Goal: Information Seeking & Learning: Learn about a topic

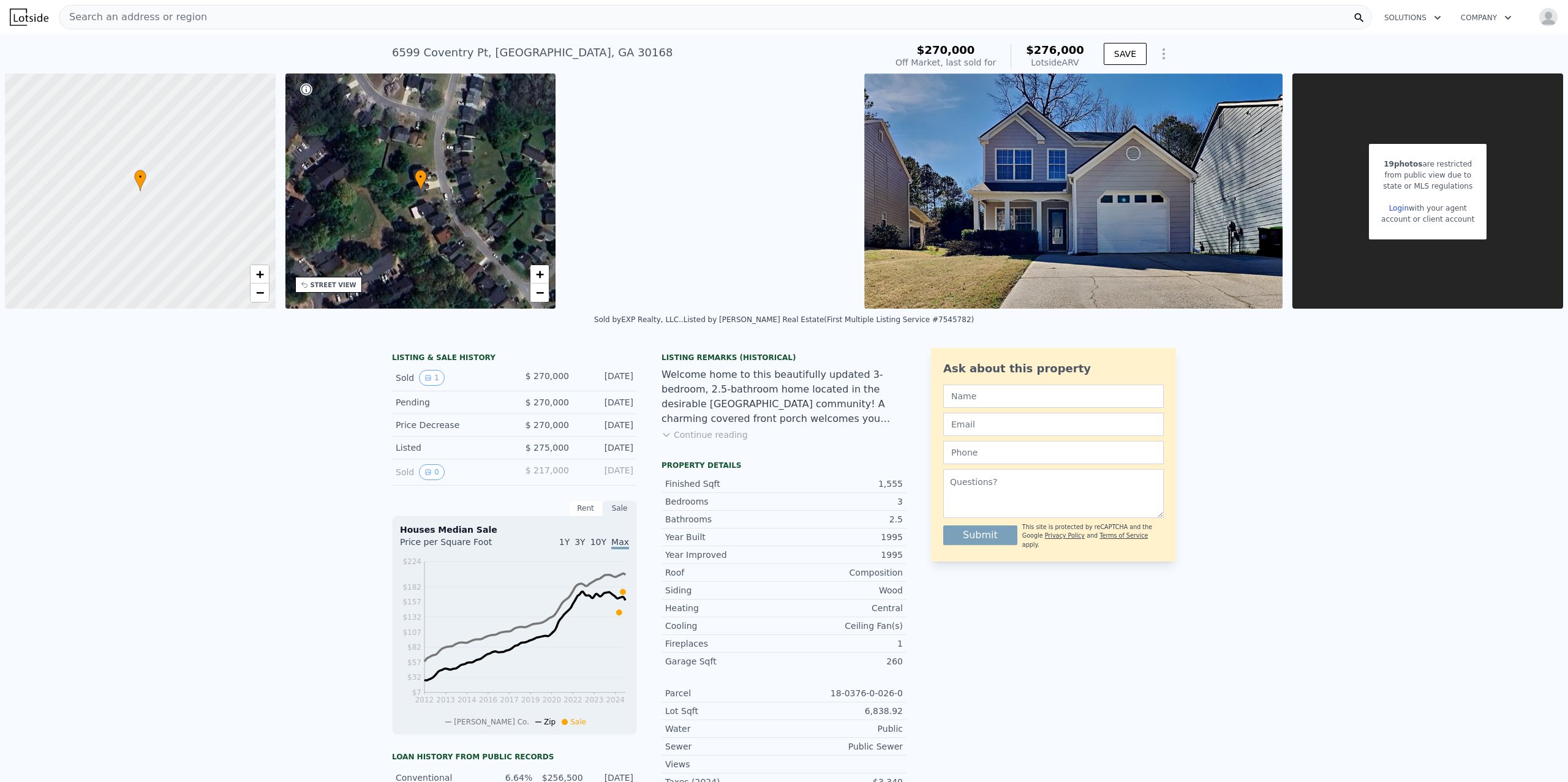
click at [206, 20] on div "Search an address or region" at bounding box center [715, 17] width 1313 height 25
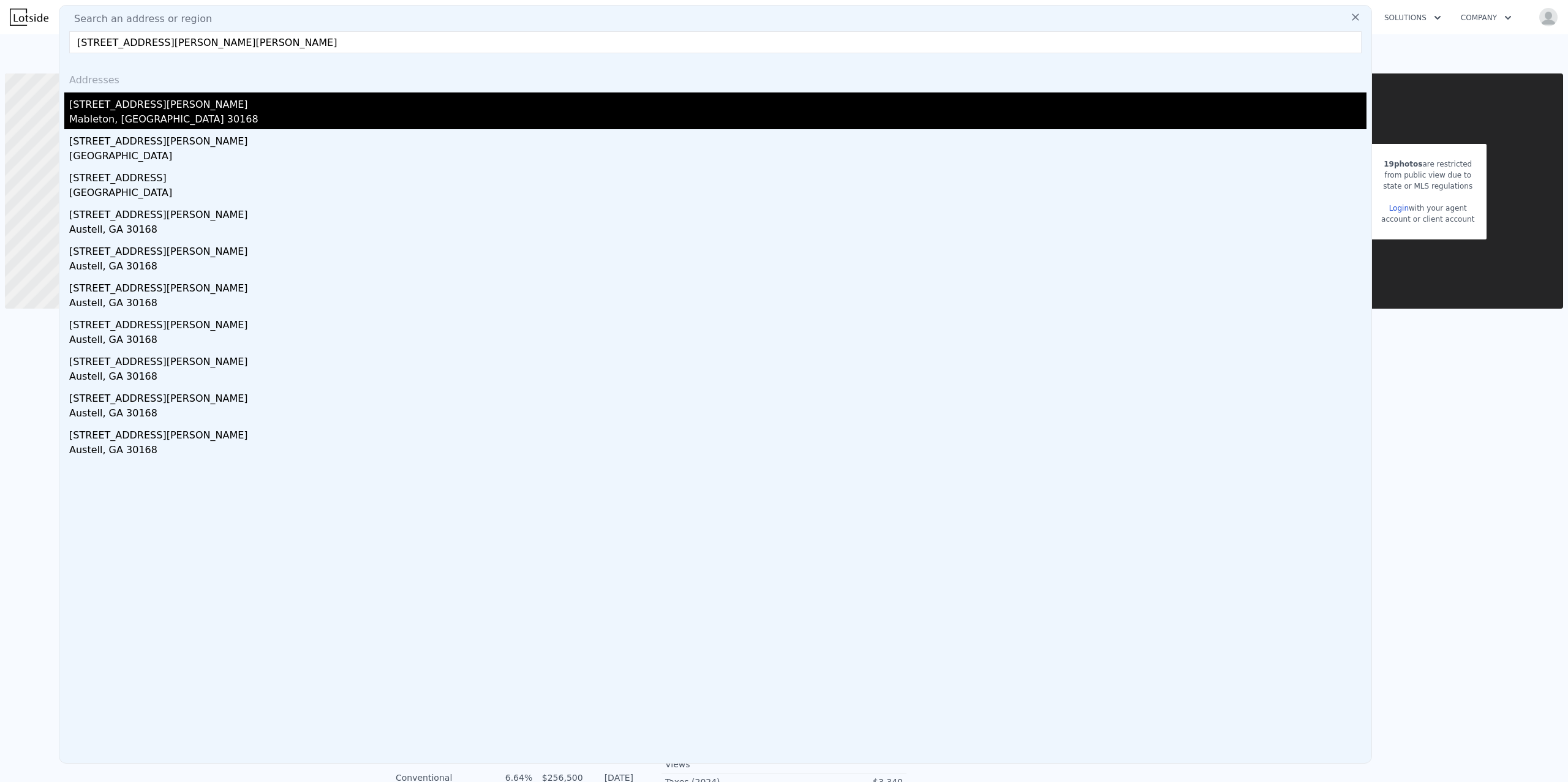
type input "[STREET_ADDRESS][PERSON_NAME][PERSON_NAME]"
click at [189, 112] on div "Mableton, [GEOGRAPHIC_DATA] 30168" at bounding box center [718, 121] width 1297 height 17
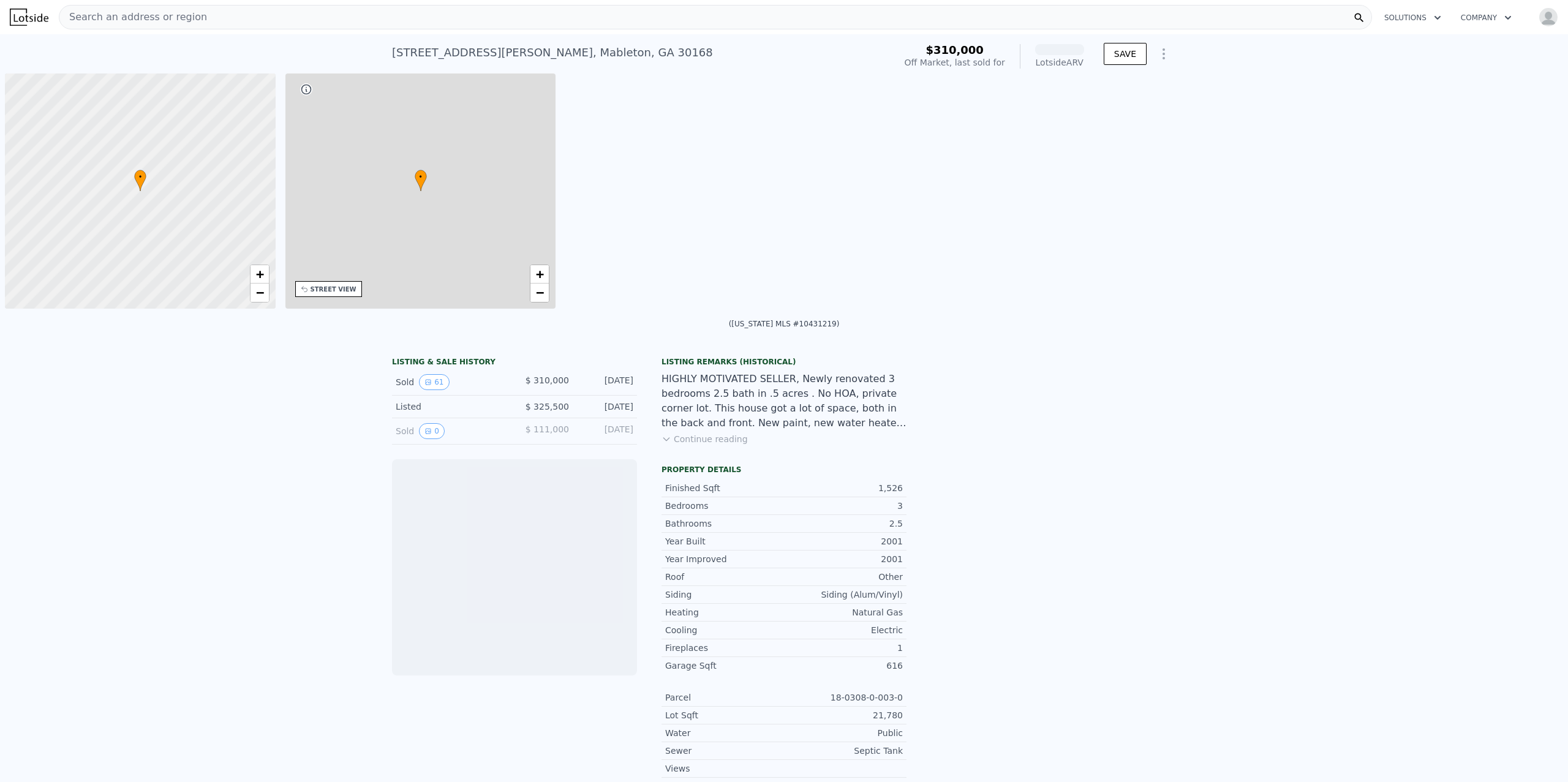
scroll to position [0, 285]
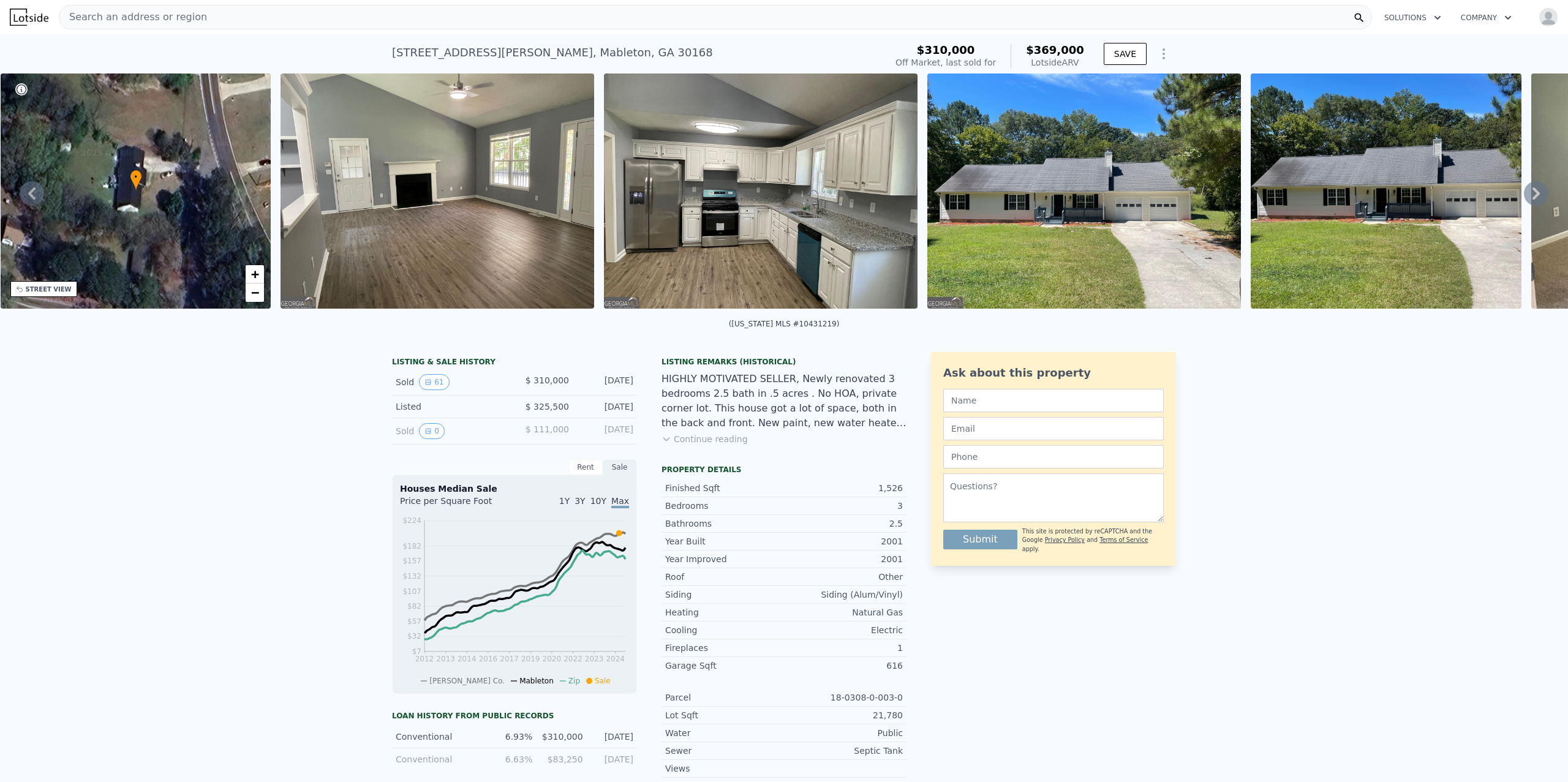
click at [369, 150] on img at bounding box center [437, 191] width 314 height 235
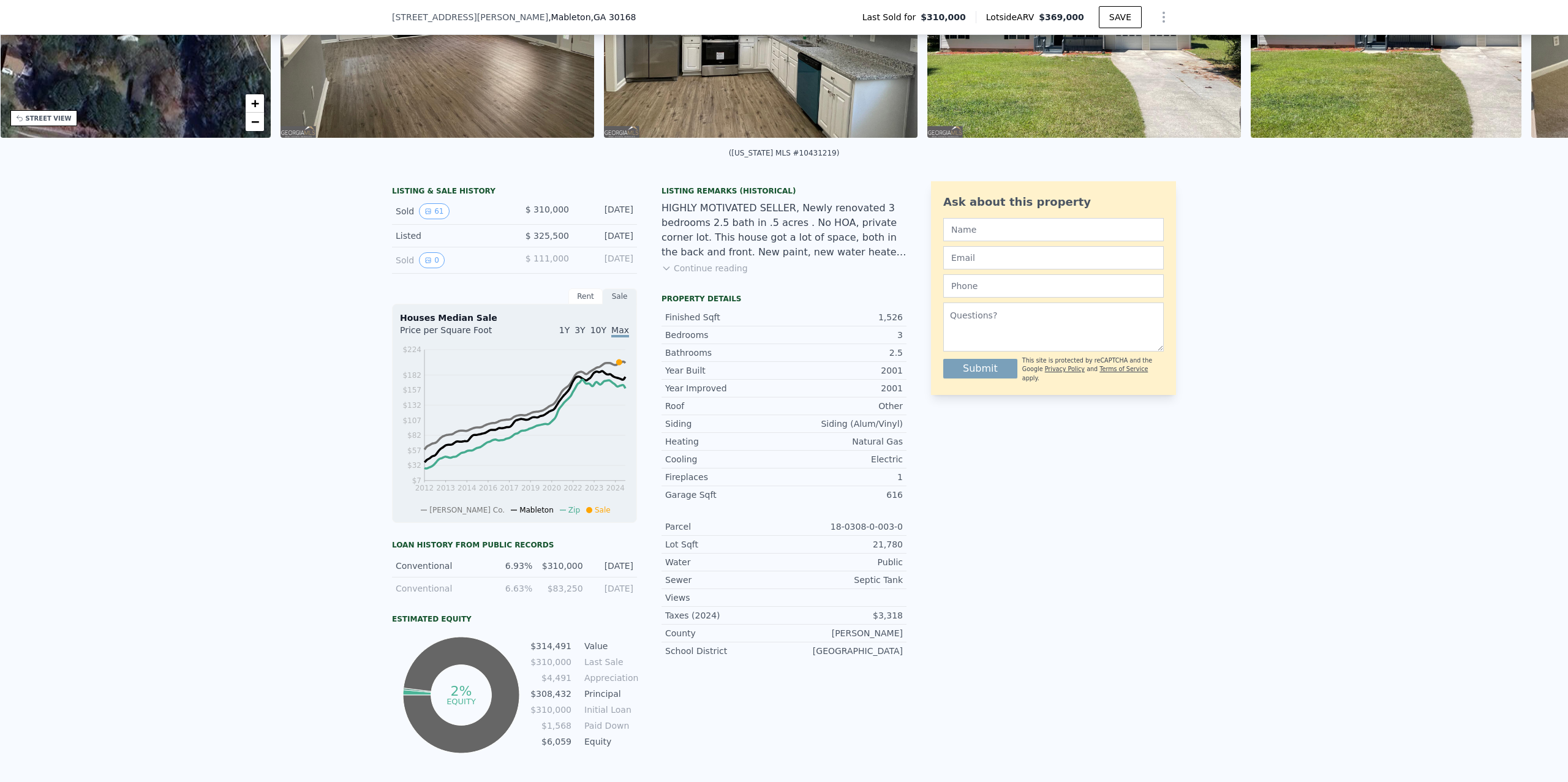
scroll to position [167, 0]
click at [885, 316] on div "1,526" at bounding box center [843, 317] width 119 height 12
drag, startPoint x: 637, startPoint y: 236, endPoint x: 588, endPoint y: 208, distance: 56.4
click at [588, 208] on div "LISTING & SALE HISTORY Sold 61 $ 310,000 [DATE] Listed $ 325,500 [DATE] Sold 0 …" at bounding box center [650, 468] width 515 height 575
click at [618, 218] on div "[DATE]" at bounding box center [606, 211] width 55 height 16
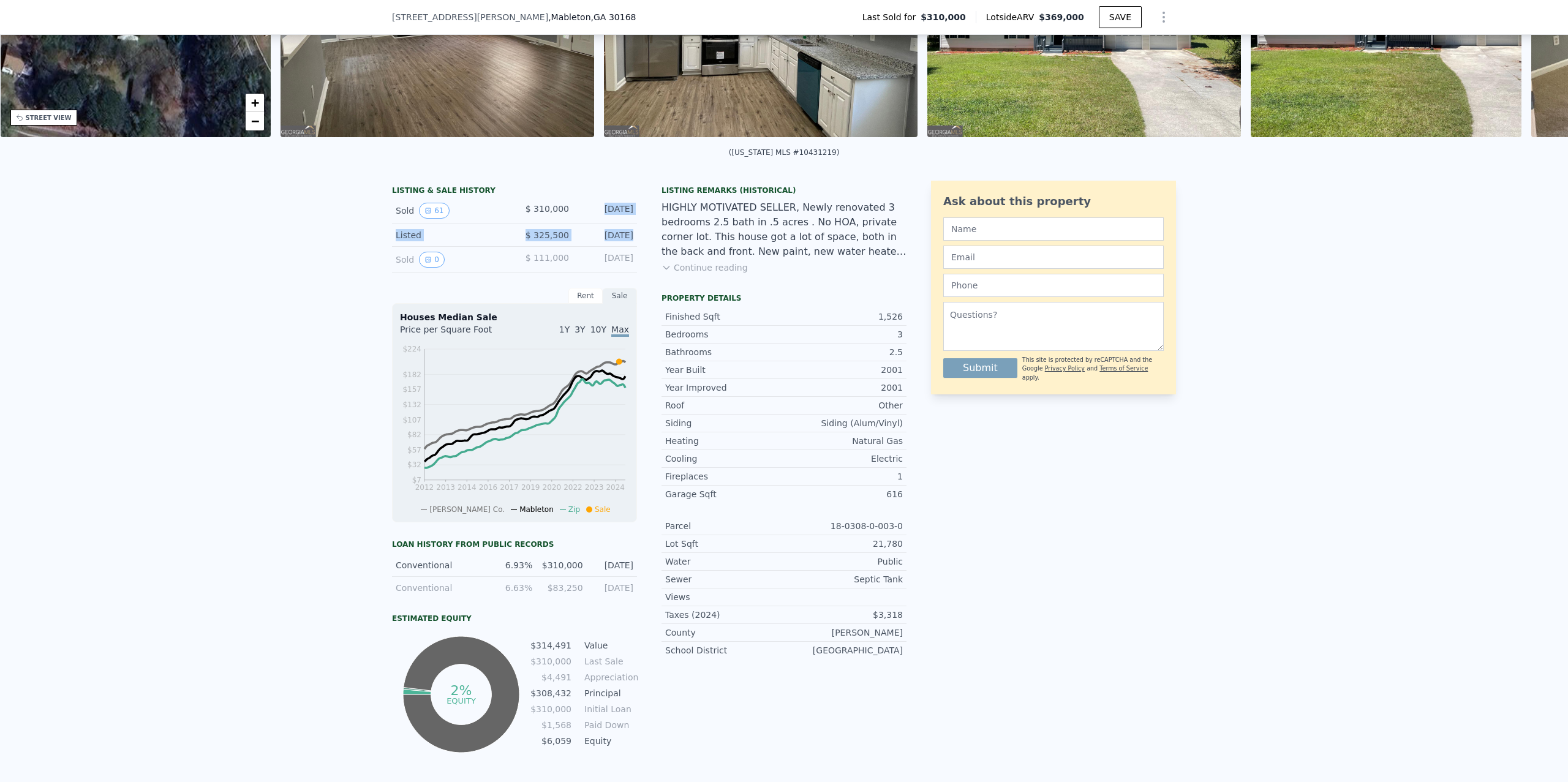
drag, startPoint x: 608, startPoint y: 235, endPoint x: 583, endPoint y: 200, distance: 43.0
click at [583, 200] on div "LISTING & SALE HISTORY Sold 61 $ 310,000 [DATE] Listed $ 325,500 [DATE] Sold 0 …" at bounding box center [515, 229] width 245 height 88
click at [621, 207] on div "[DATE]" at bounding box center [606, 211] width 55 height 16
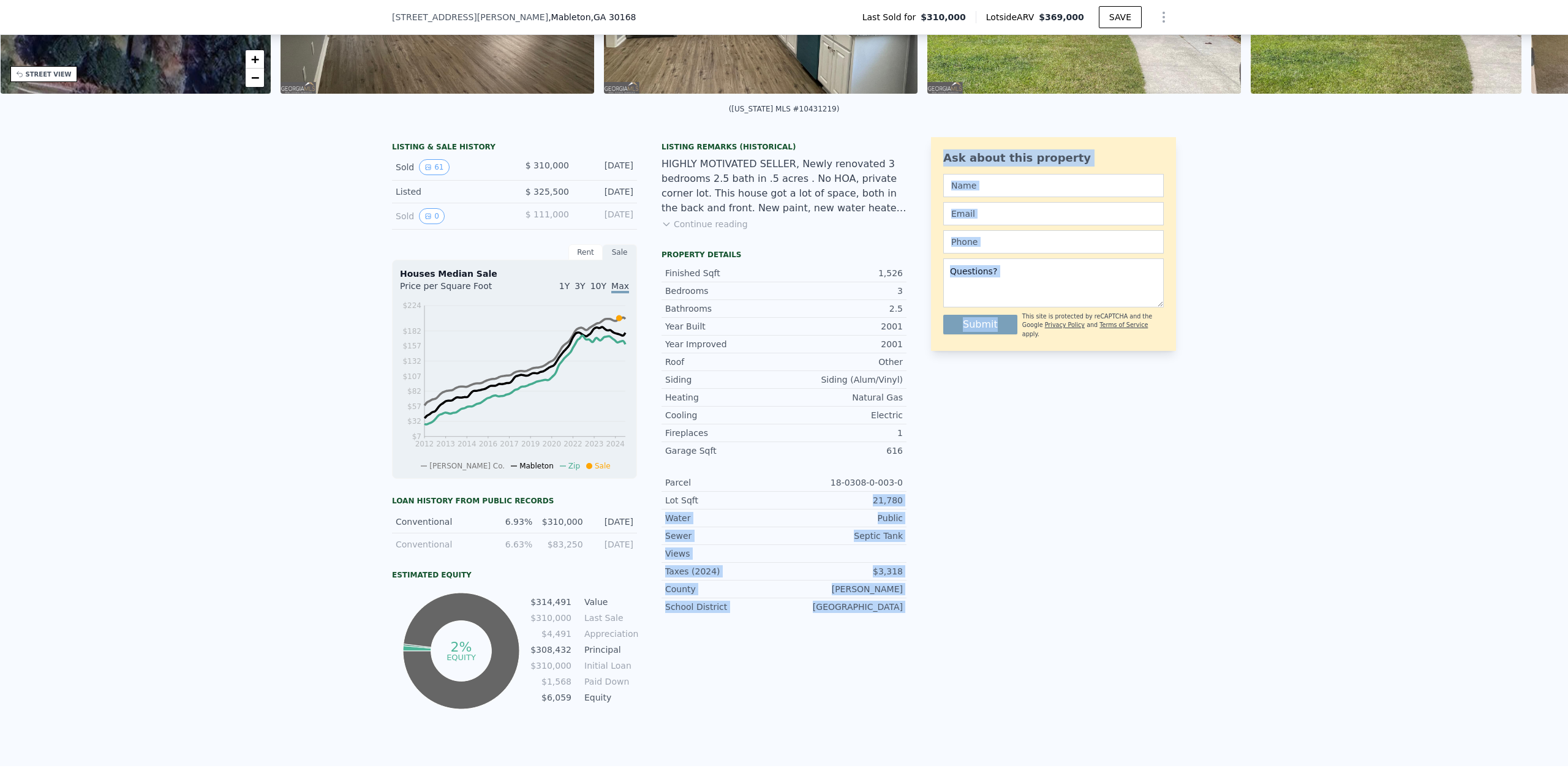
drag, startPoint x: 876, startPoint y: 503, endPoint x: 923, endPoint y: 500, distance: 47.1
click at [923, 501] on div "LISTING & SALE HISTORY Sold 61 $ 310,000 [DATE] Listed $ 325,500 [DATE] Sold 0 …" at bounding box center [784, 425] width 784 height 575
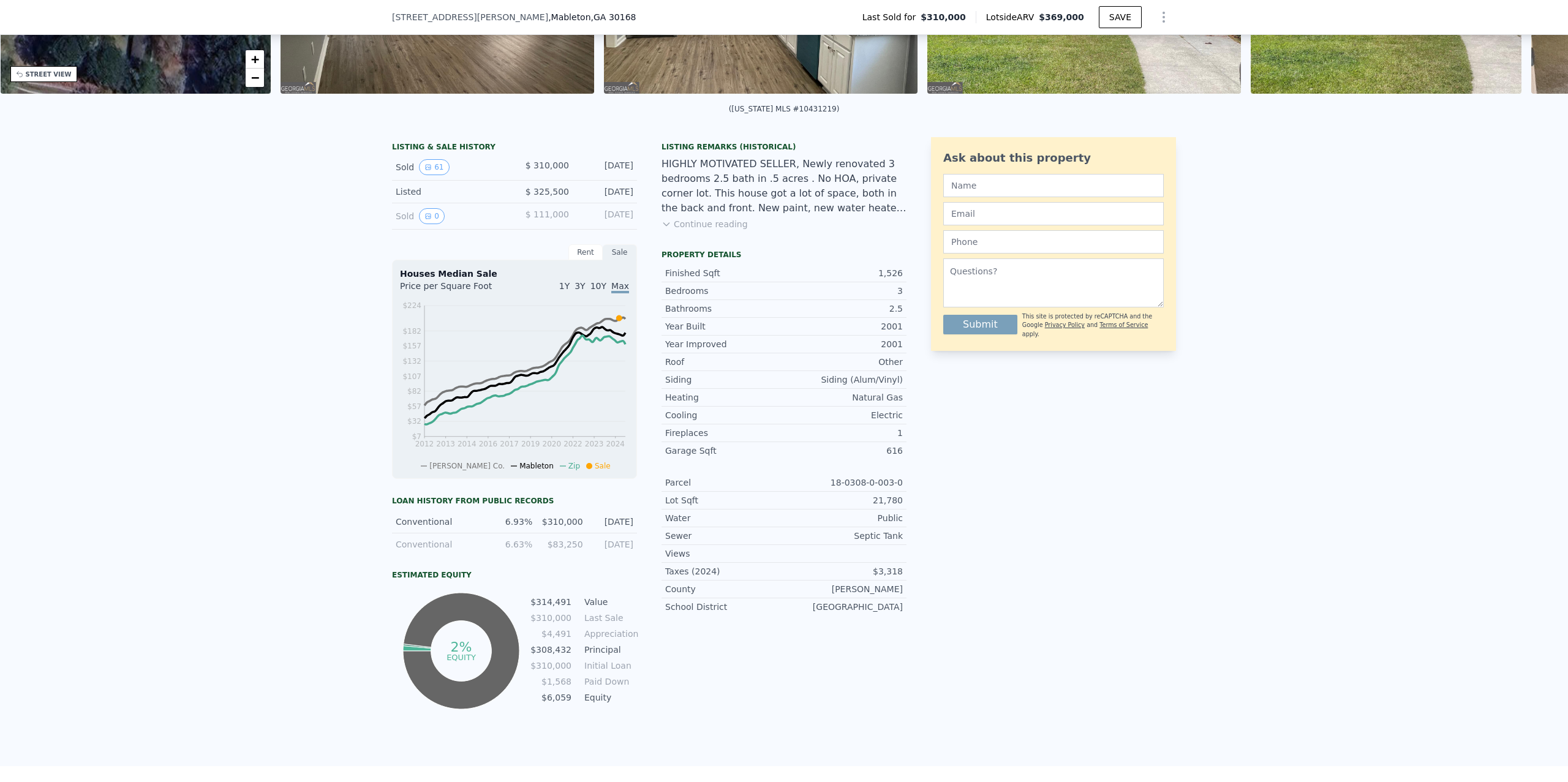
click at [906, 503] on div "LISTING & SALE HISTORY Sold 61 $ 310,000 [DATE] Listed $ 325,500 [DATE] Sold 0 …" at bounding box center [784, 425] width 784 height 575
drag, startPoint x: 859, startPoint y: 540, endPoint x: 909, endPoint y: 539, distance: 50.0
click at [909, 539] on div "LISTING & SALE HISTORY Sold 61 $ 310,000 [DATE] Listed $ 325,500 [DATE] Sold 0 …" at bounding box center [784, 425] width 784 height 575
drag, startPoint x: 877, startPoint y: 499, endPoint x: 898, endPoint y: 509, distance: 23.3
click at [898, 507] on div "21,780" at bounding box center [843, 501] width 119 height 12
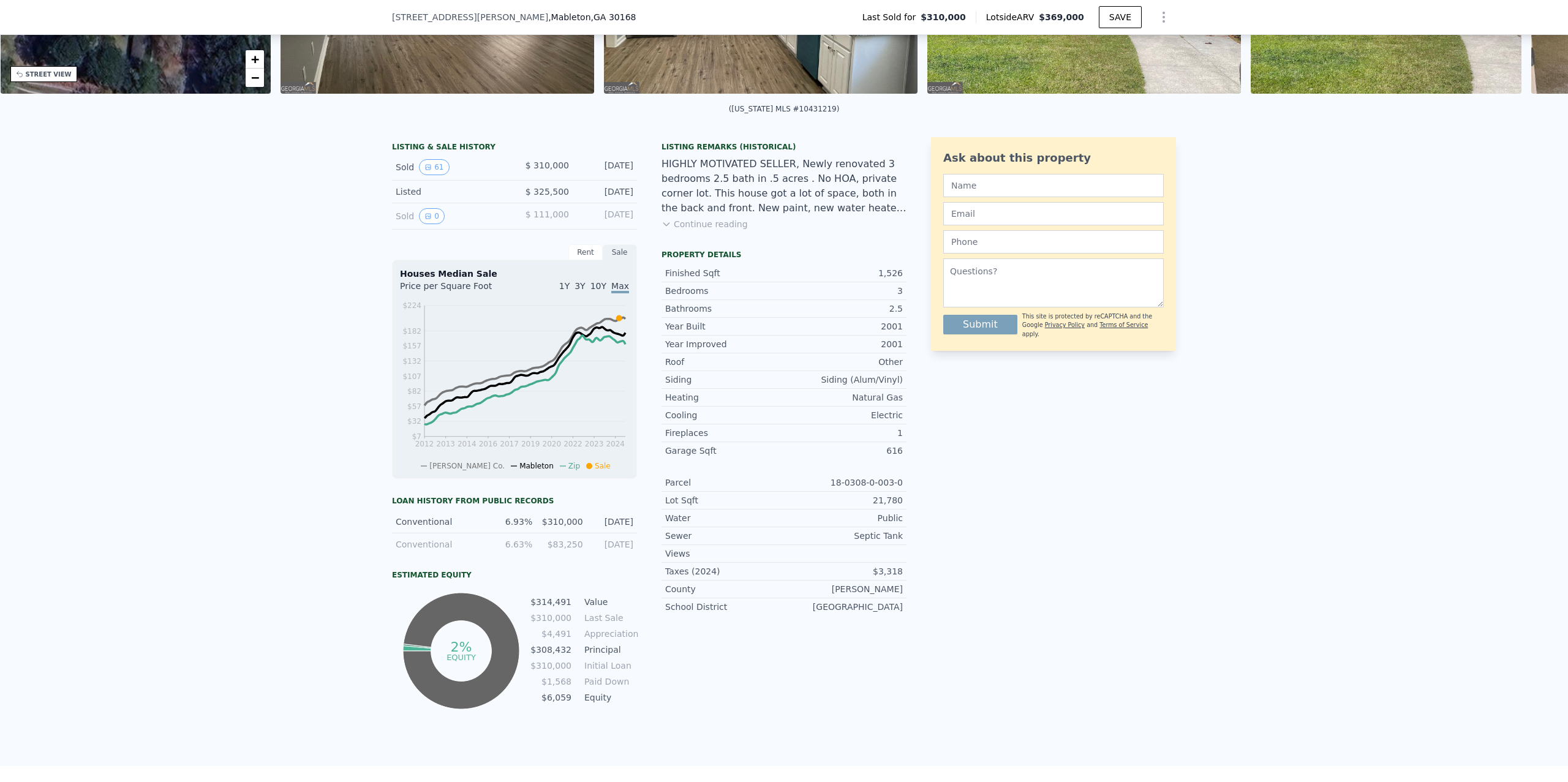
click at [902, 506] on div "21,780" at bounding box center [843, 501] width 119 height 12
drag, startPoint x: 902, startPoint y: 506, endPoint x: 876, endPoint y: 506, distance: 26.0
click at [876, 506] on div "21,780" at bounding box center [843, 501] width 119 height 12
click at [932, 471] on div "Ask about this property Submit This site is protected by reCAPTCHA and the Goog…" at bounding box center [1053, 425] width 245 height 575
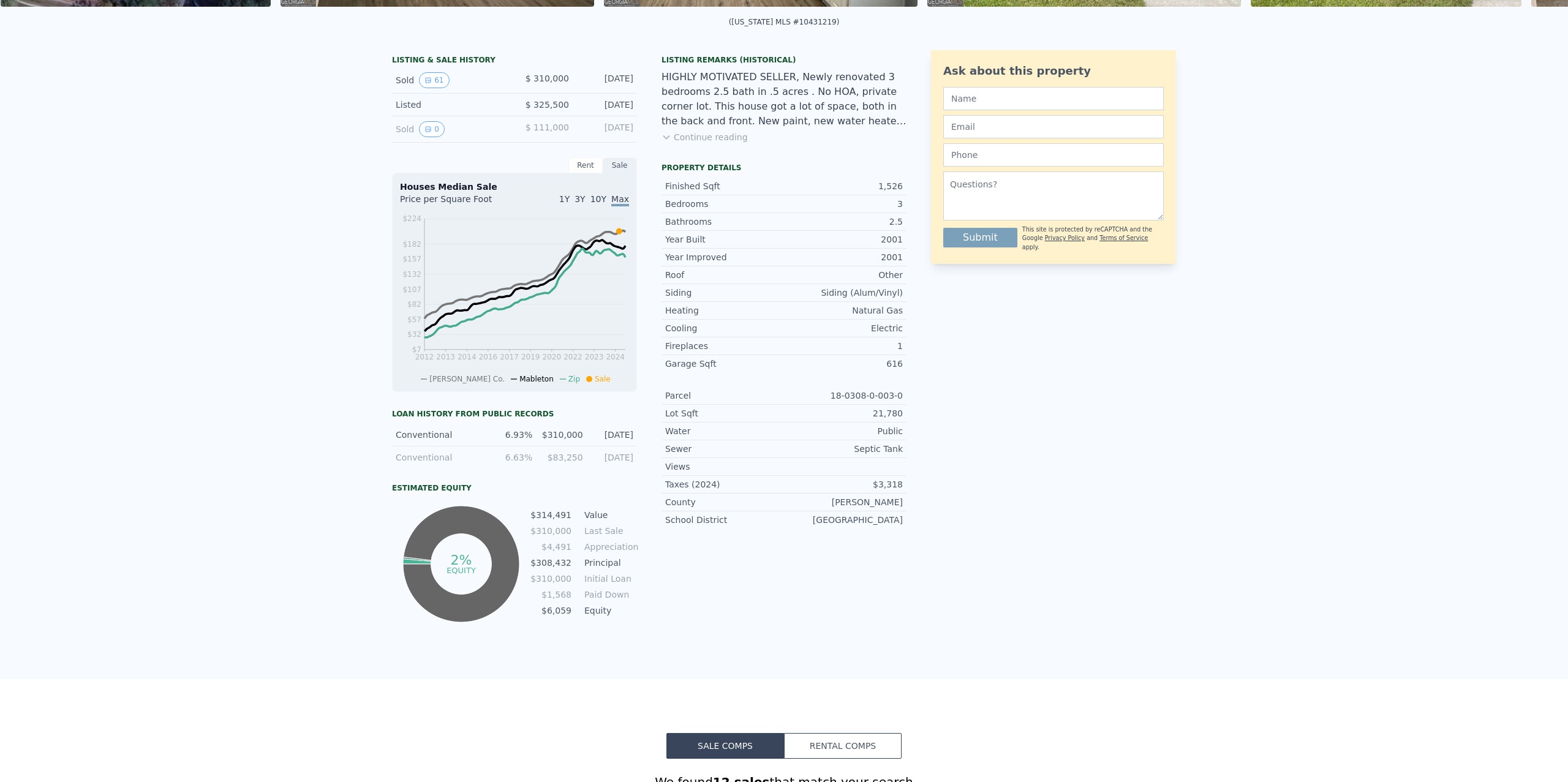
scroll to position [0, 0]
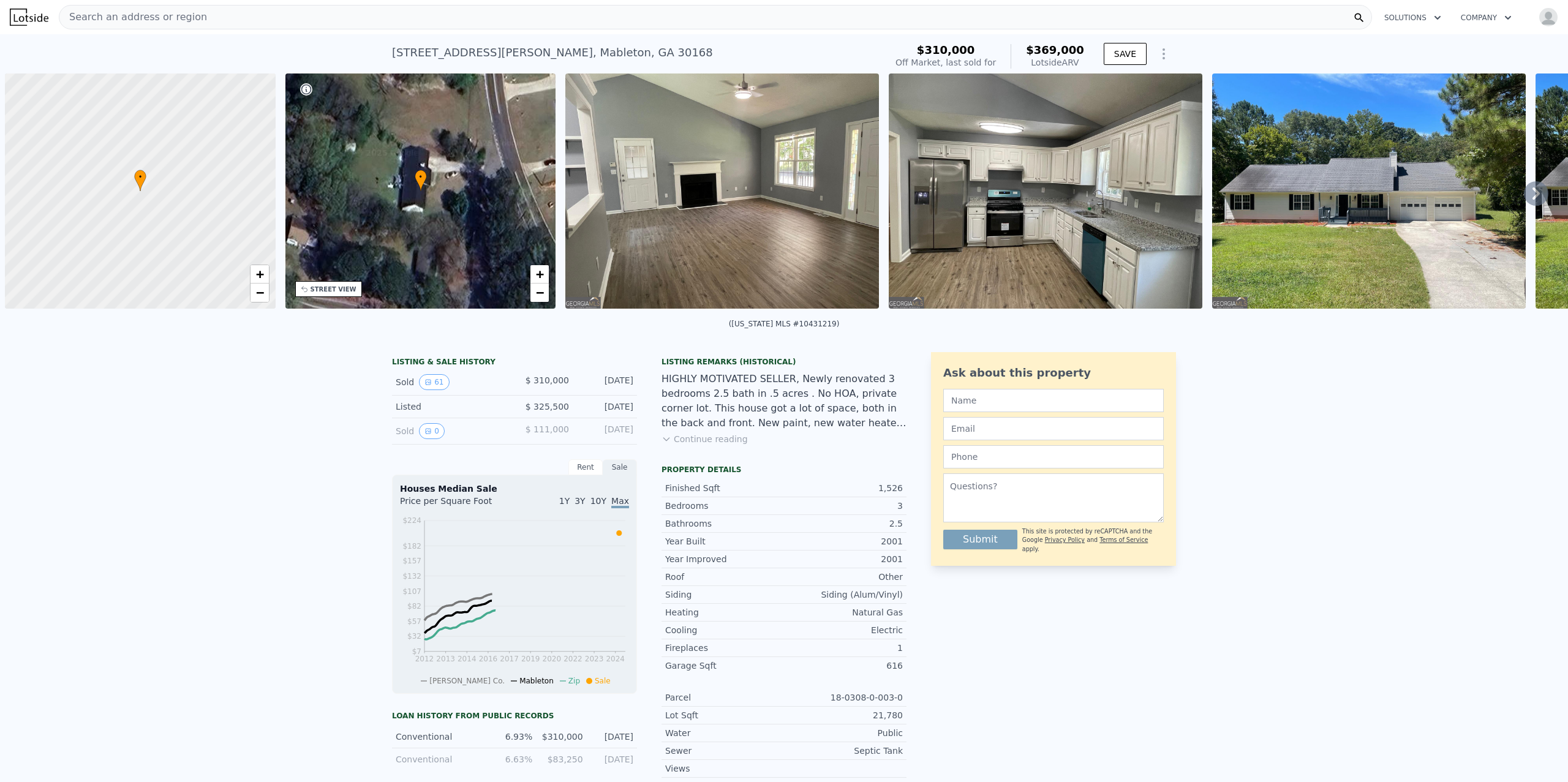
scroll to position [0, 5]
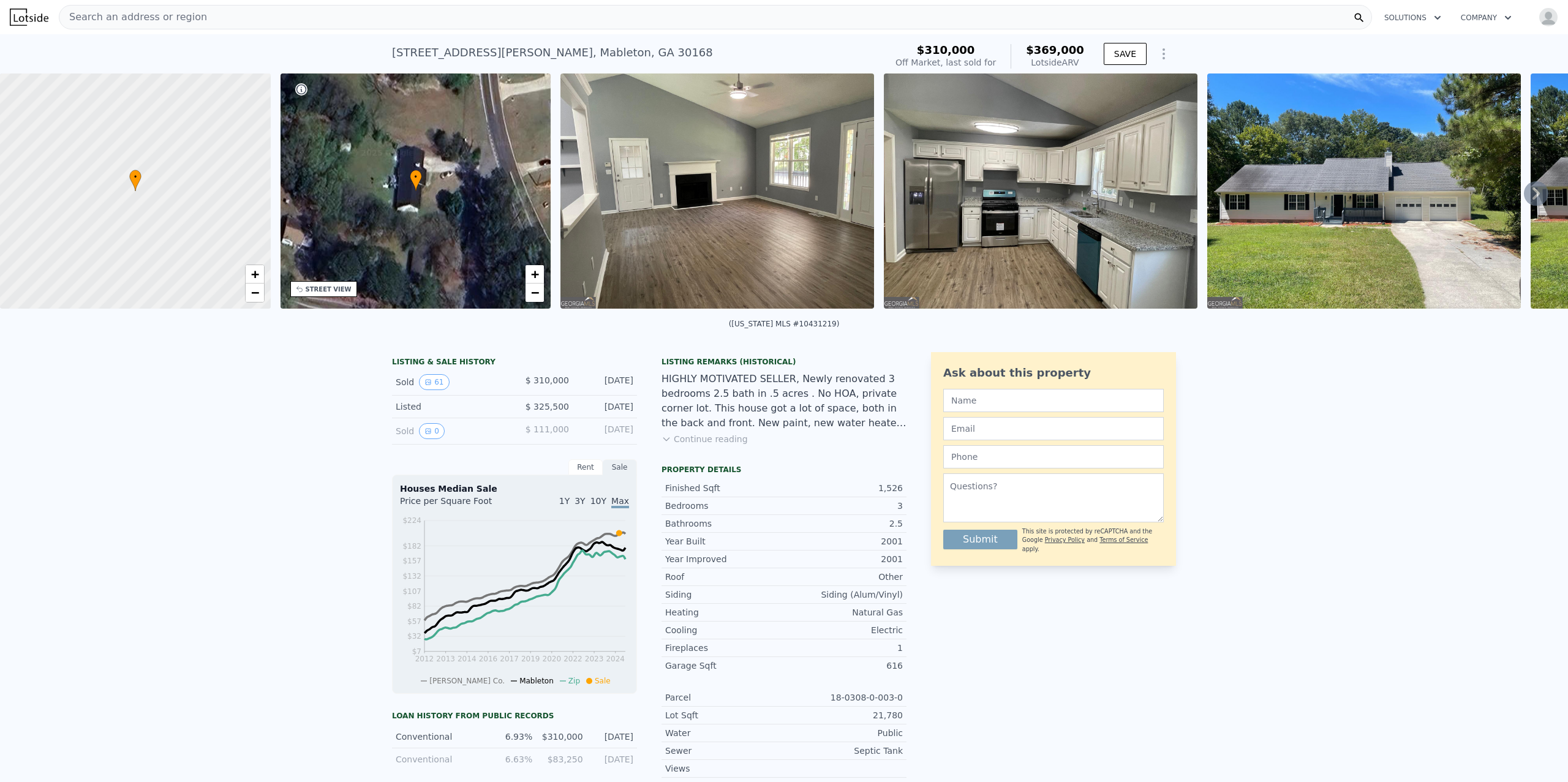
click at [276, 20] on div "Search an address or region" at bounding box center [715, 17] width 1313 height 25
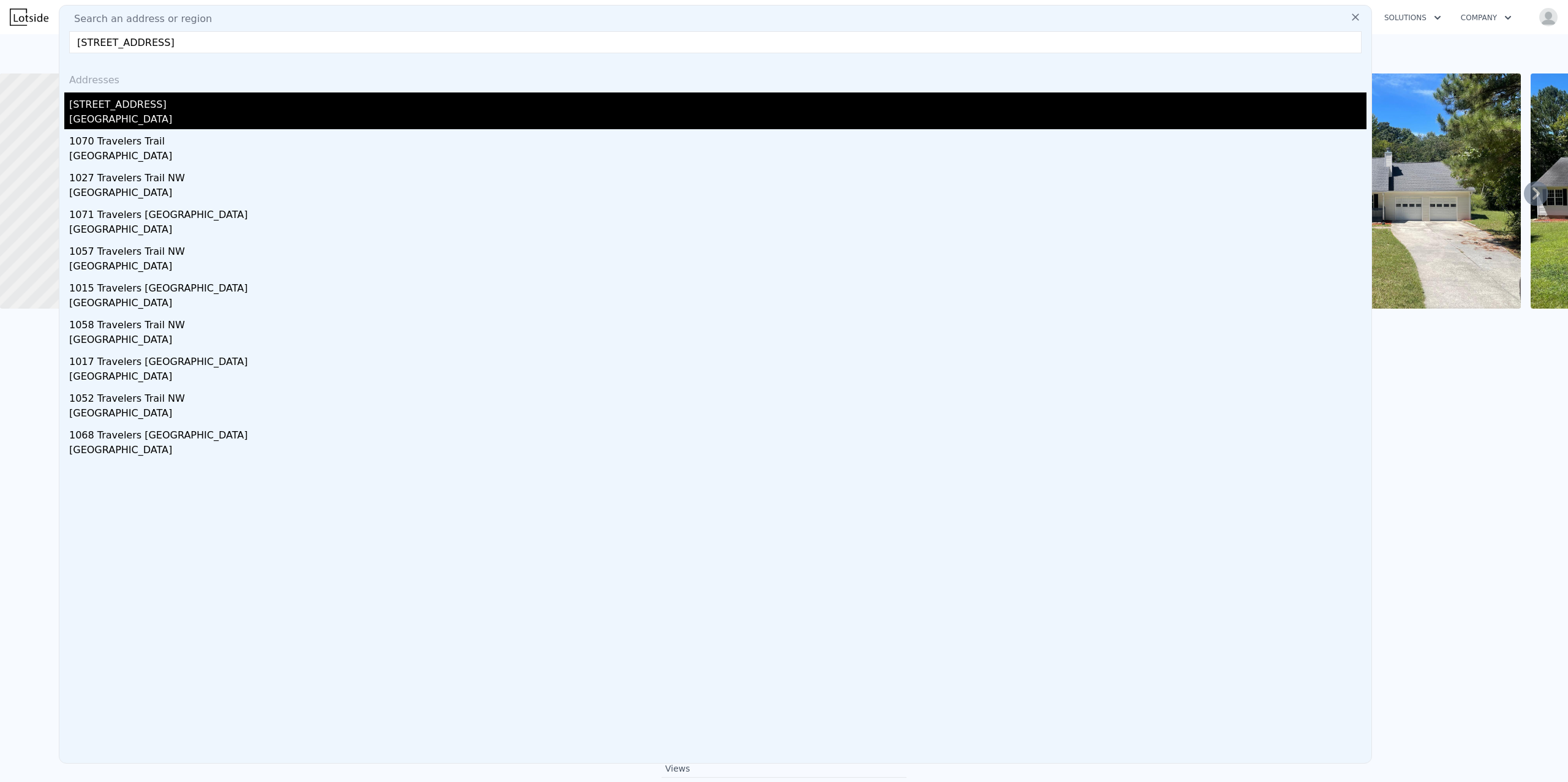
type input "1070 Travelers Trl NW, Kennesaw, GA 30144"
click at [142, 102] on div "1070 Travelers Trl NW" at bounding box center [718, 102] width 1297 height 20
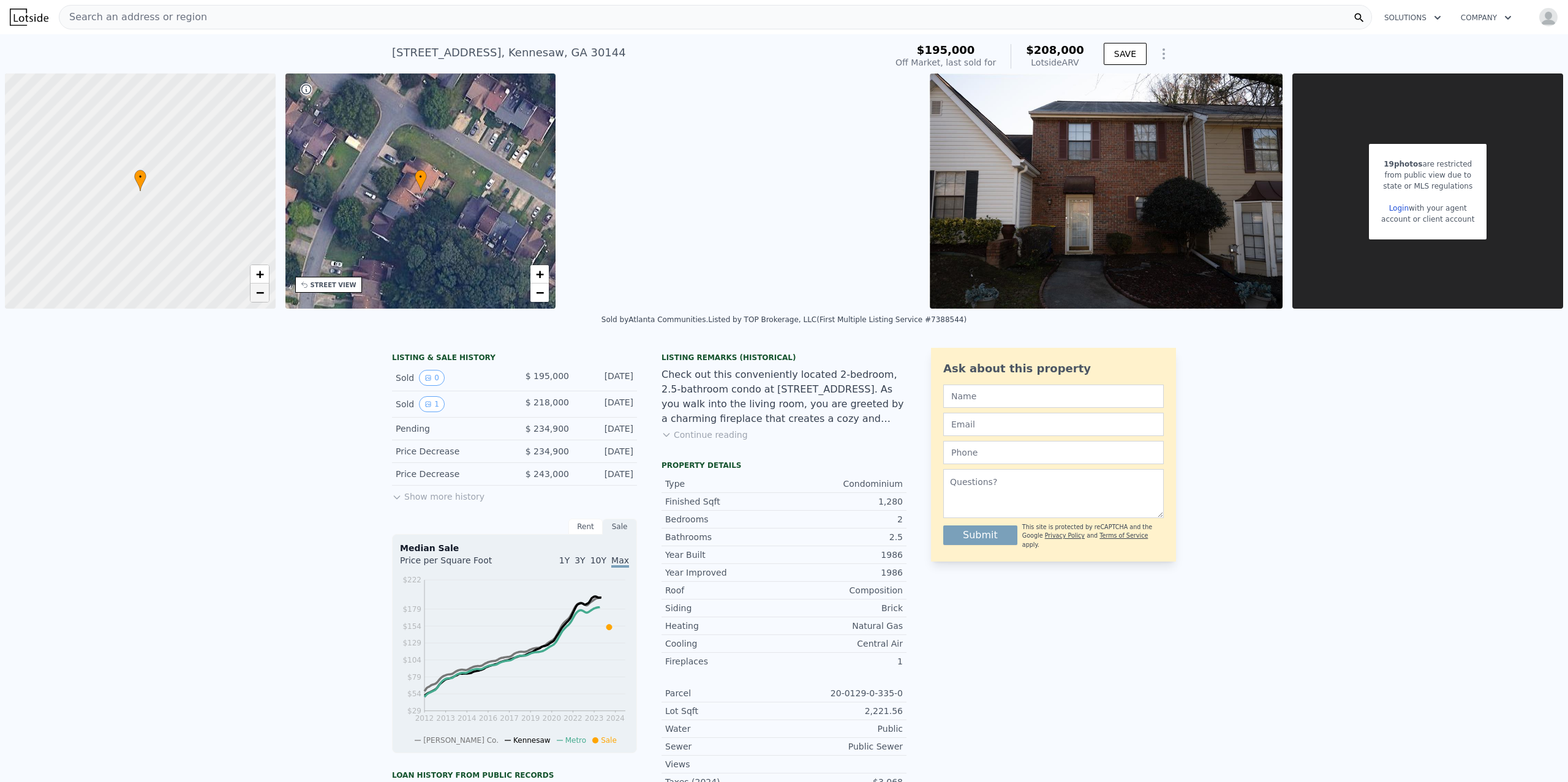
click at [262, 293] on span "−" at bounding box center [259, 292] width 8 height 15
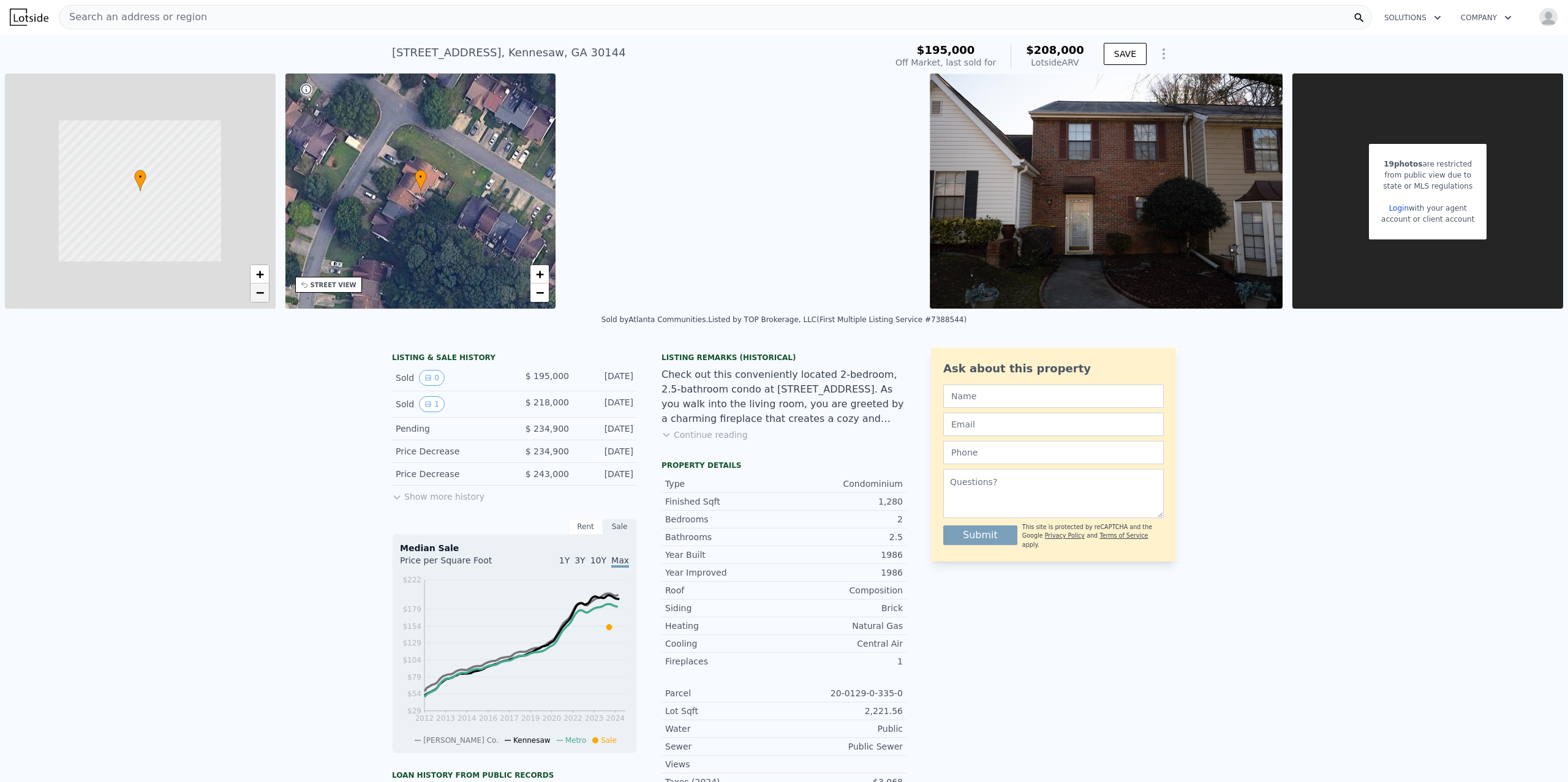
click at [262, 293] on span "−" at bounding box center [259, 292] width 8 height 15
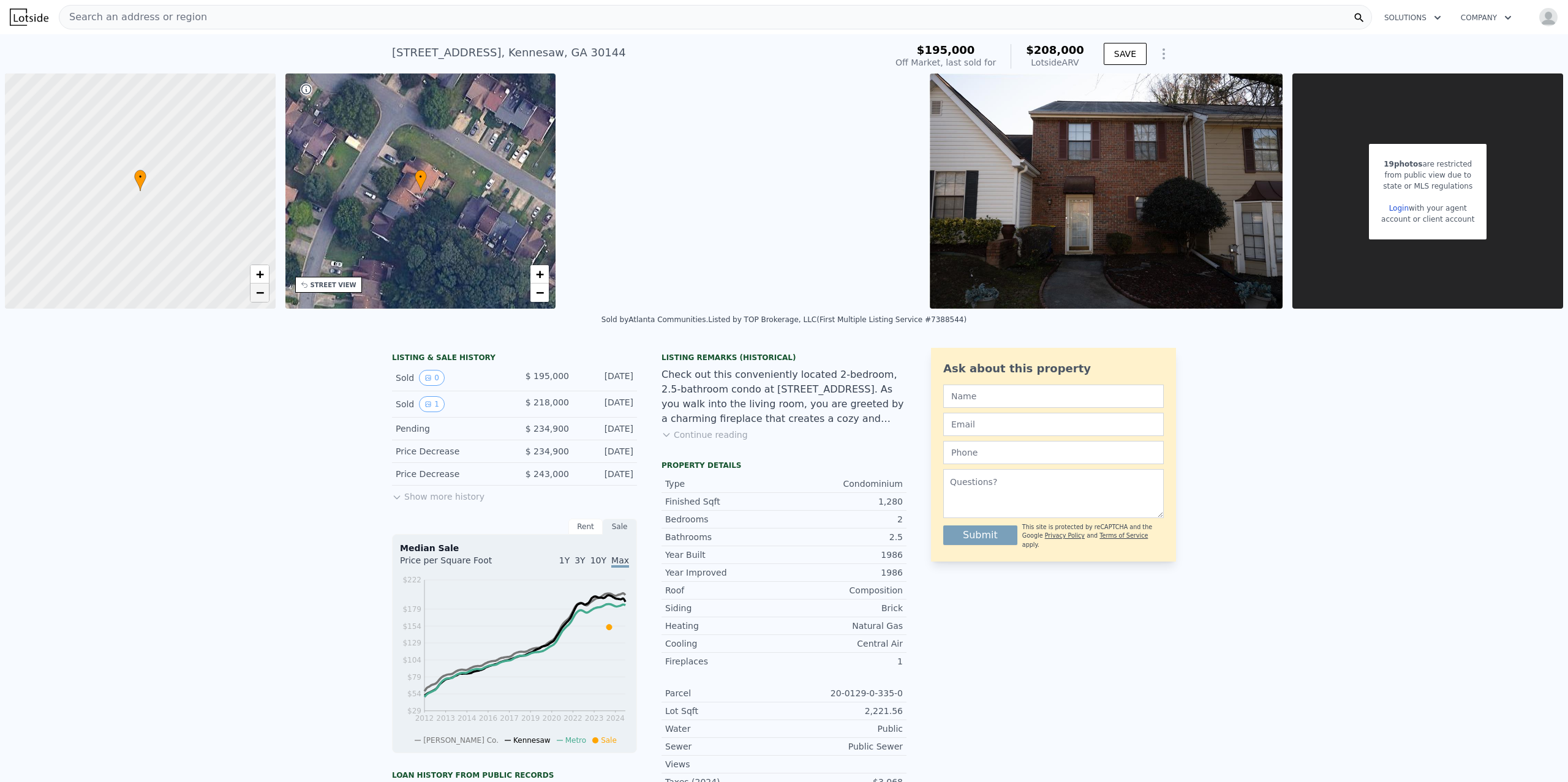
click at [262, 293] on span "−" at bounding box center [259, 292] width 8 height 15
click at [262, 270] on span "+" at bounding box center [259, 274] width 8 height 15
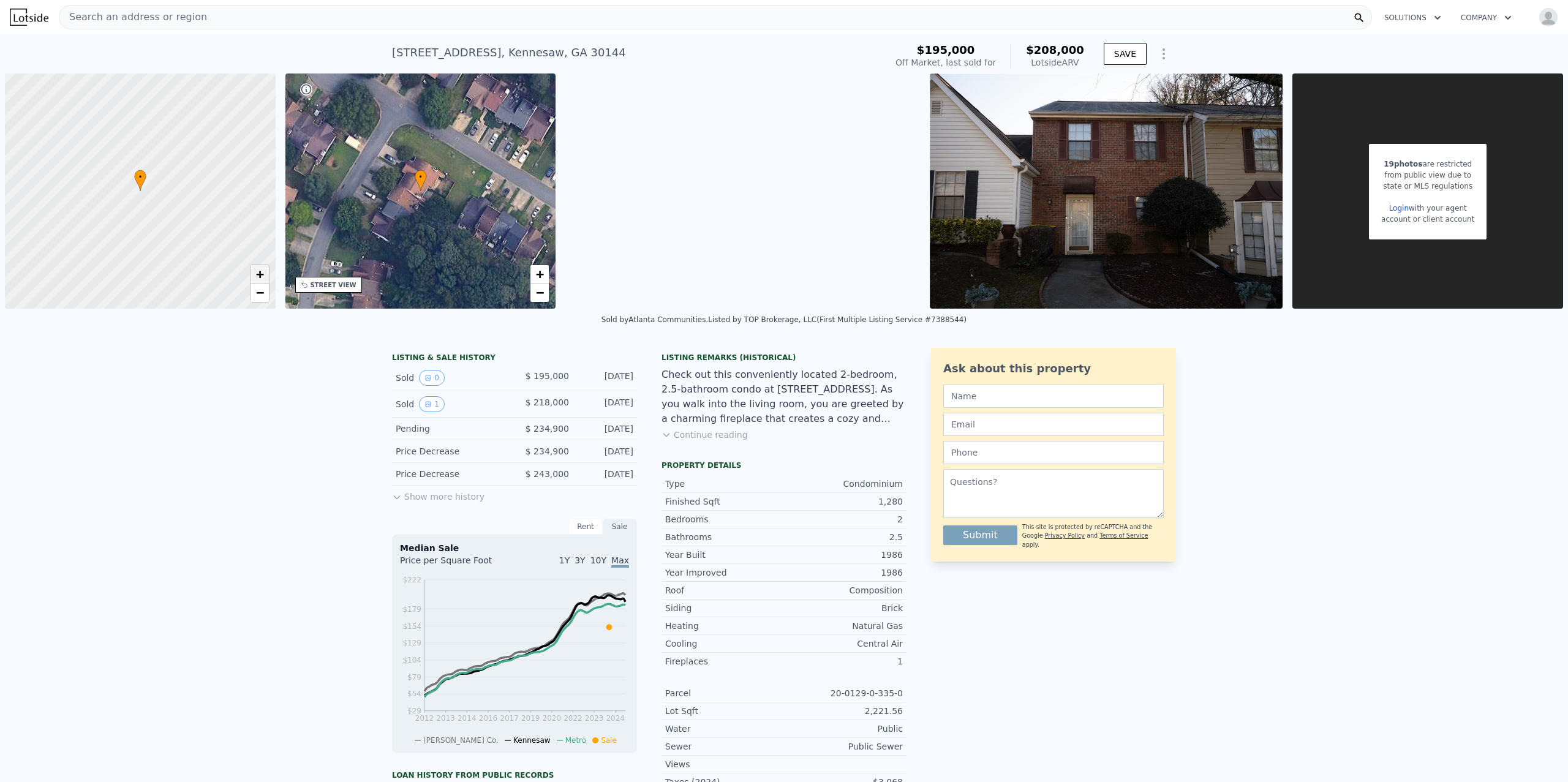
click at [262, 270] on span "+" at bounding box center [259, 274] width 8 height 15
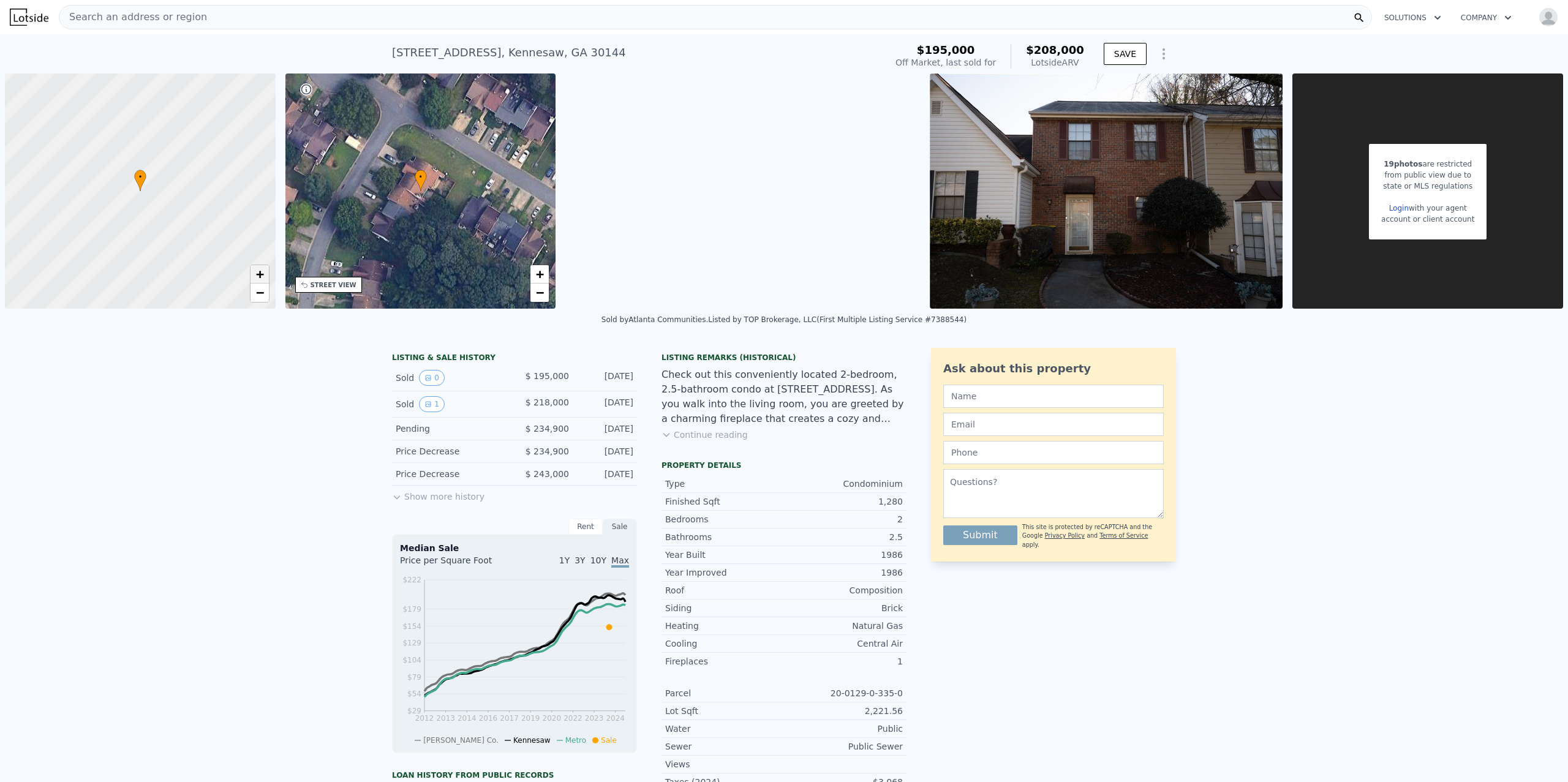
click at [262, 270] on span "+" at bounding box center [259, 274] width 8 height 15
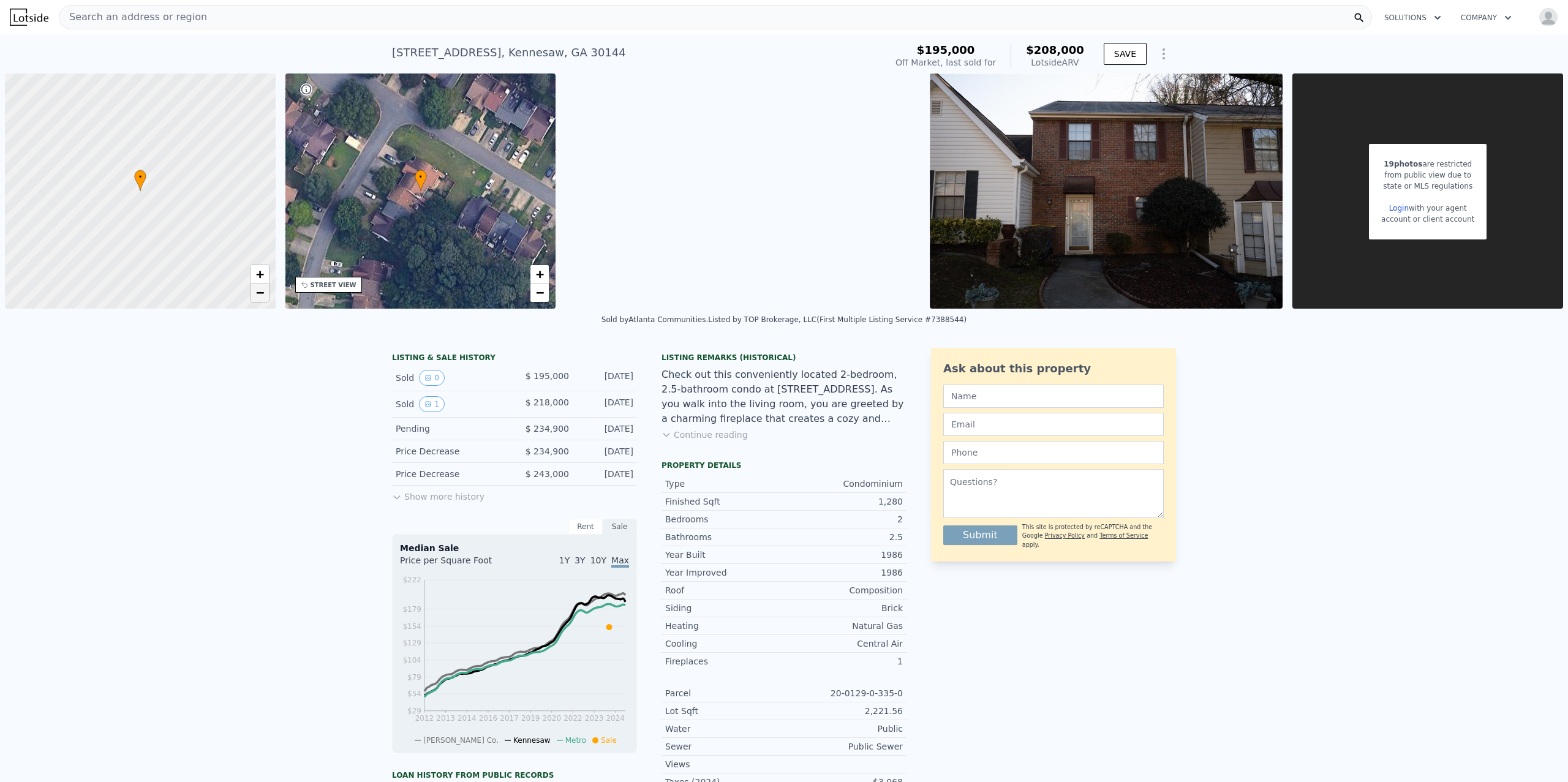
click at [263, 287] on span "−" at bounding box center [259, 292] width 8 height 15
click at [541, 294] on span "−" at bounding box center [540, 292] width 8 height 15
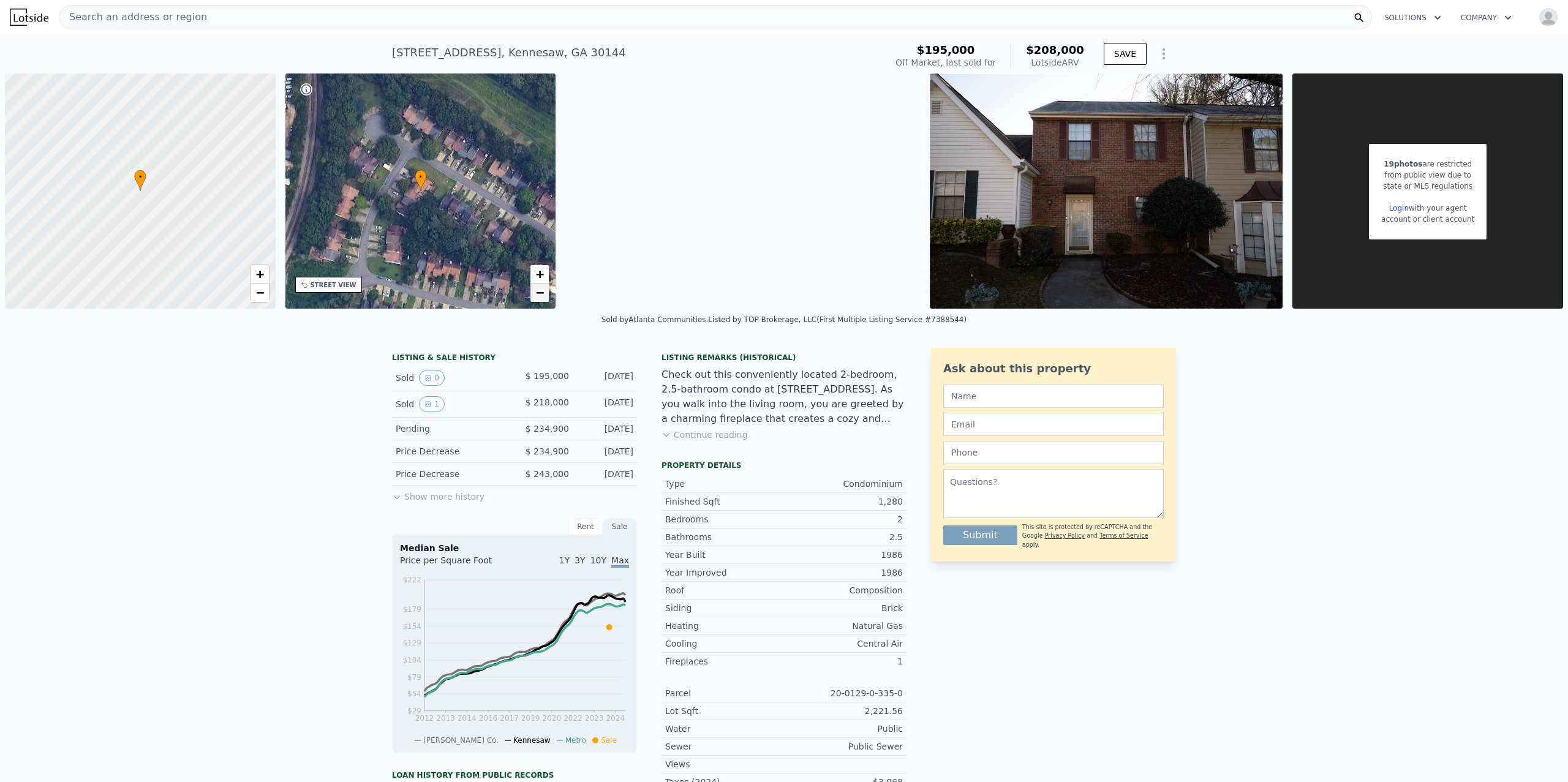
click at [541, 294] on span "−" at bounding box center [540, 292] width 8 height 15
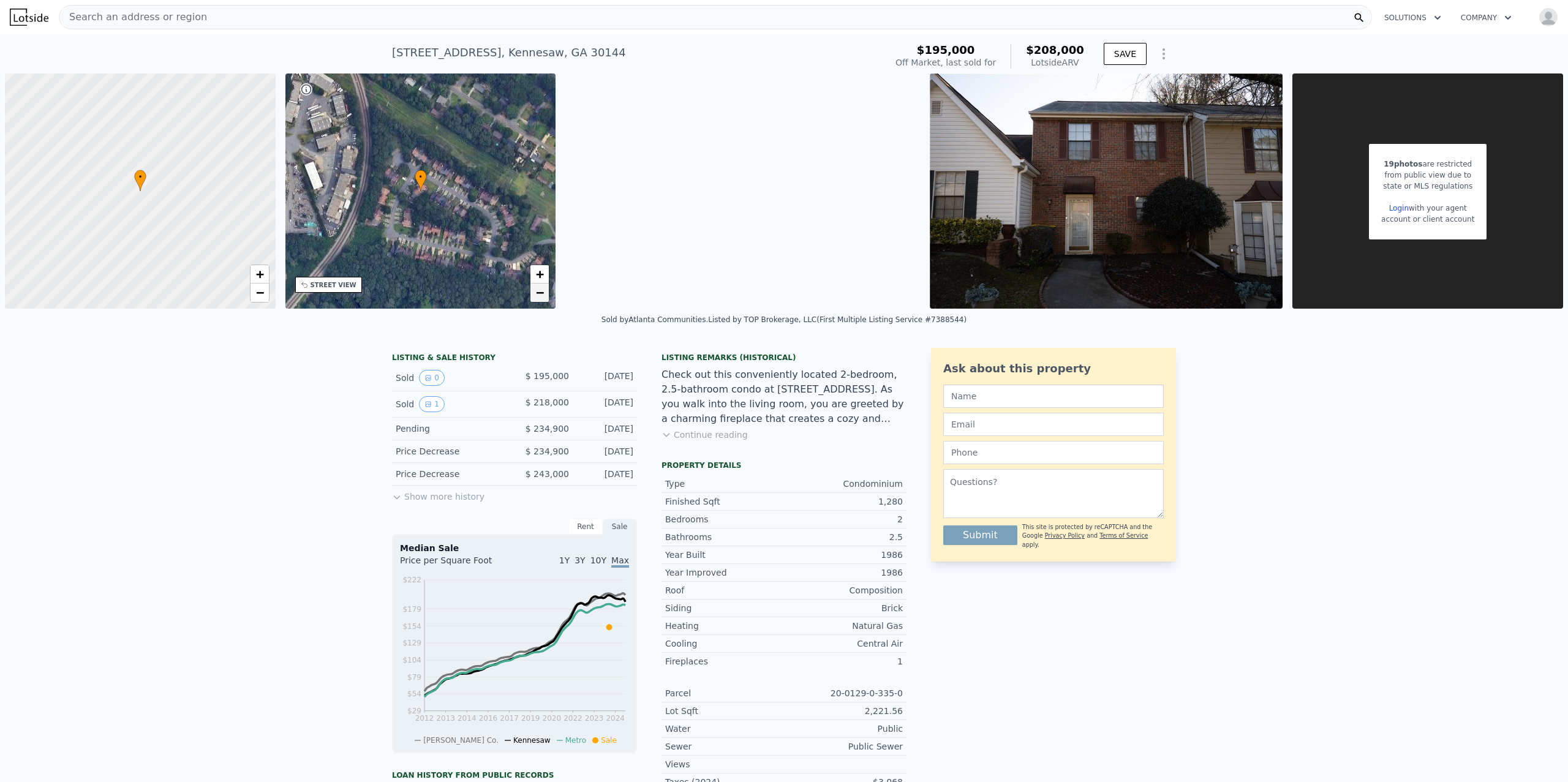
click at [541, 294] on span "−" at bounding box center [540, 292] width 8 height 15
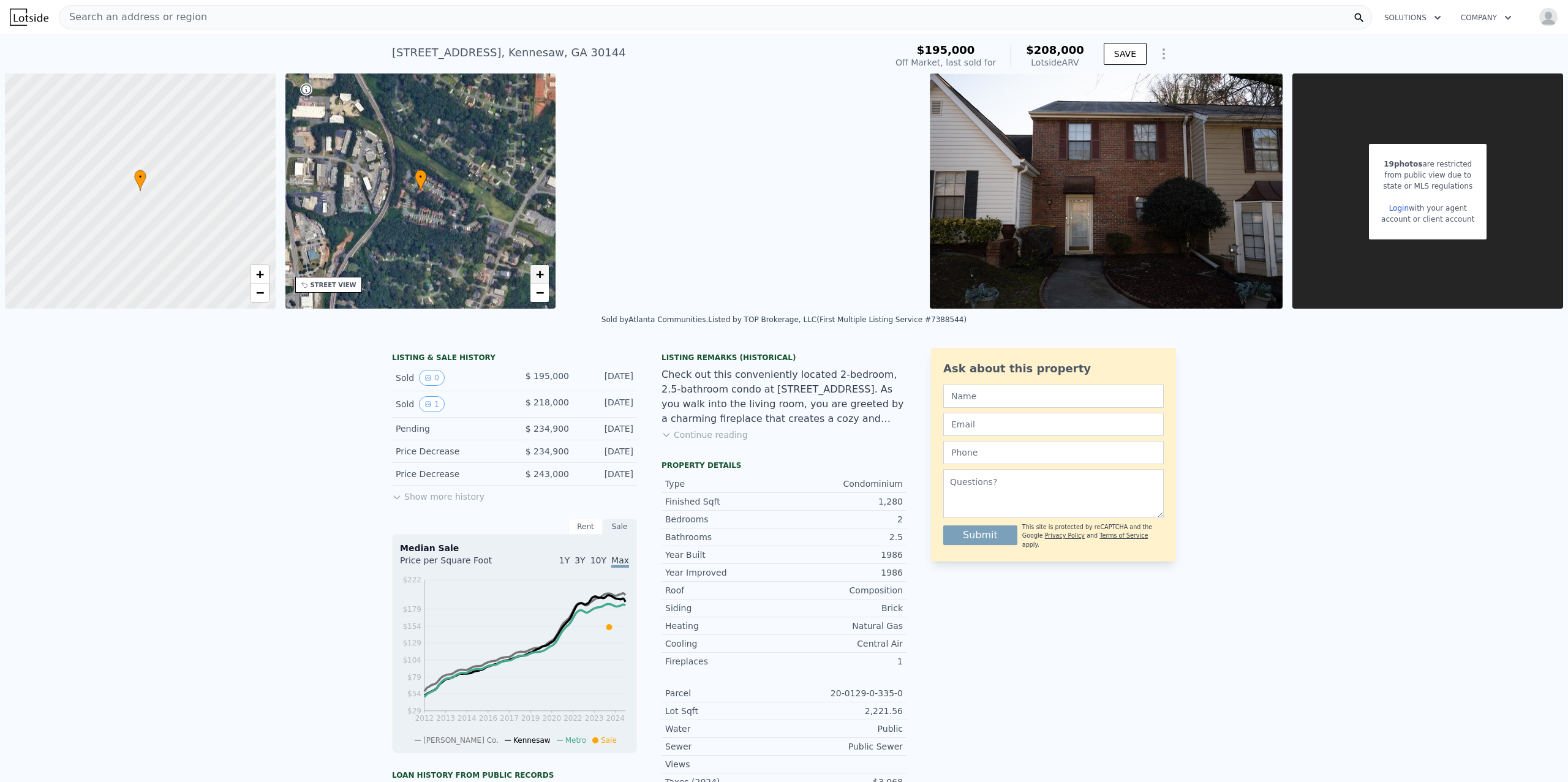
click at [542, 274] on span "+" at bounding box center [540, 274] width 8 height 15
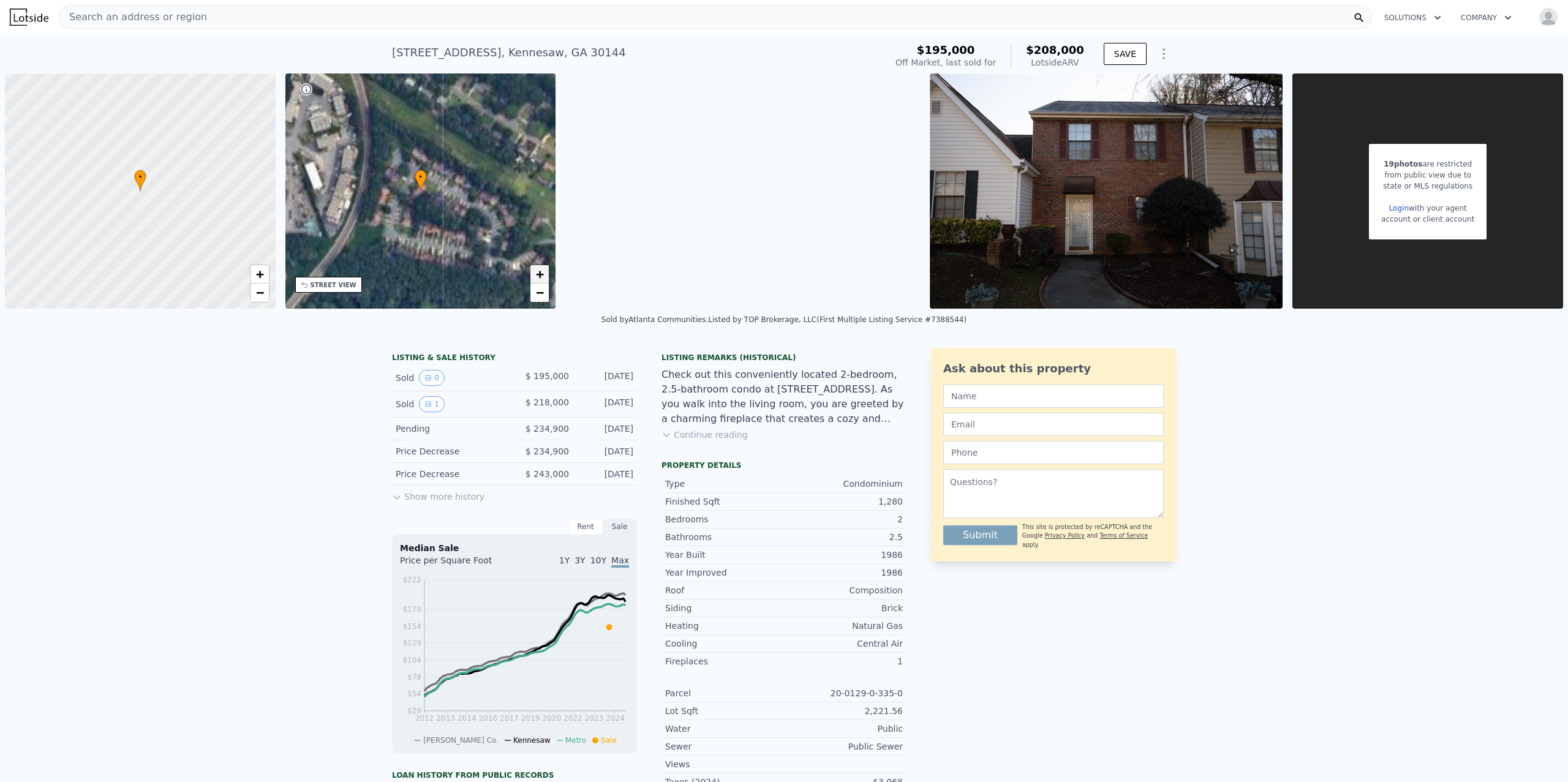
click at [542, 274] on span "+" at bounding box center [540, 274] width 8 height 15
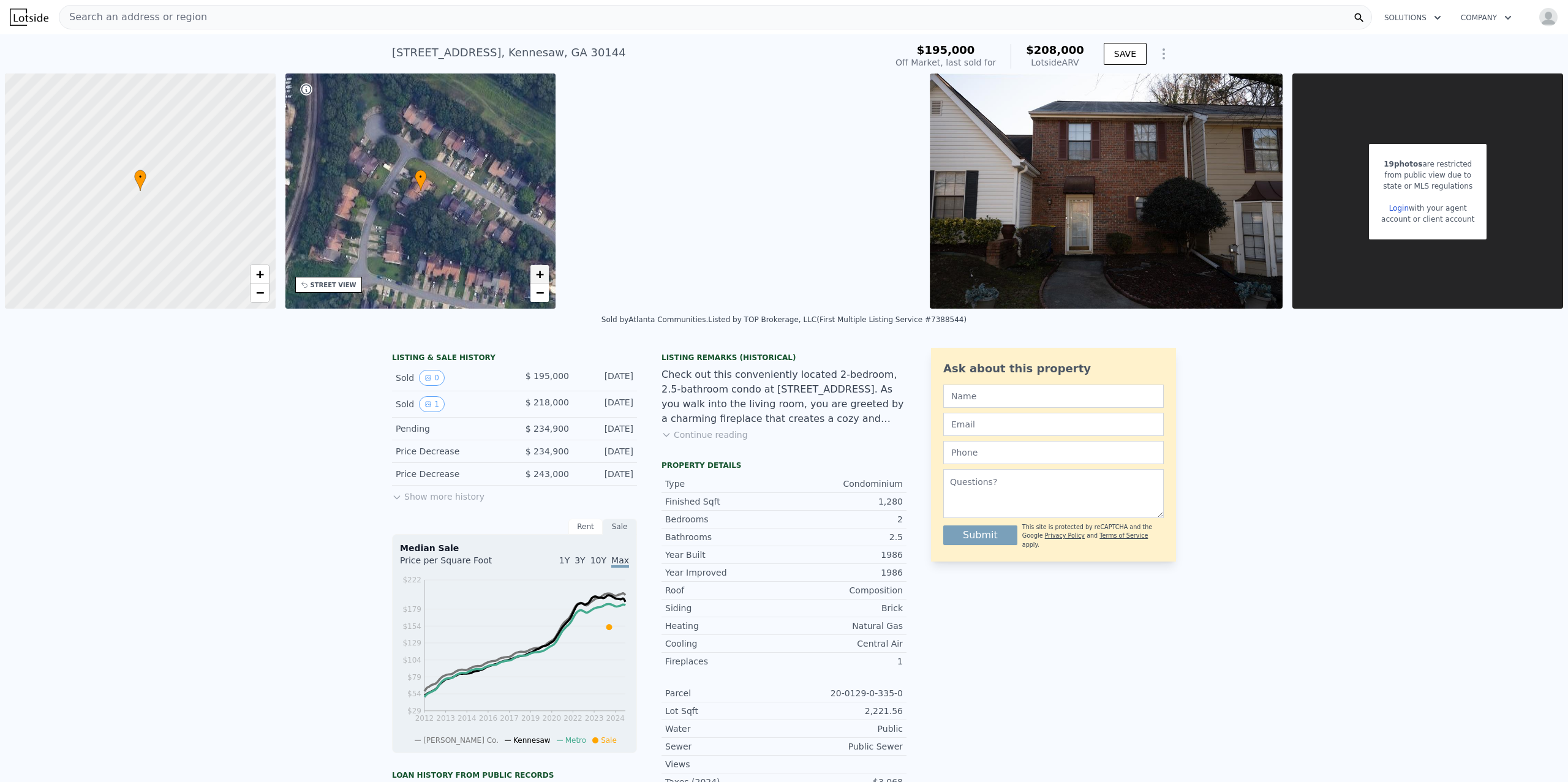
click at [542, 274] on span "+" at bounding box center [540, 274] width 8 height 15
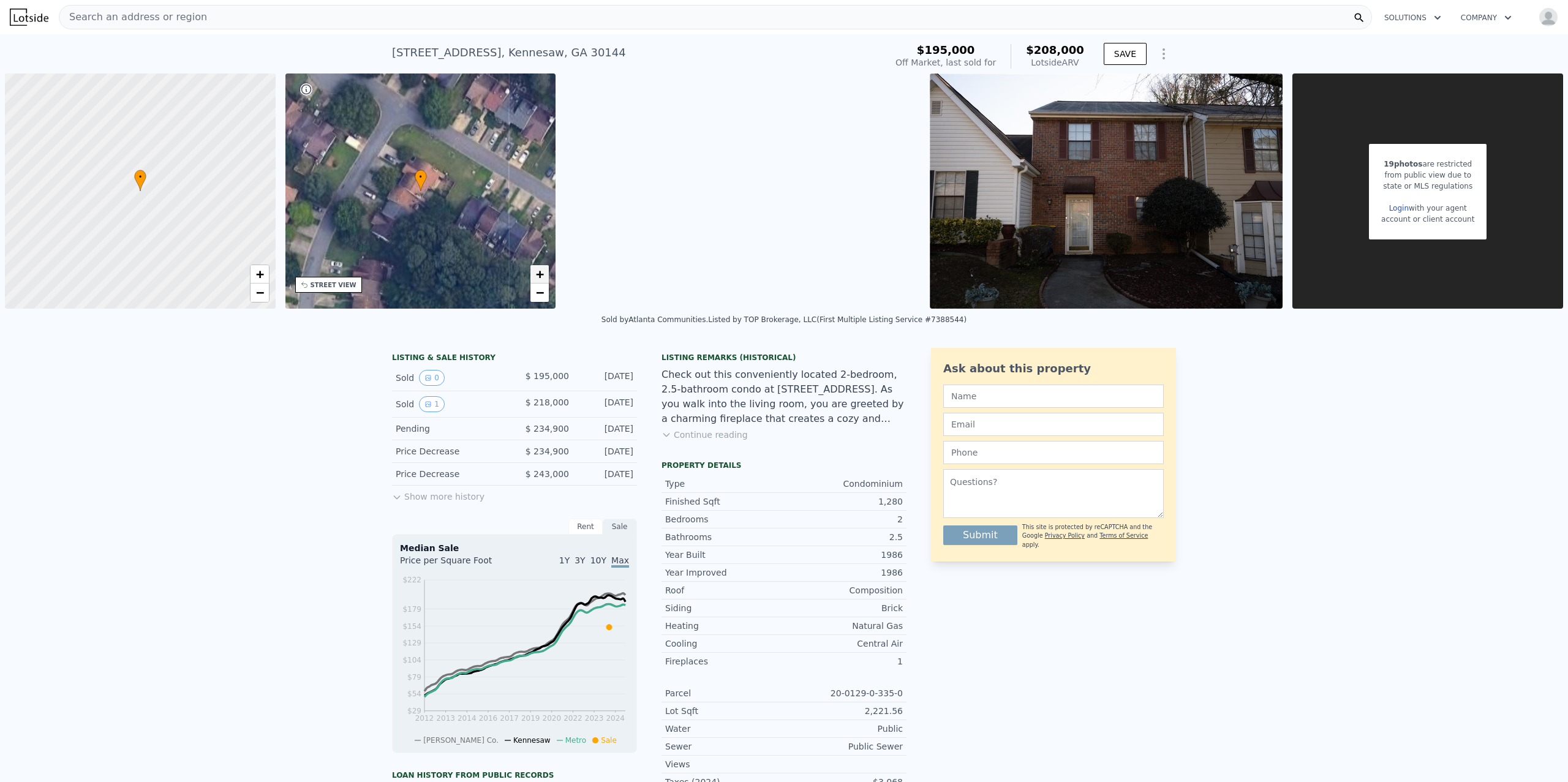
click at [542, 274] on span "+" at bounding box center [540, 274] width 8 height 15
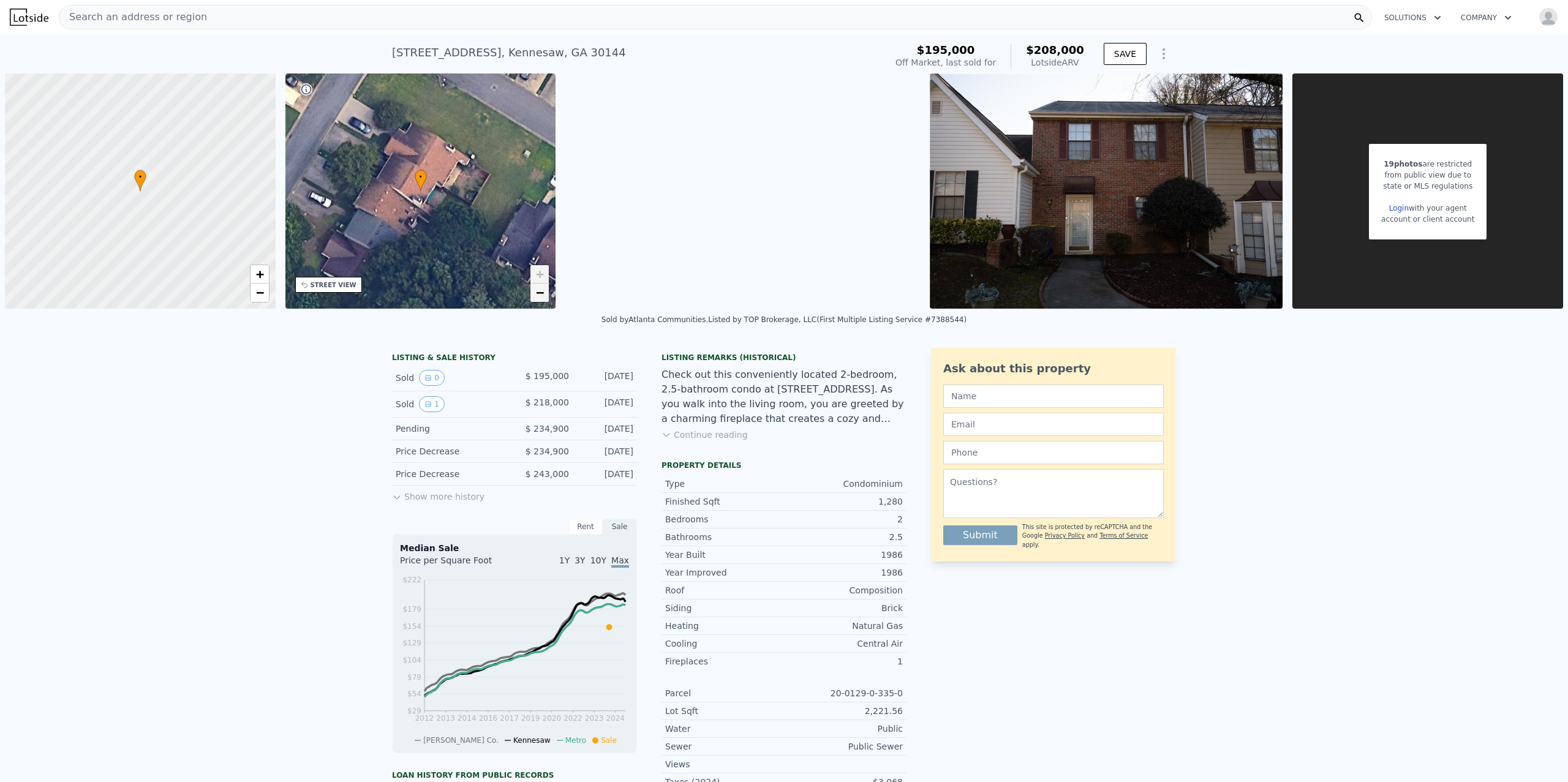
click at [542, 294] on span "−" at bounding box center [540, 292] width 8 height 15
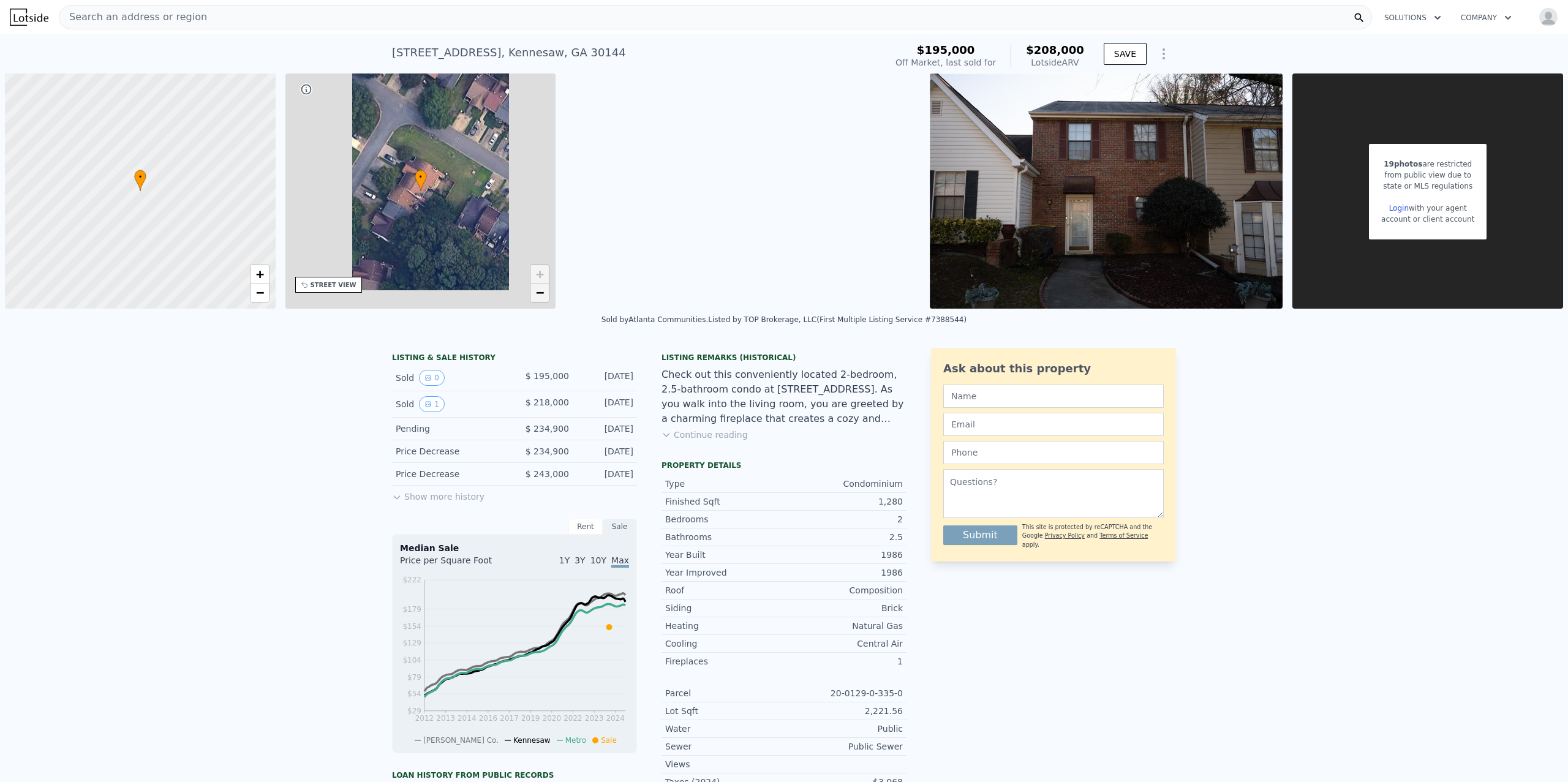
click at [542, 294] on span "−" at bounding box center [540, 292] width 8 height 15
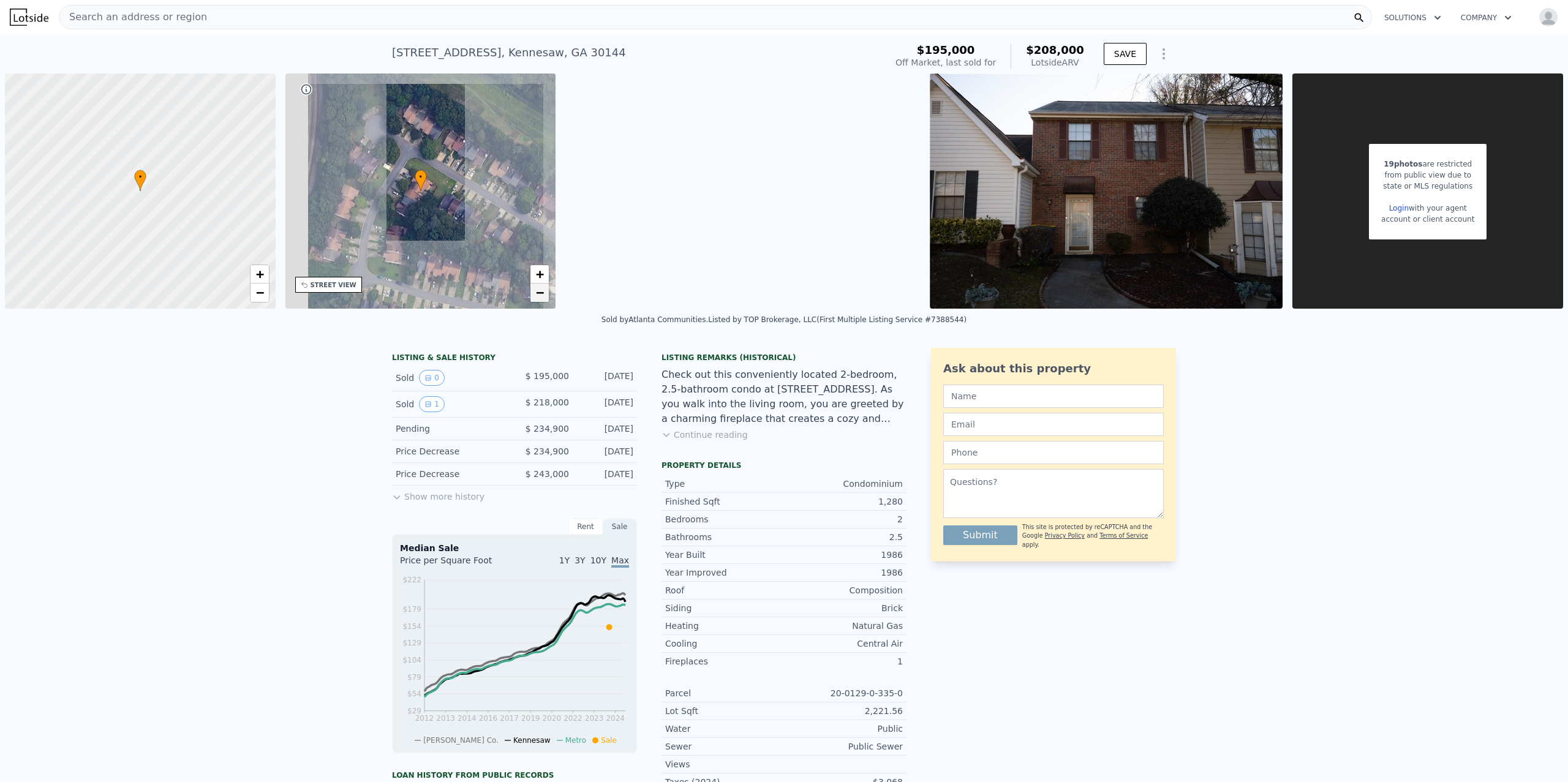
click at [542, 294] on span "−" at bounding box center [540, 292] width 8 height 15
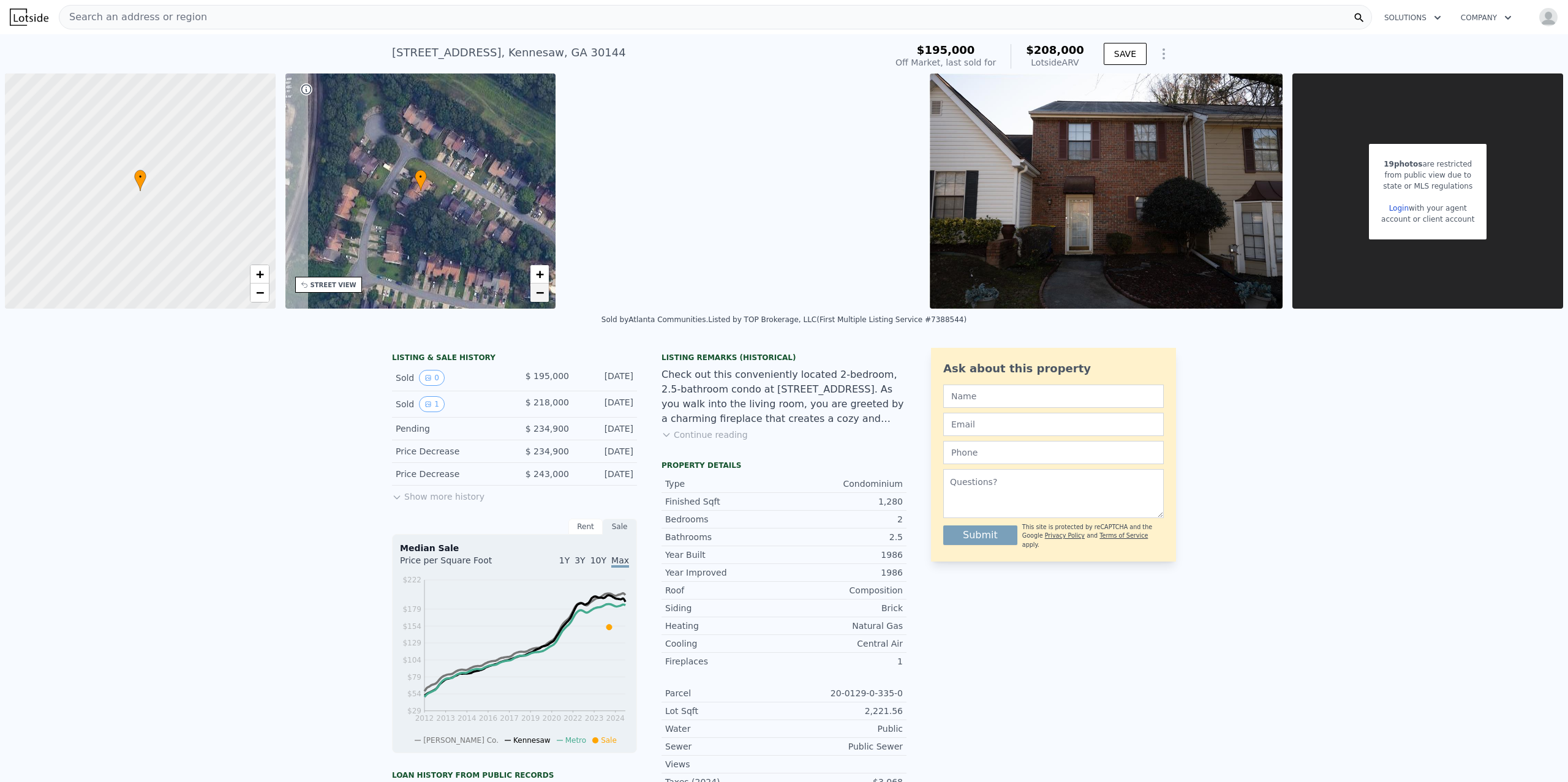
click at [542, 294] on span "−" at bounding box center [540, 292] width 8 height 15
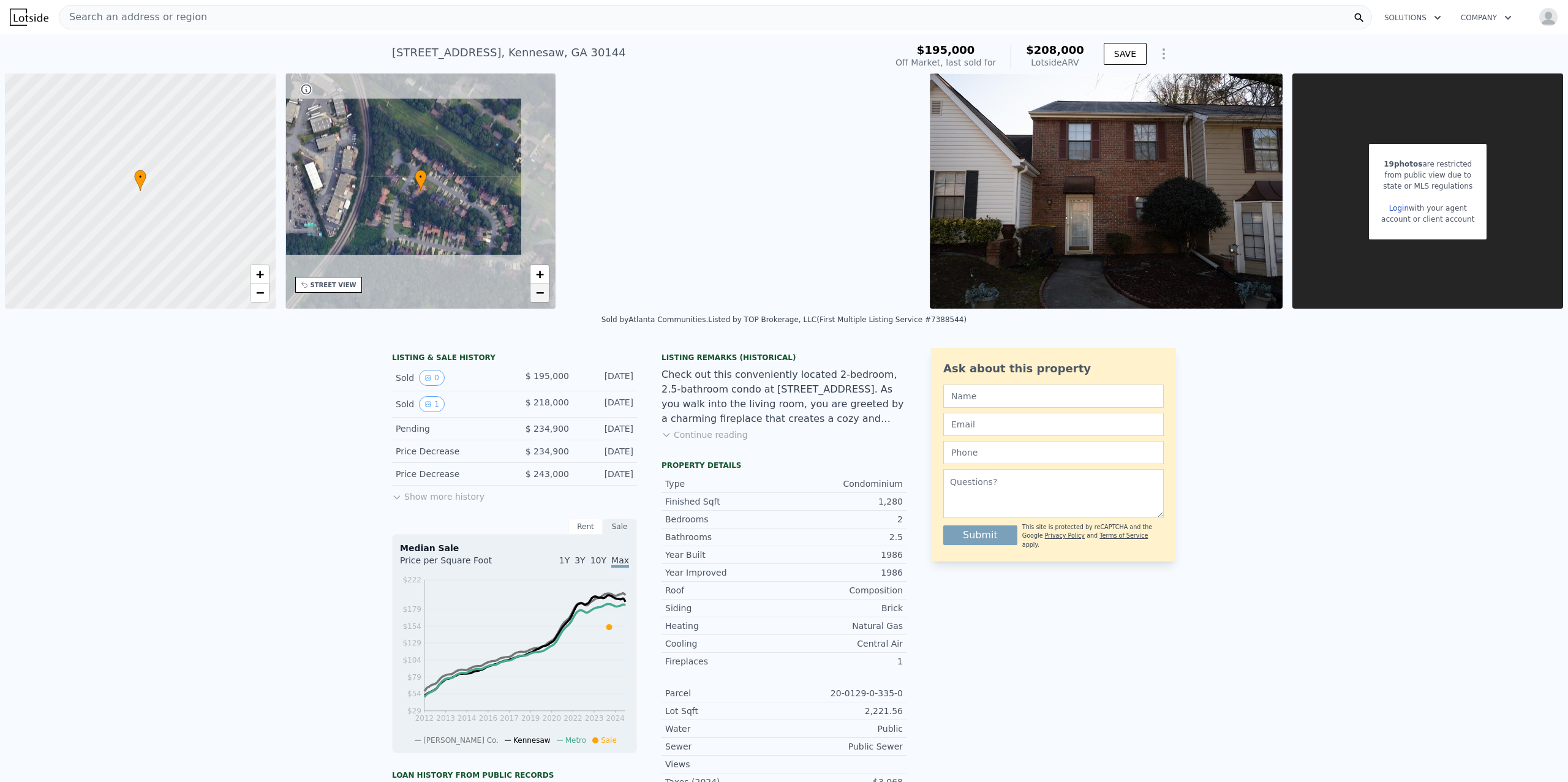
click at [542, 294] on span "−" at bounding box center [540, 292] width 8 height 15
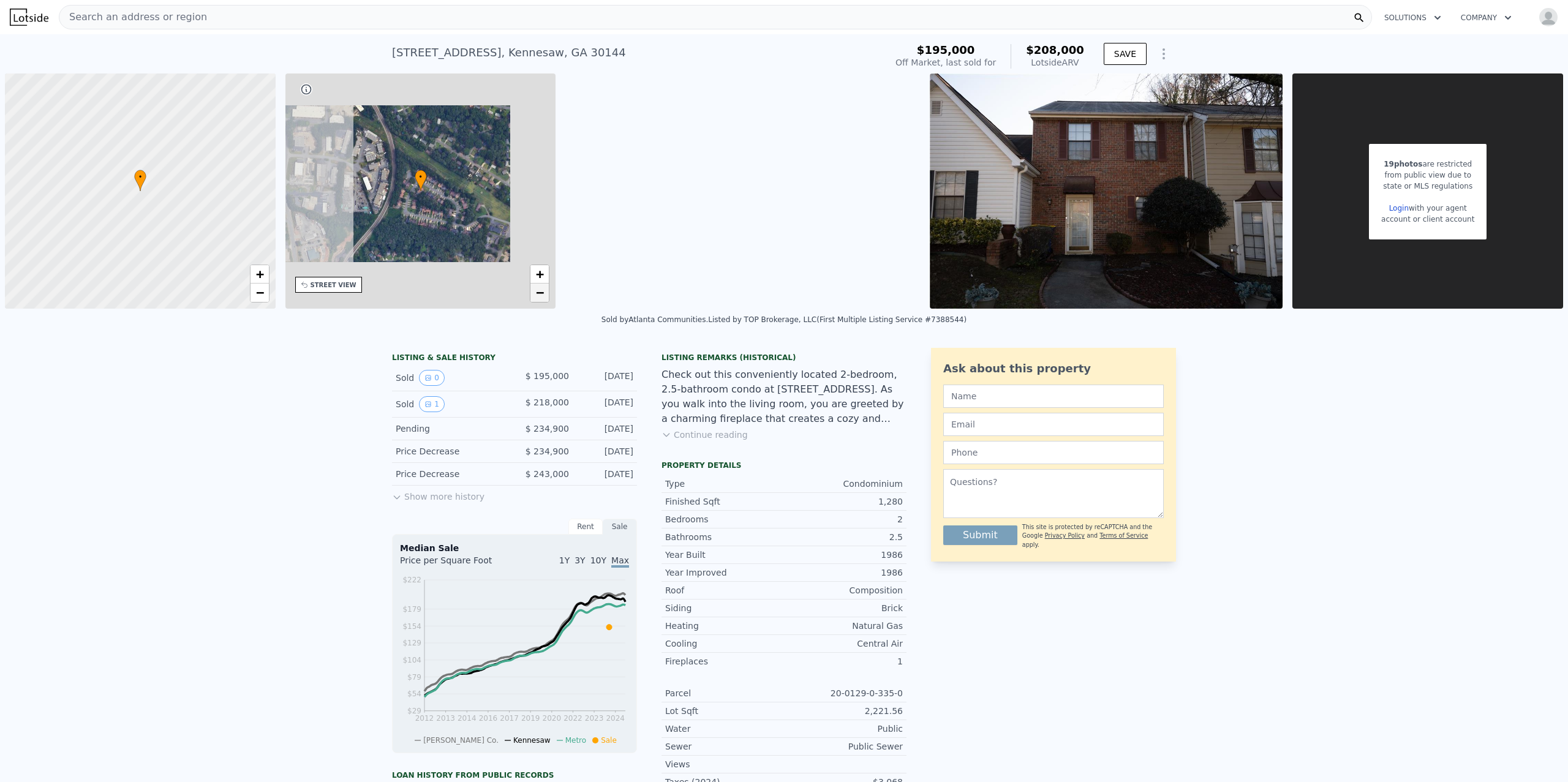
click at [542, 294] on span "−" at bounding box center [540, 292] width 8 height 15
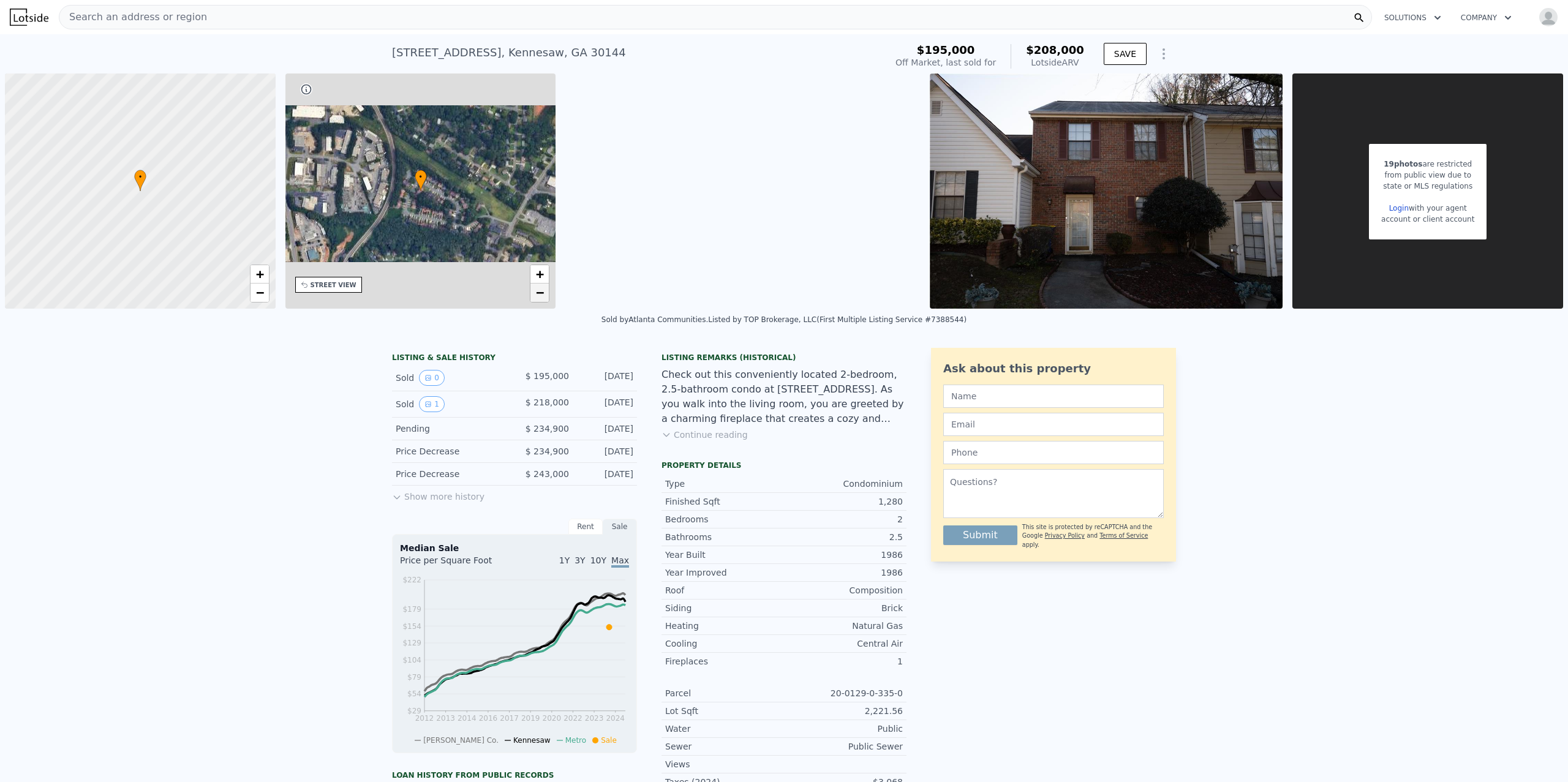
click at [542, 294] on span "−" at bounding box center [540, 292] width 8 height 15
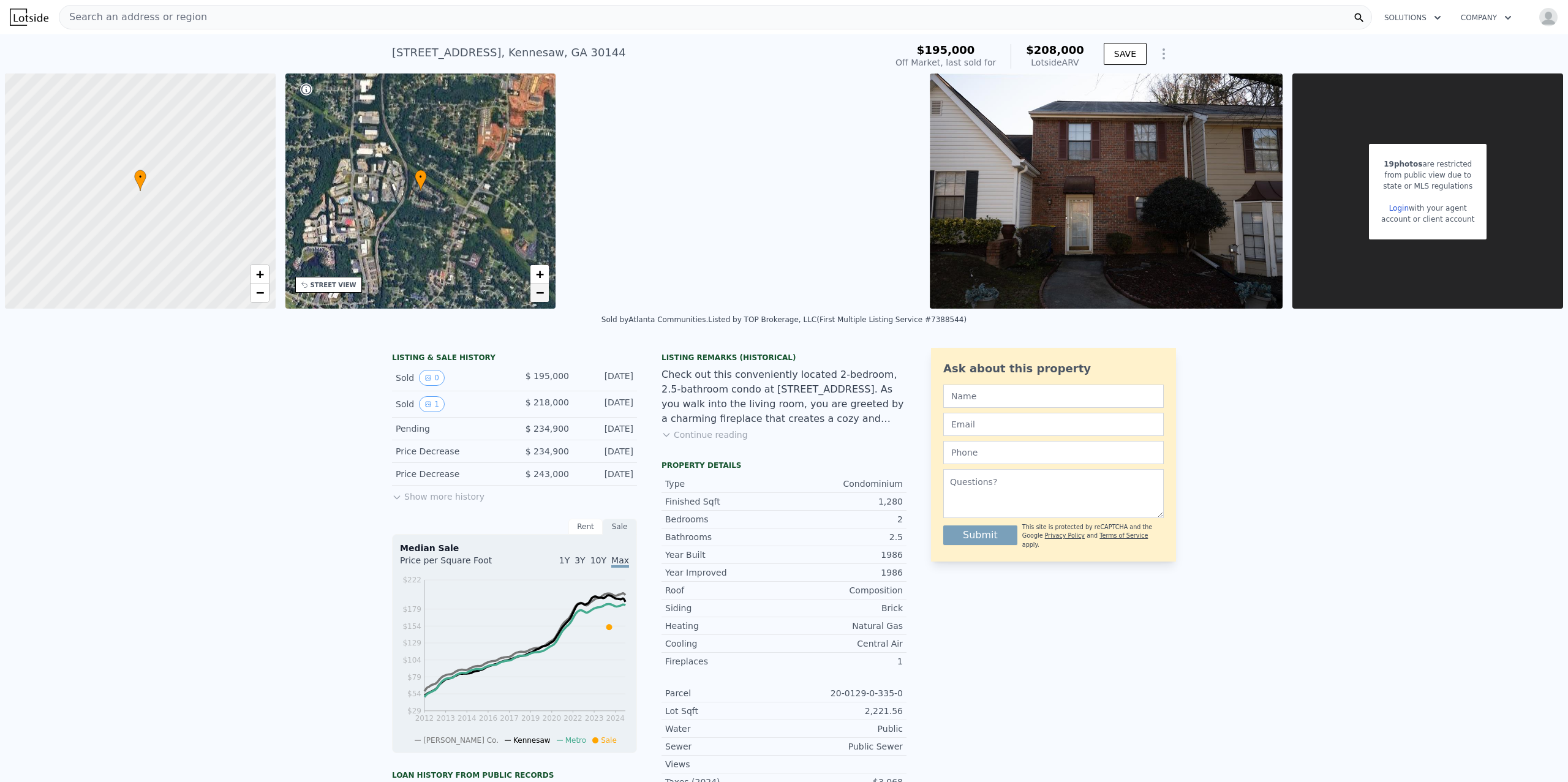
click at [542, 294] on span "−" at bounding box center [540, 292] width 8 height 15
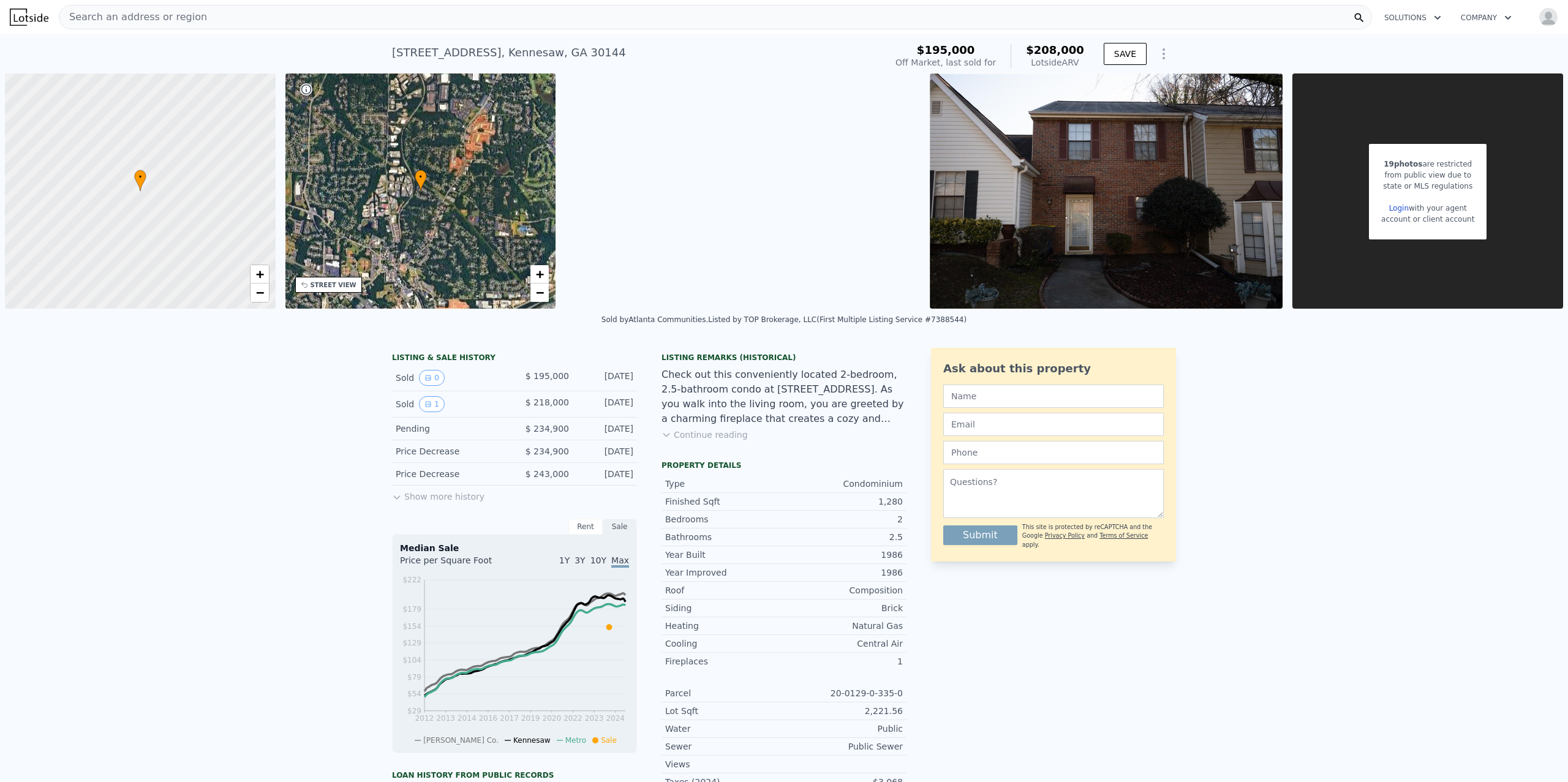
click at [708, 429] on button "Continue reading" at bounding box center [705, 435] width 86 height 12
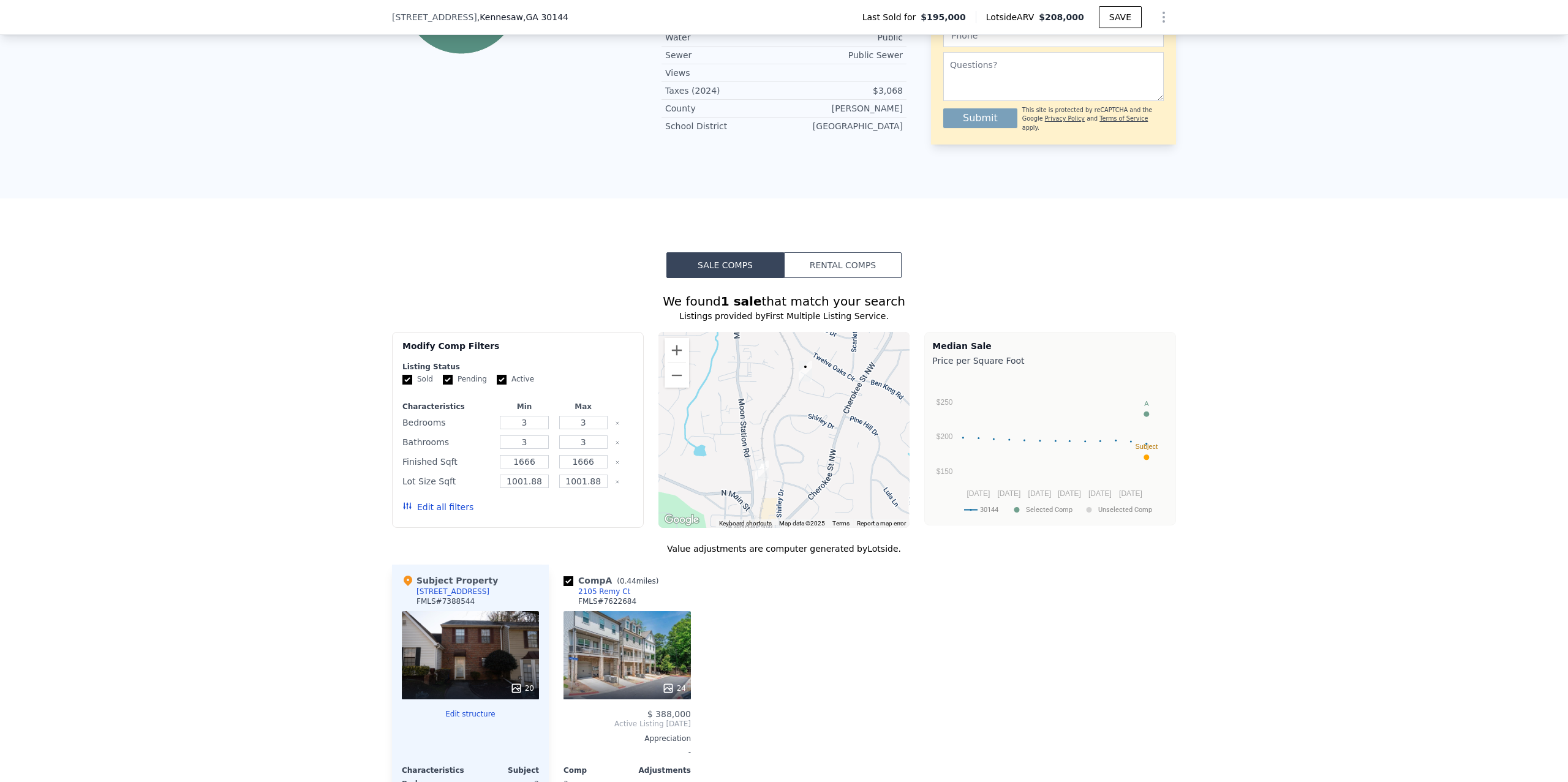
scroll to position [959, 0]
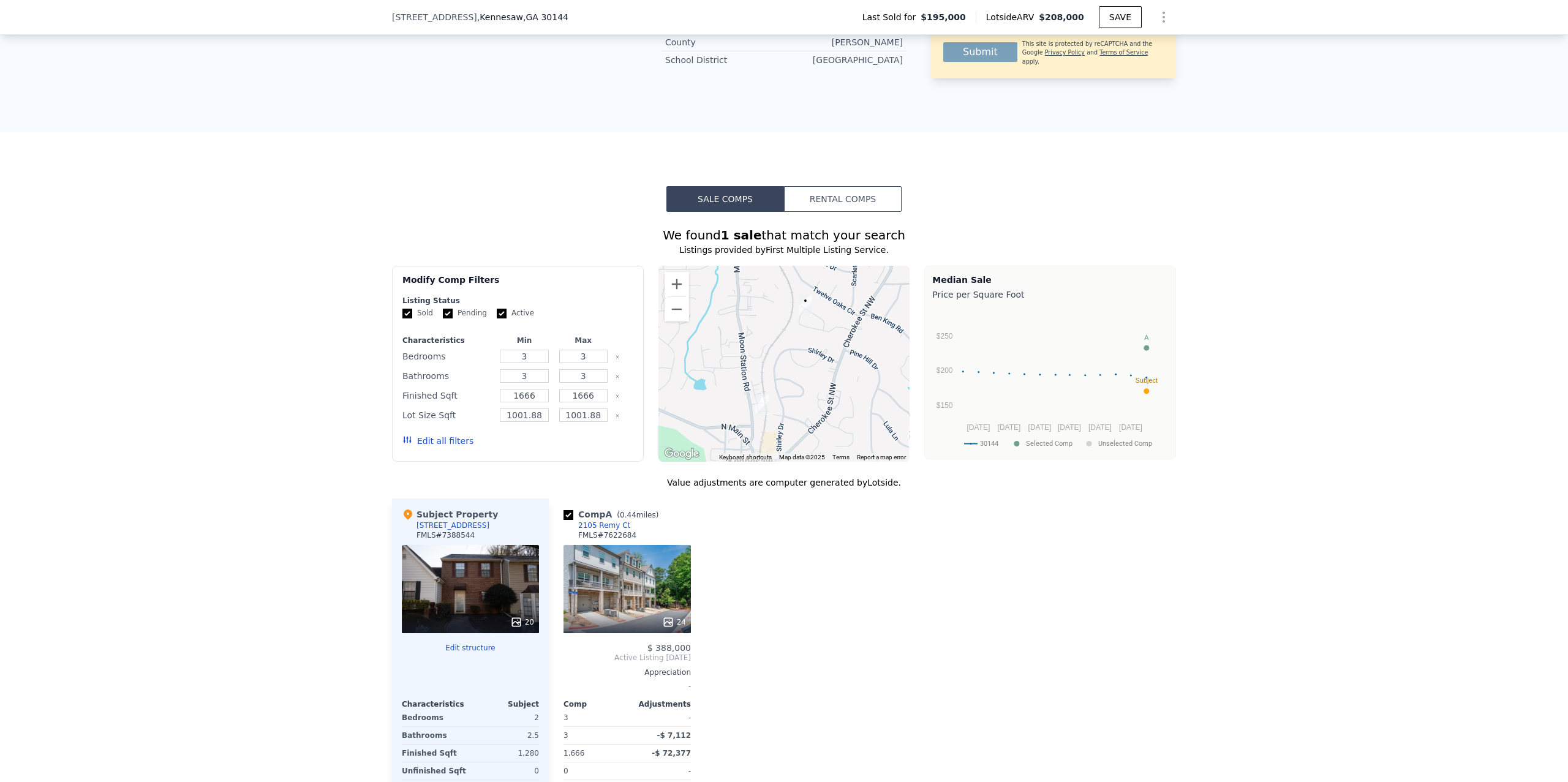
click at [420, 435] on button "Edit all filters" at bounding box center [438, 441] width 71 height 12
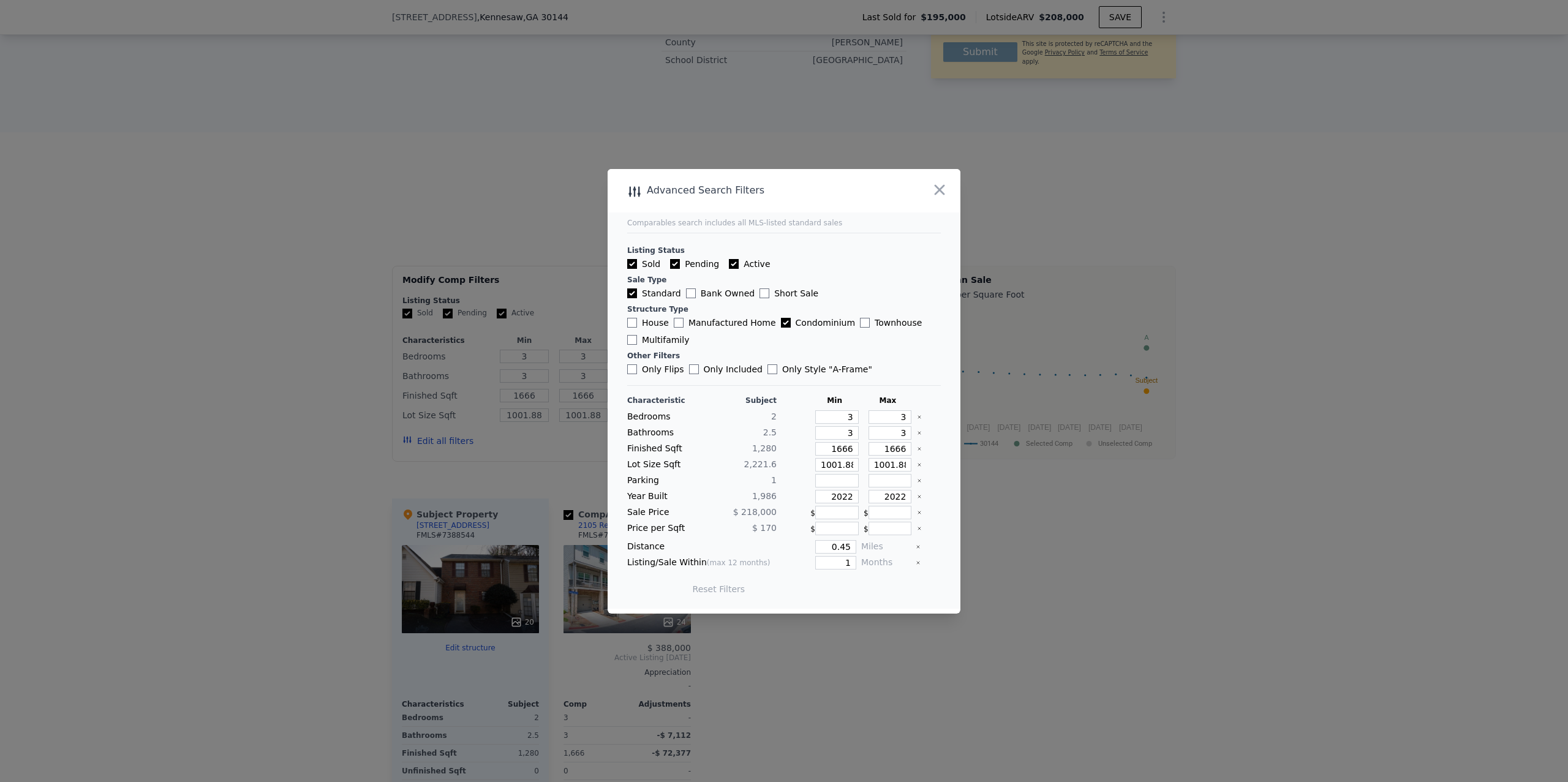
click at [675, 259] on input "Pending" at bounding box center [675, 264] width 10 height 10
checkbox input "false"
click at [729, 259] on input "Active" at bounding box center [734, 264] width 10 height 10
checkbox input "false"
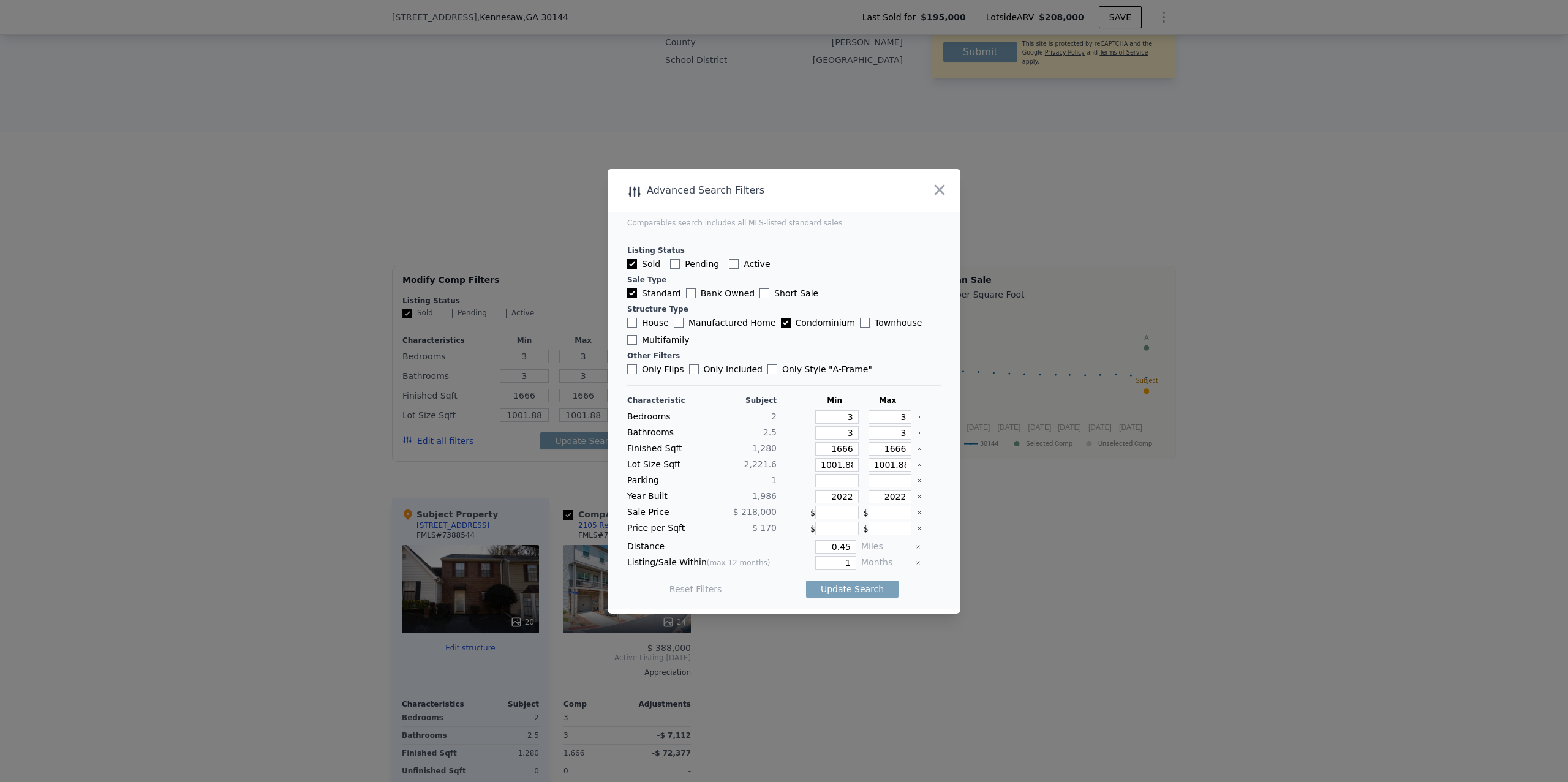
checkbox input "false"
click at [843, 419] on input "3" at bounding box center [836, 417] width 44 height 13
type input "1"
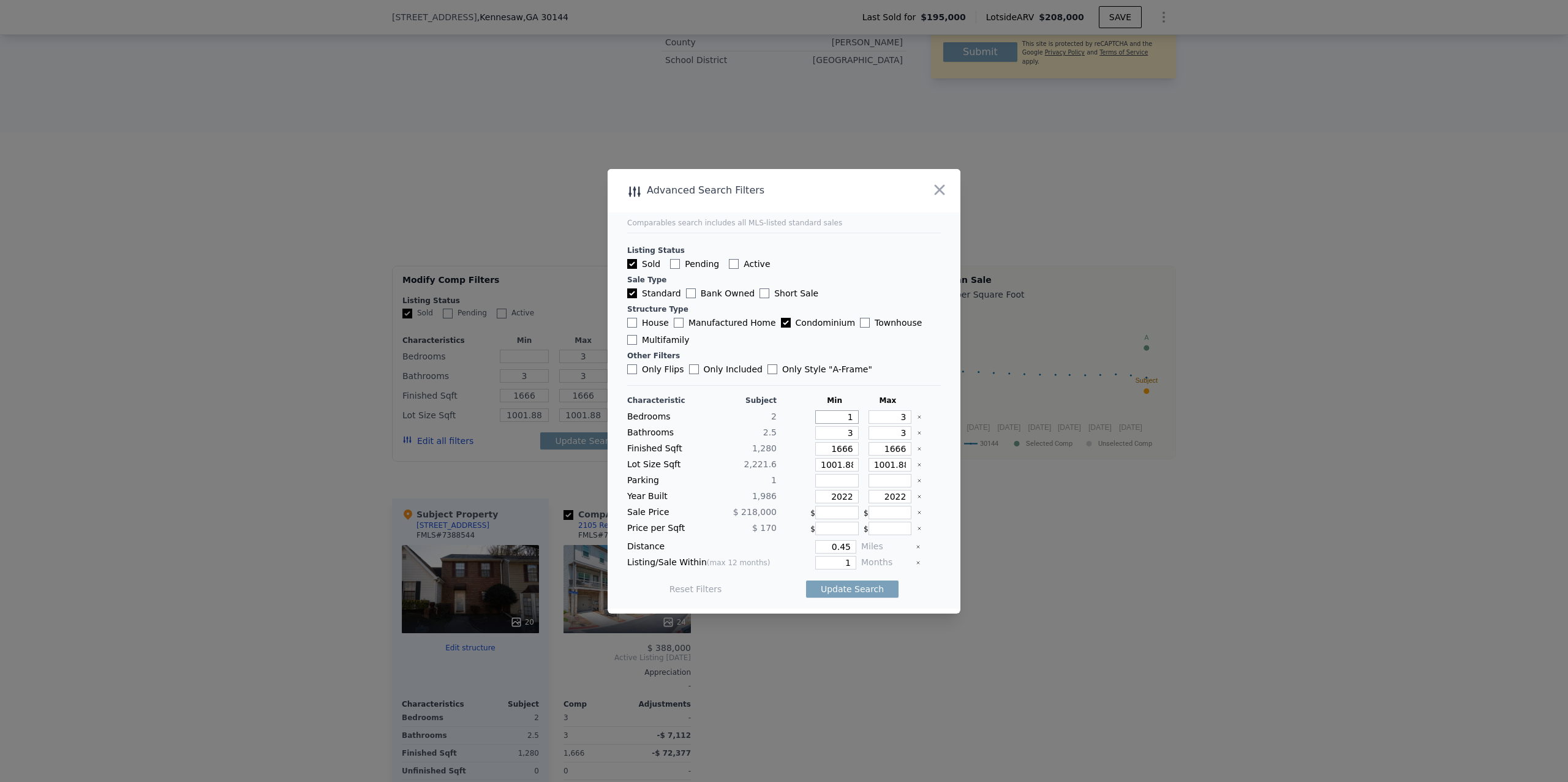
type input "1"
click at [881, 418] on input "3" at bounding box center [890, 417] width 44 height 13
click at [845, 427] on input "3" at bounding box center [836, 433] width 44 height 13
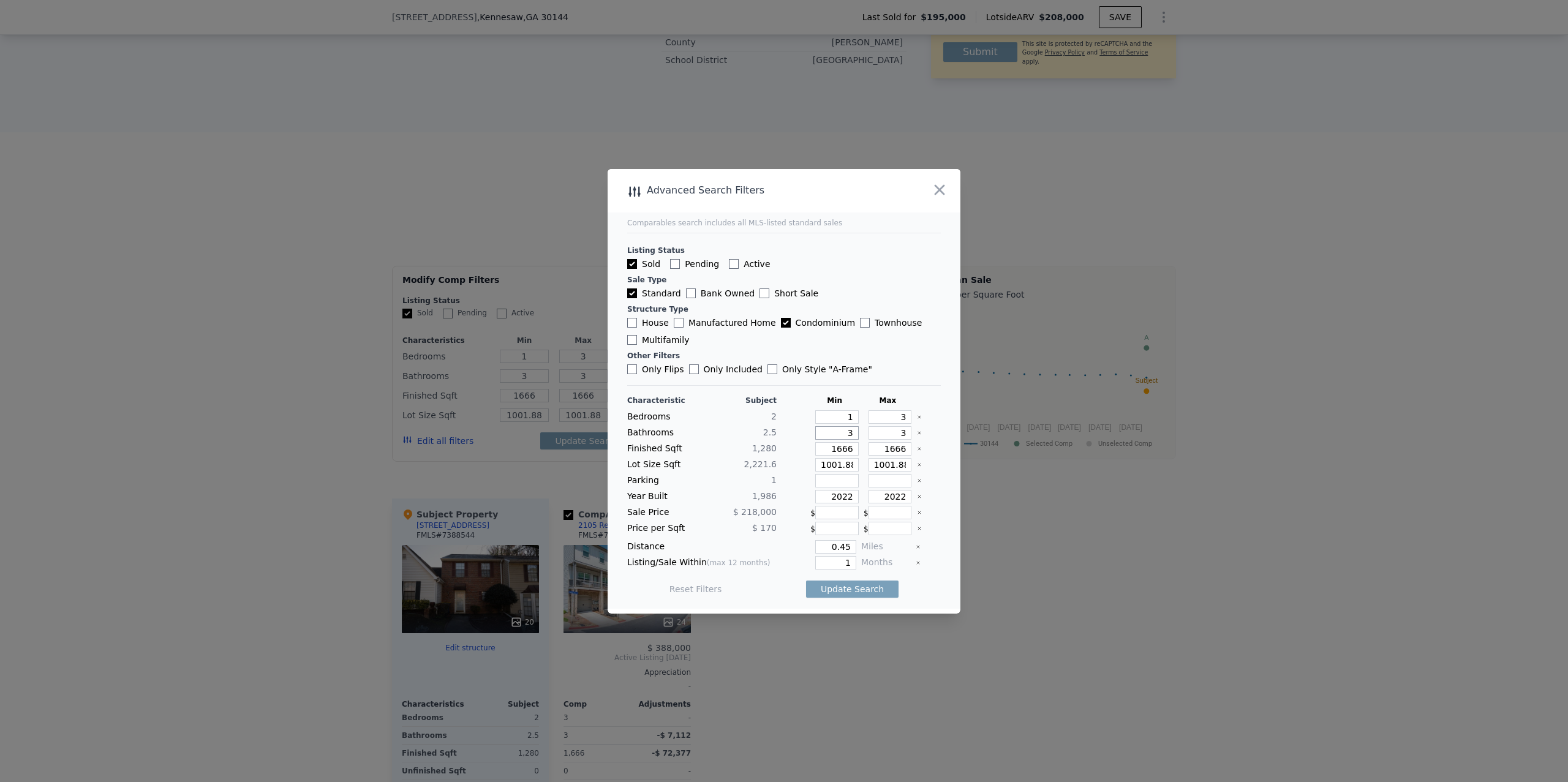
click at [845, 427] on input "3" at bounding box center [836, 433] width 44 height 13
type input "1"
type input "2"
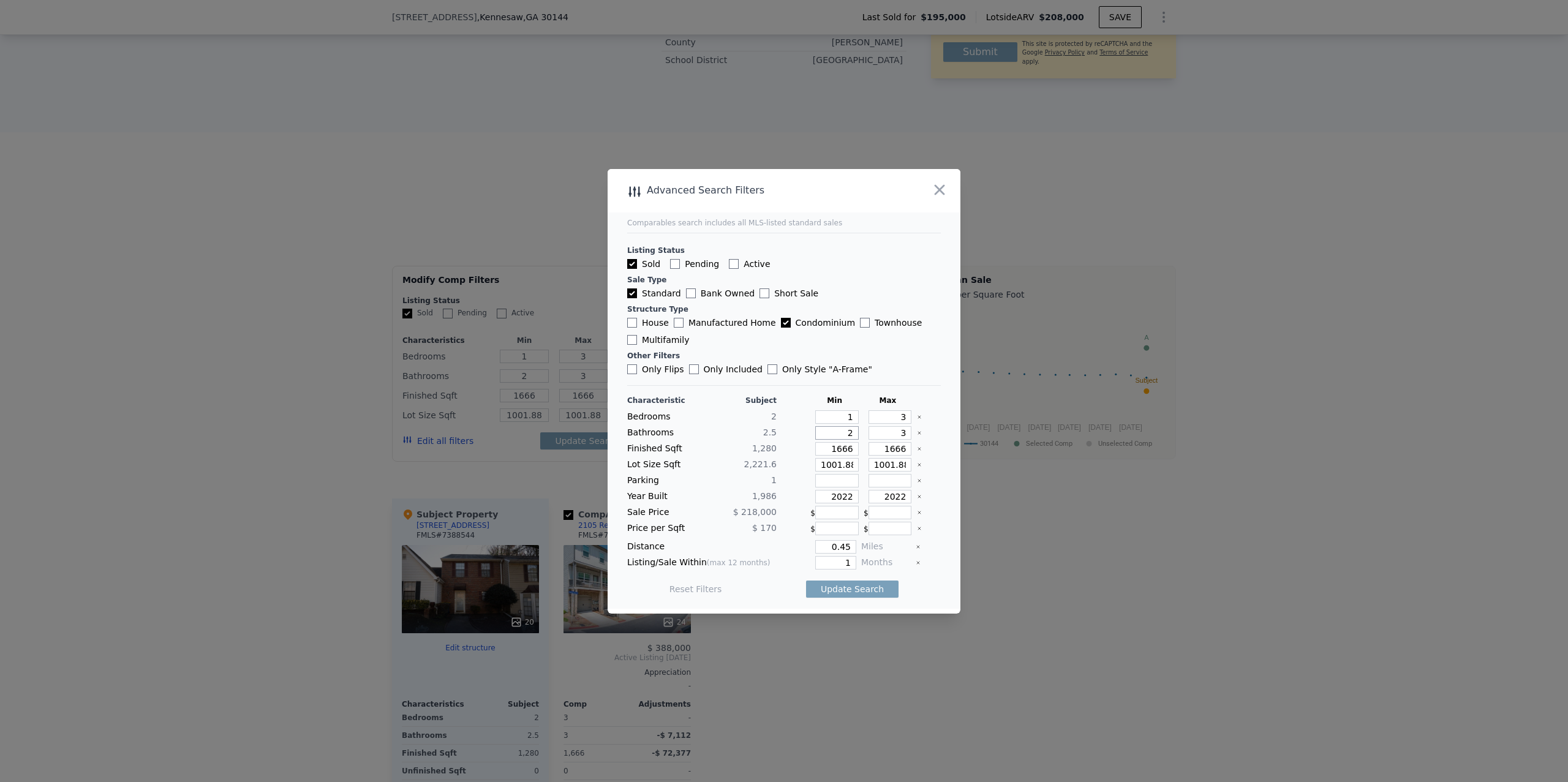
type input "2"
click at [887, 428] on input "3" at bounding box center [890, 433] width 44 height 13
click at [847, 414] on input "1" at bounding box center [836, 417] width 44 height 13
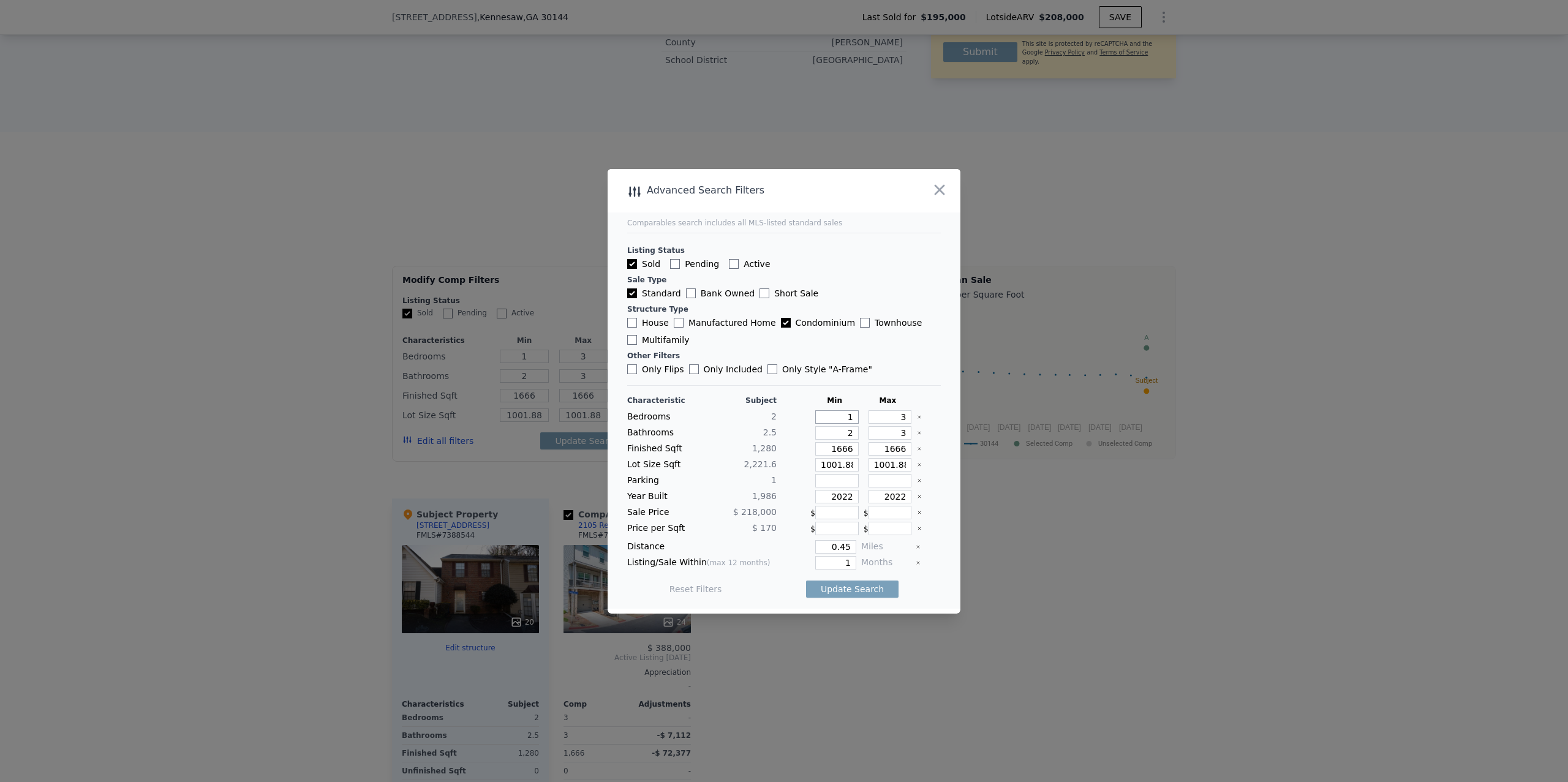
click at [847, 414] on input "1" at bounding box center [836, 417] width 44 height 13
type input "2"
click at [919, 450] on icon "Clear" at bounding box center [919, 449] width 5 height 5
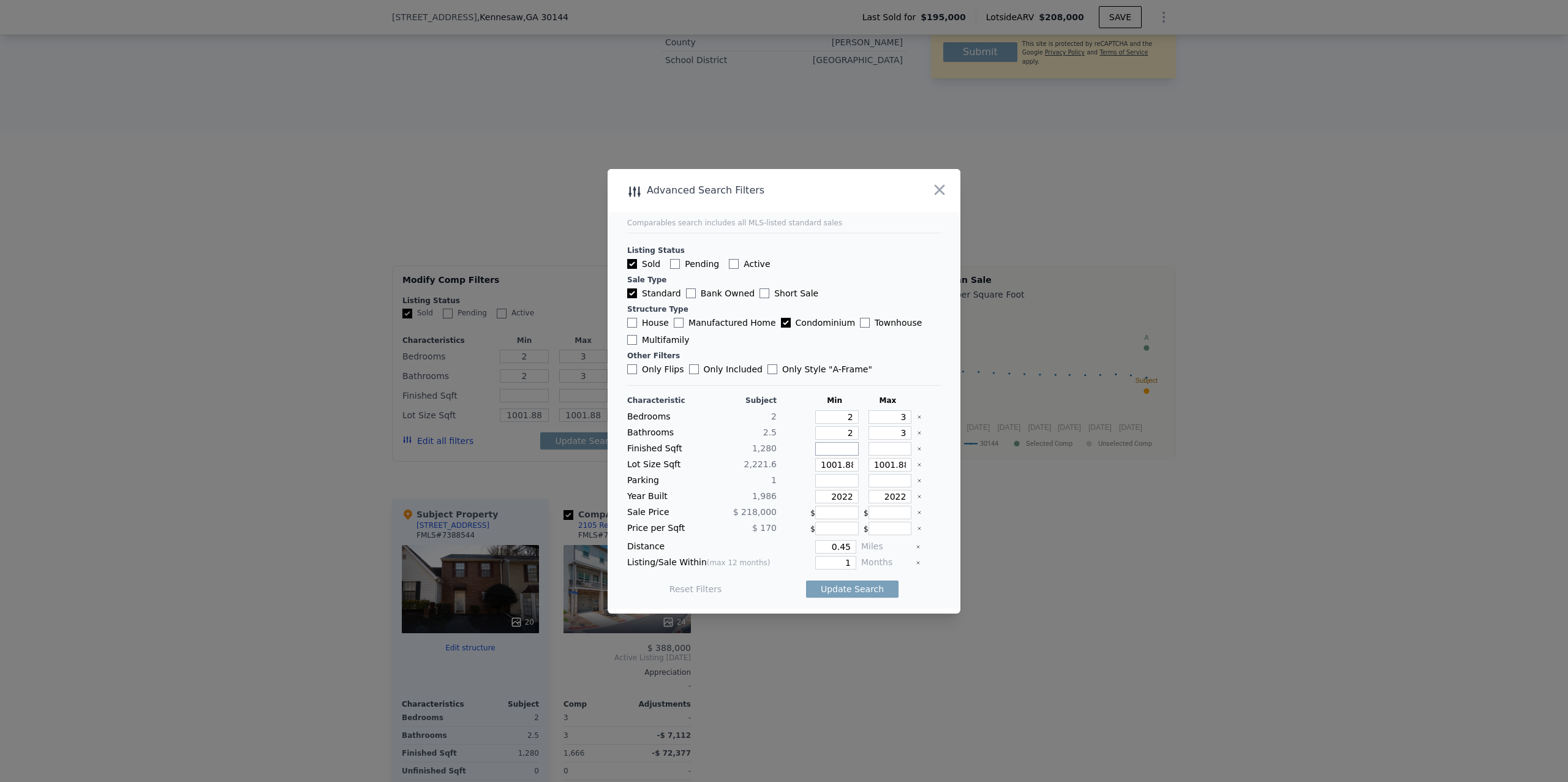
click at [846, 449] on input "number" at bounding box center [836, 449] width 44 height 13
type input "1"
type input "10"
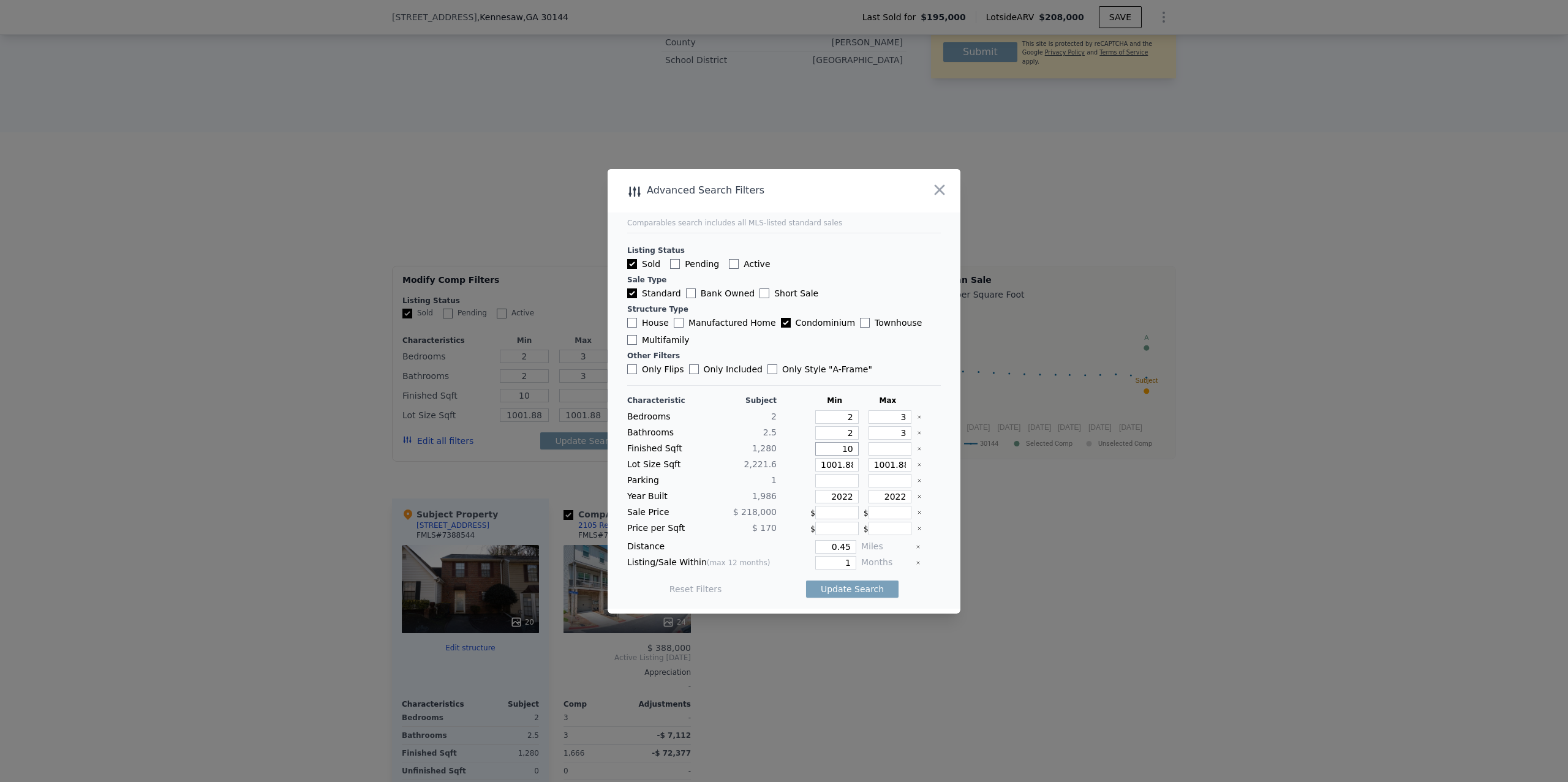
type input "100"
type input "10"
type input "101"
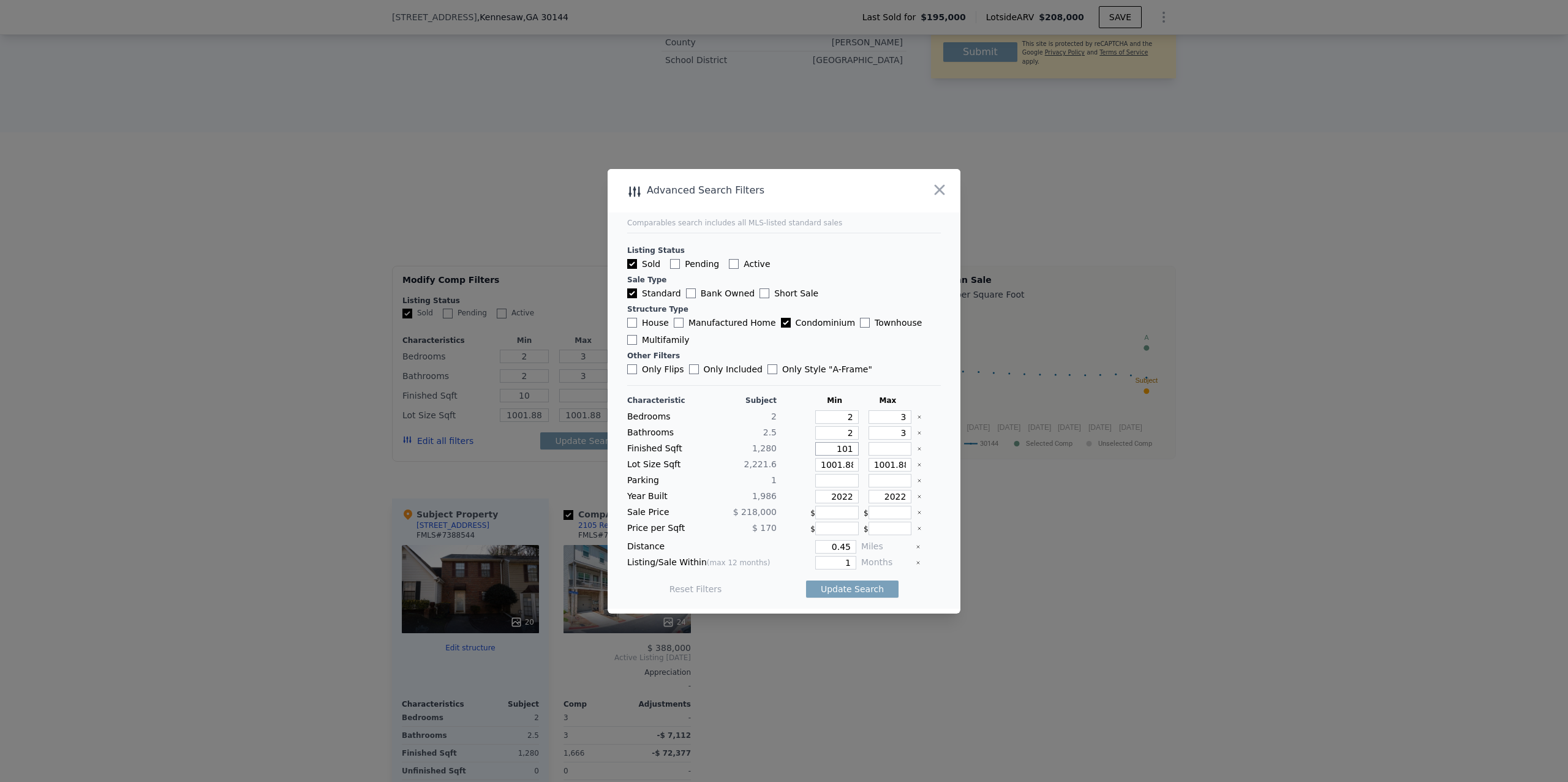
type input "101"
type input "10"
type input "11"
type input "1"
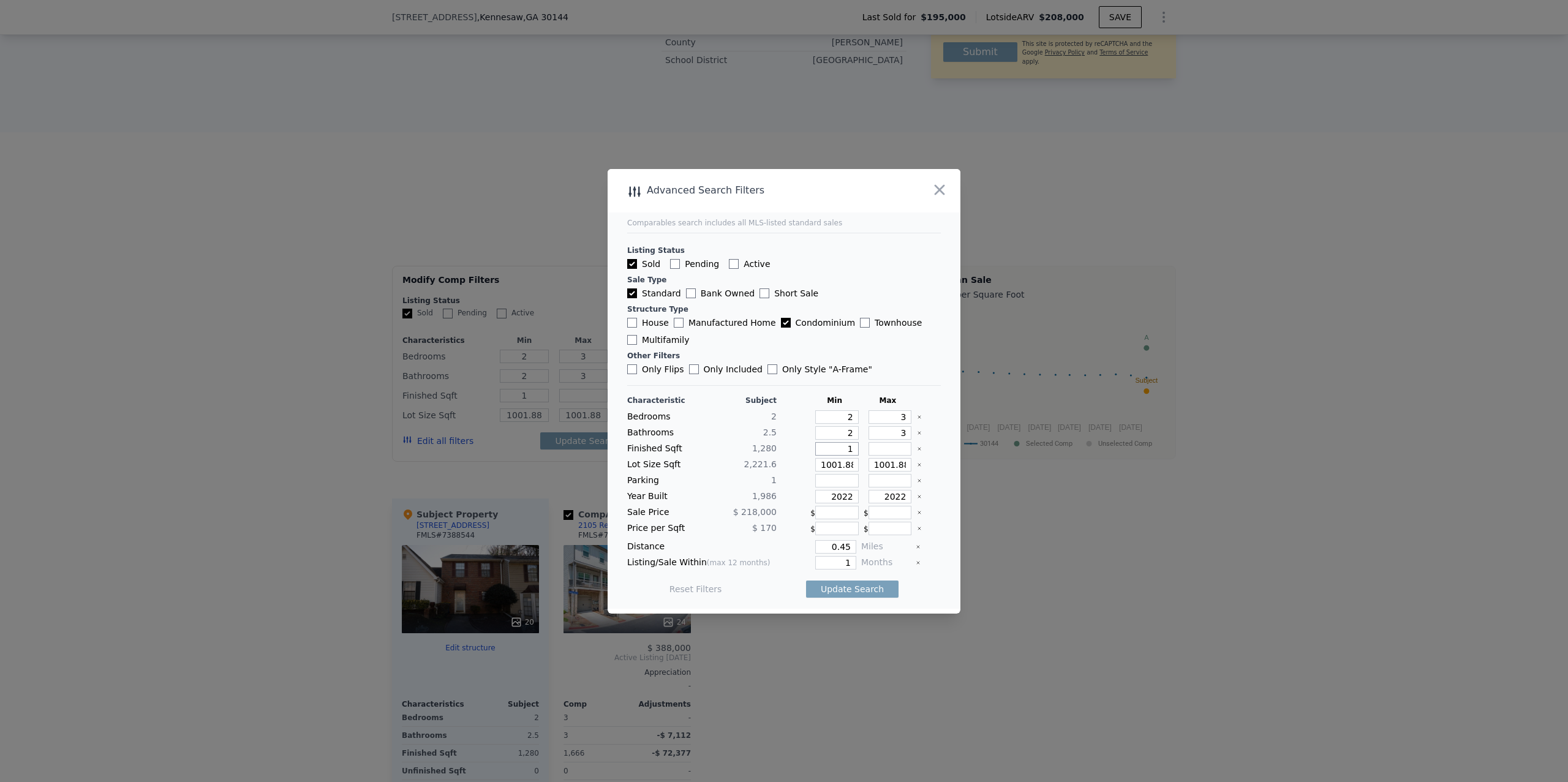
type input "10"
type input "100"
type input "1000"
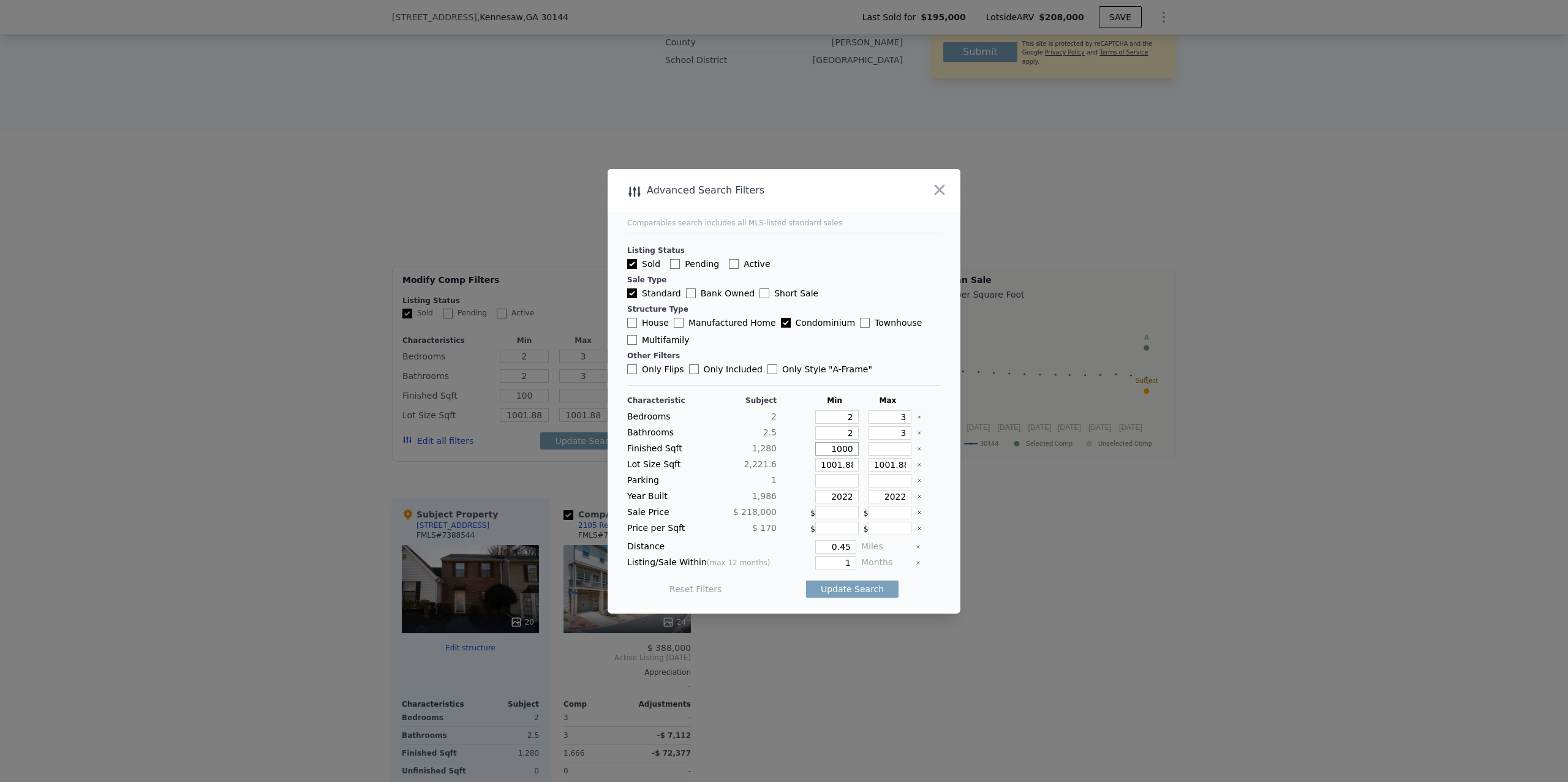
type input "1000"
click at [881, 449] on input "number" at bounding box center [890, 449] width 44 height 13
type input "1"
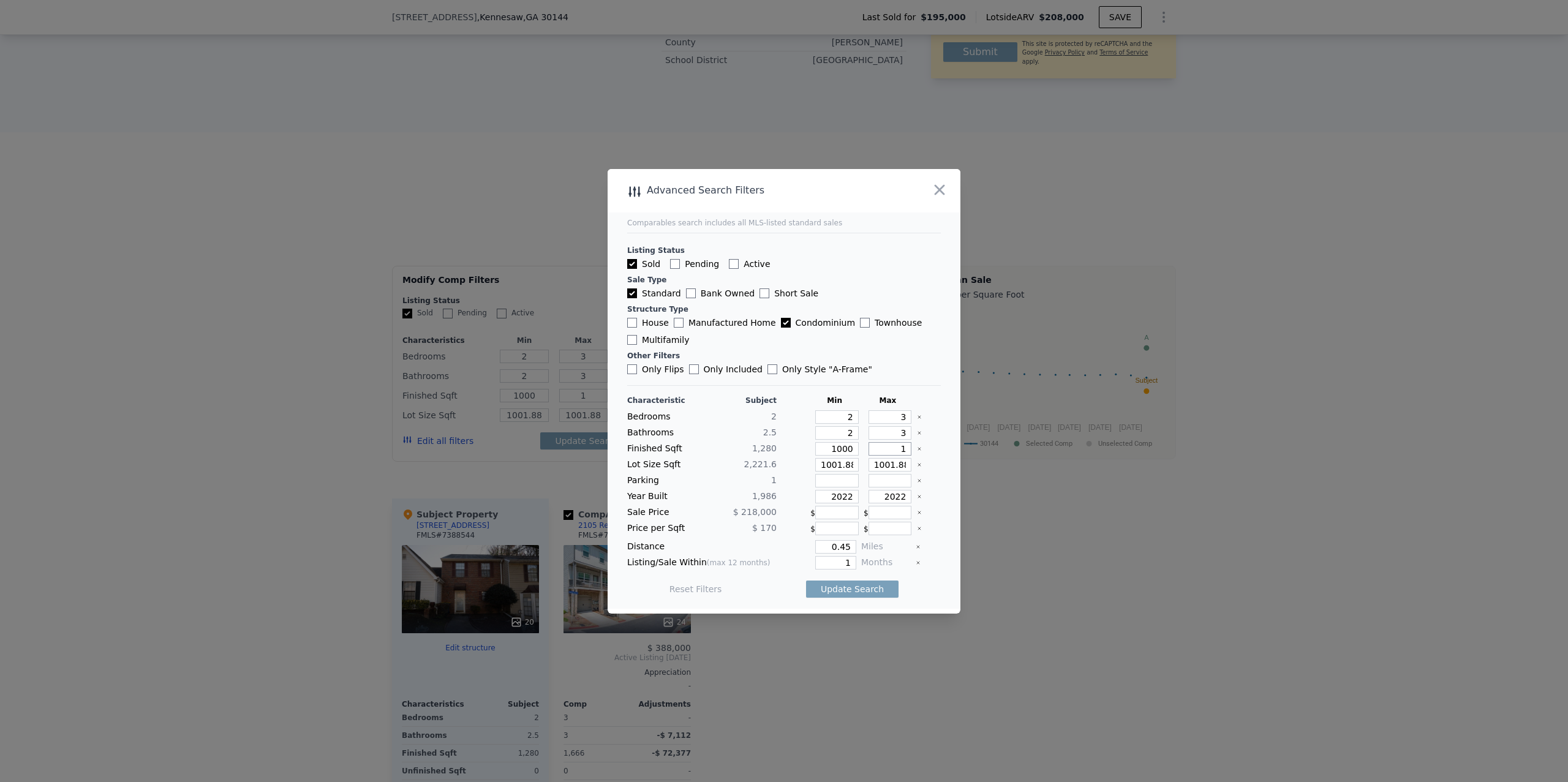
type input "14"
type input "140"
type input "1400"
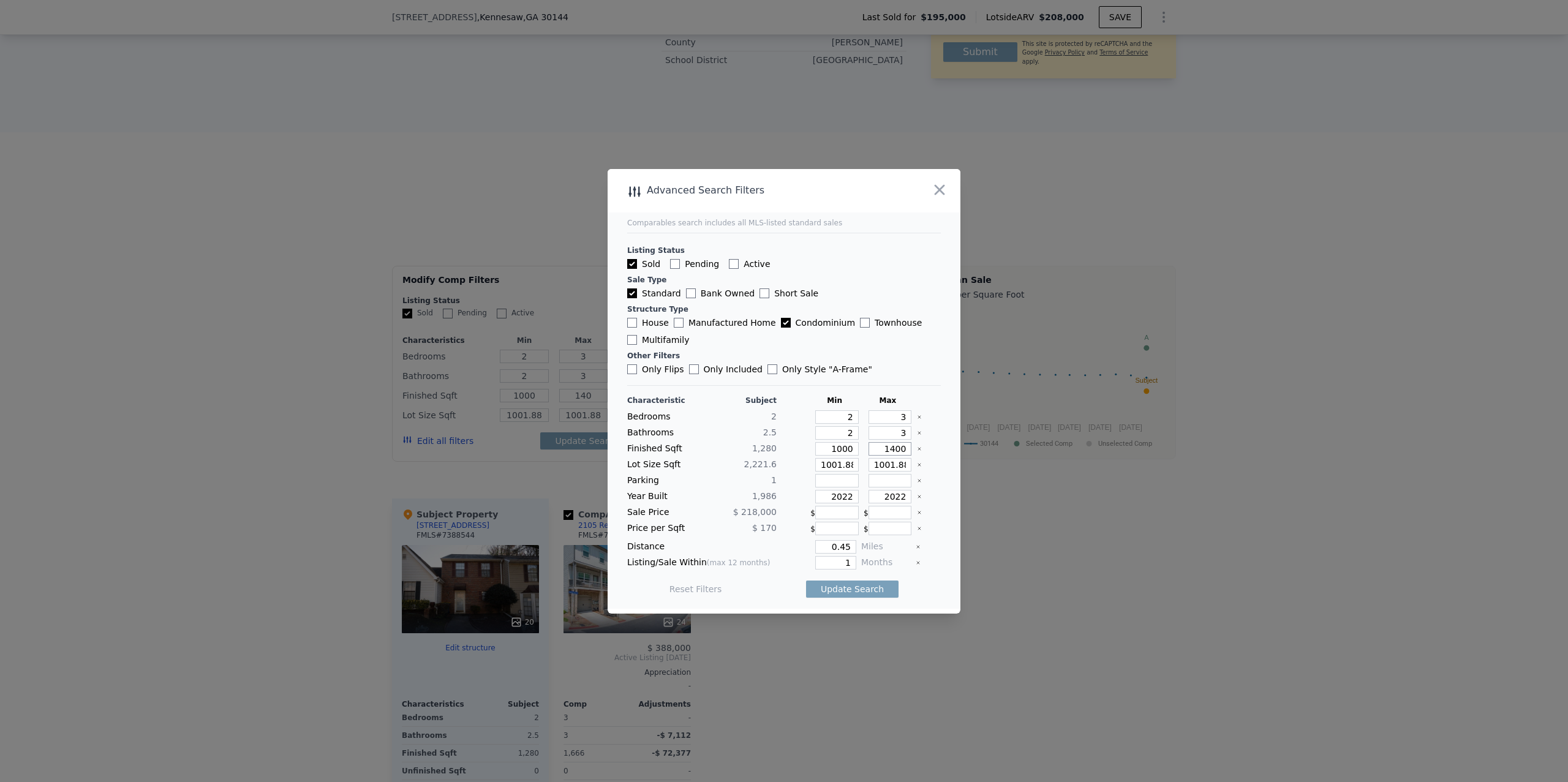
type input "1400"
click at [918, 464] on icon "Clear" at bounding box center [919, 465] width 2 height 2
click at [832, 499] on input "2022" at bounding box center [836, 497] width 44 height 13
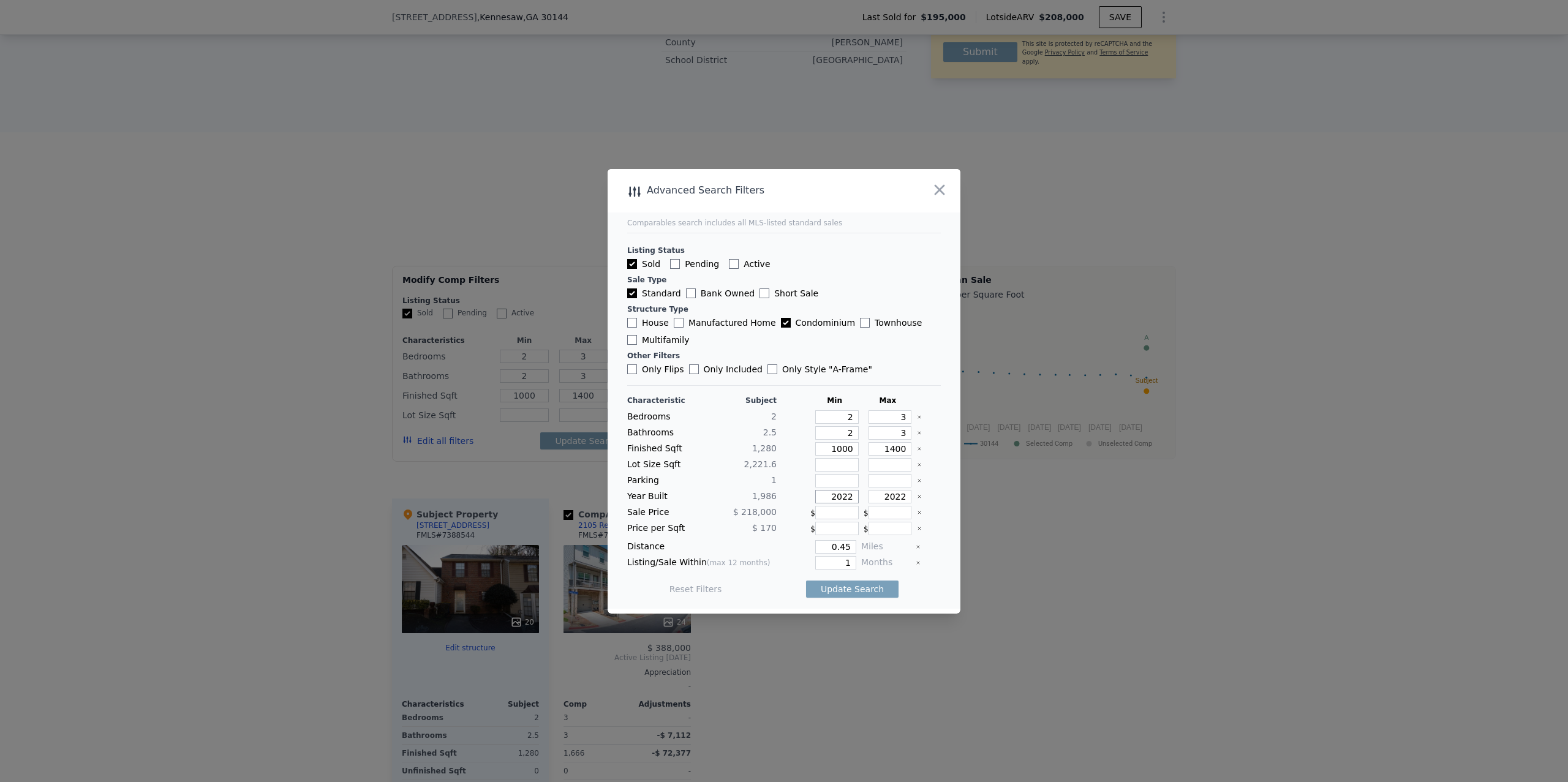
click at [832, 499] on input "2022" at bounding box center [836, 497] width 44 height 13
type input "1970"
click at [883, 499] on input "2022" at bounding box center [890, 497] width 44 height 13
type input "2000"
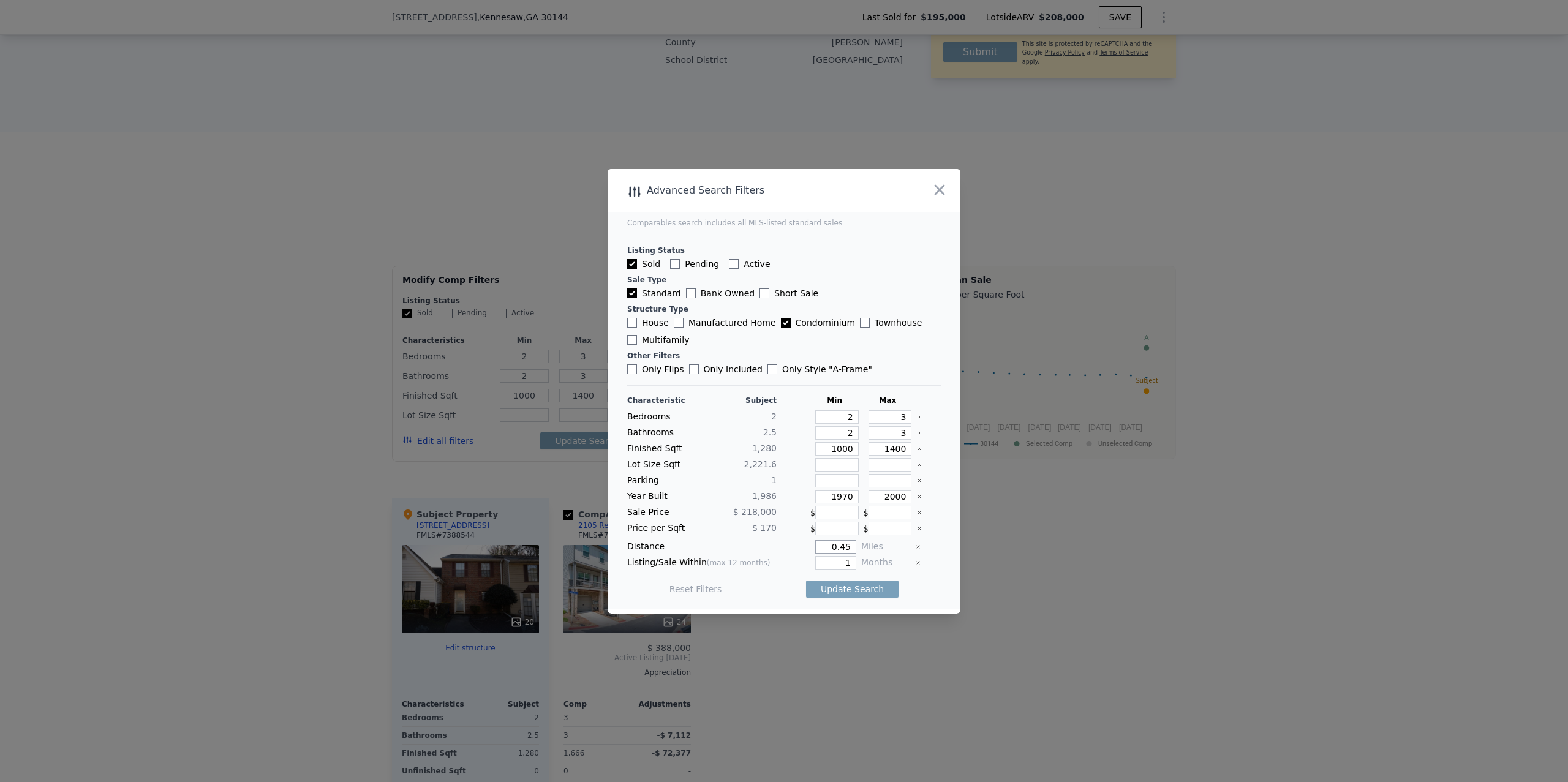
click at [835, 543] on input "0.45" at bounding box center [835, 547] width 41 height 13
type input "1"
click at [846, 558] on input "1" at bounding box center [835, 563] width 41 height 13
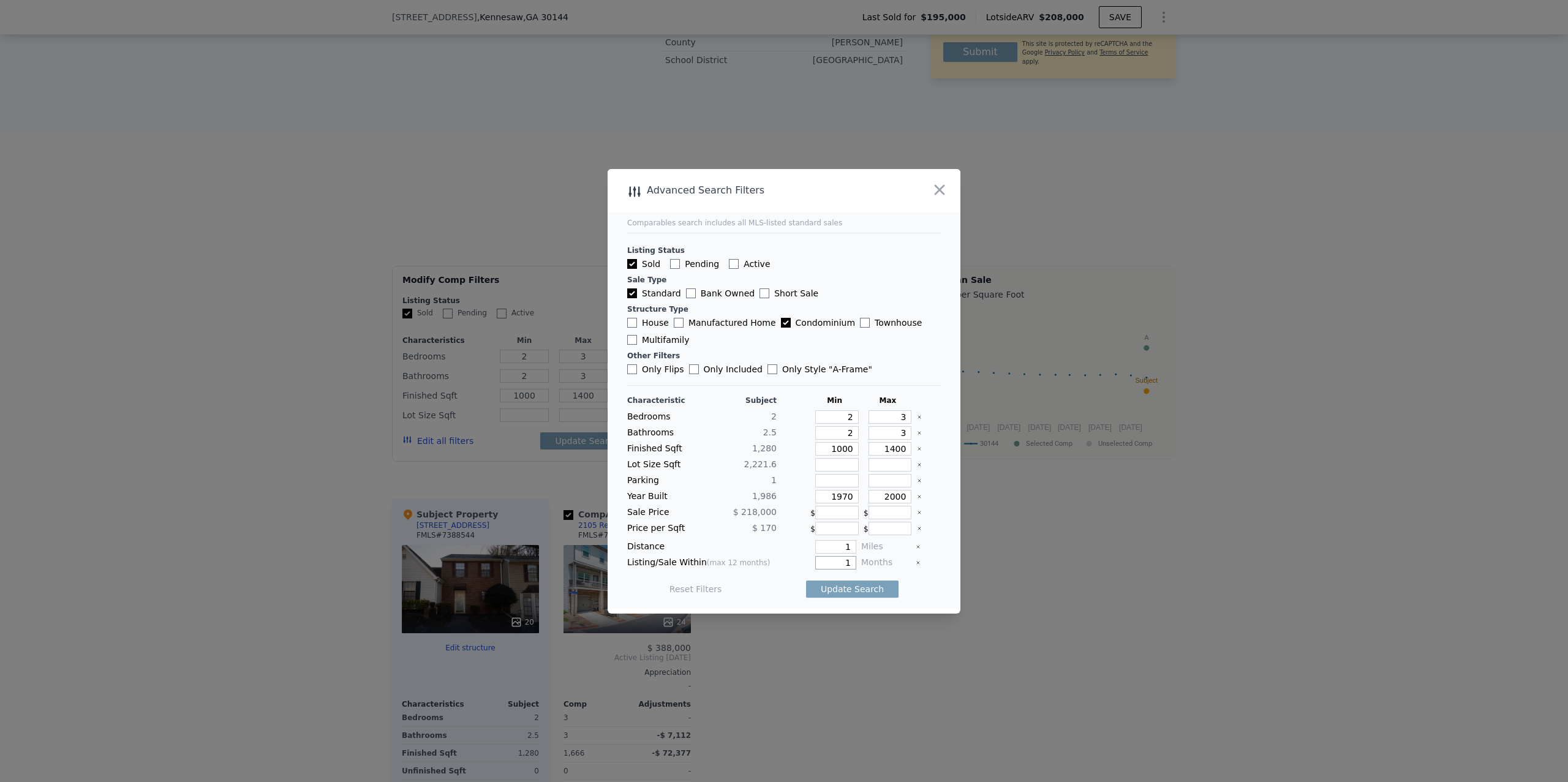
click at [846, 558] on input "1" at bounding box center [835, 563] width 41 height 13
type input "12"
click at [846, 590] on button "Update Search" at bounding box center [852, 590] width 93 height 17
click at [918, 431] on icon "Clear" at bounding box center [919, 433] width 5 height 5
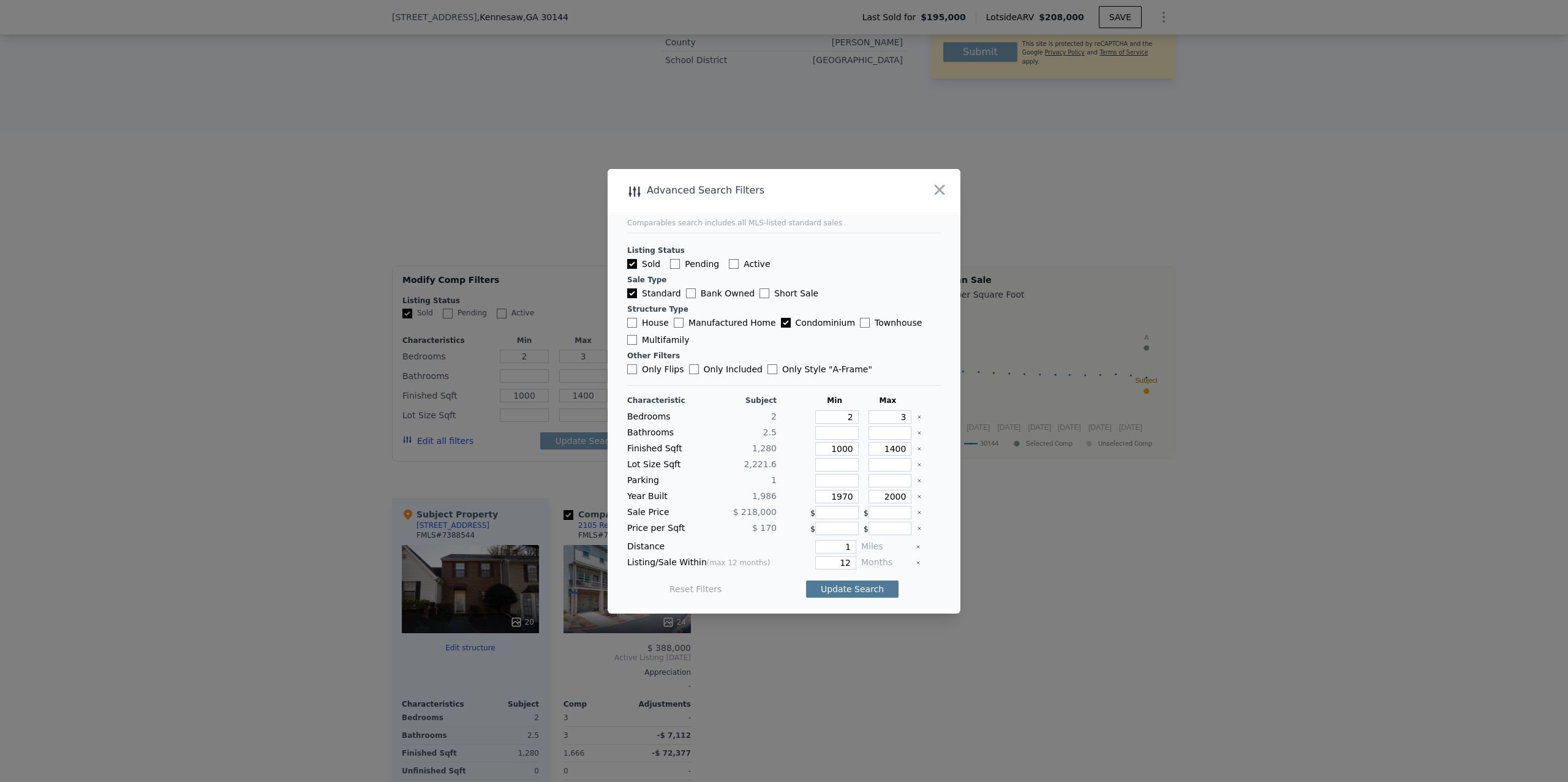
click at [849, 590] on button "Update Search" at bounding box center [852, 590] width 93 height 17
click at [843, 427] on input "number" at bounding box center [836, 433] width 44 height 13
click at [843, 422] on div "Characteristic Subject Min Max Bedrooms 2 2 3 Bathrooms 2.5 Finished Sqft 1,280…" at bounding box center [784, 501] width 314 height 211
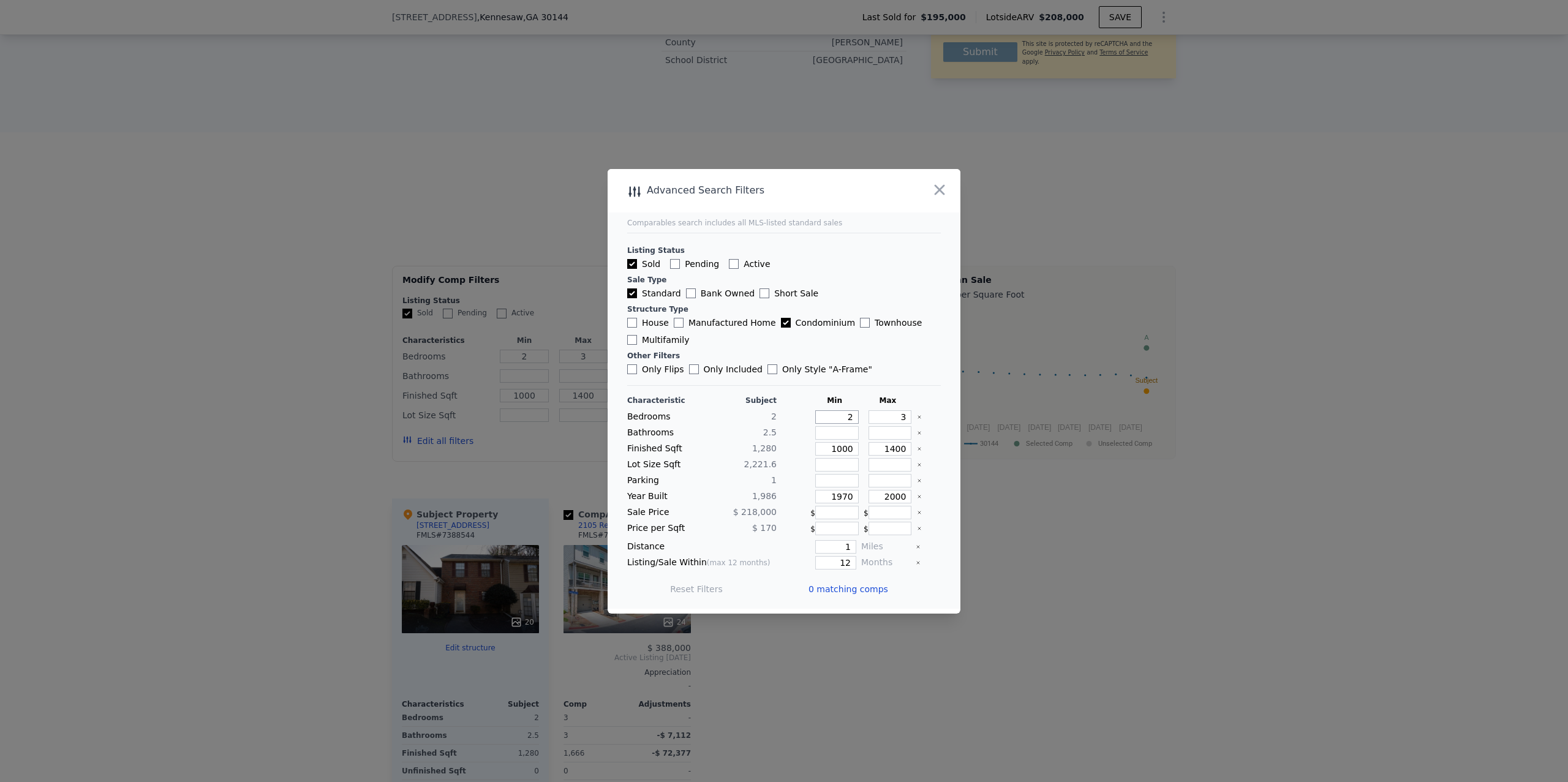
click at [843, 416] on input "2" at bounding box center [836, 417] width 44 height 13
type input "1"
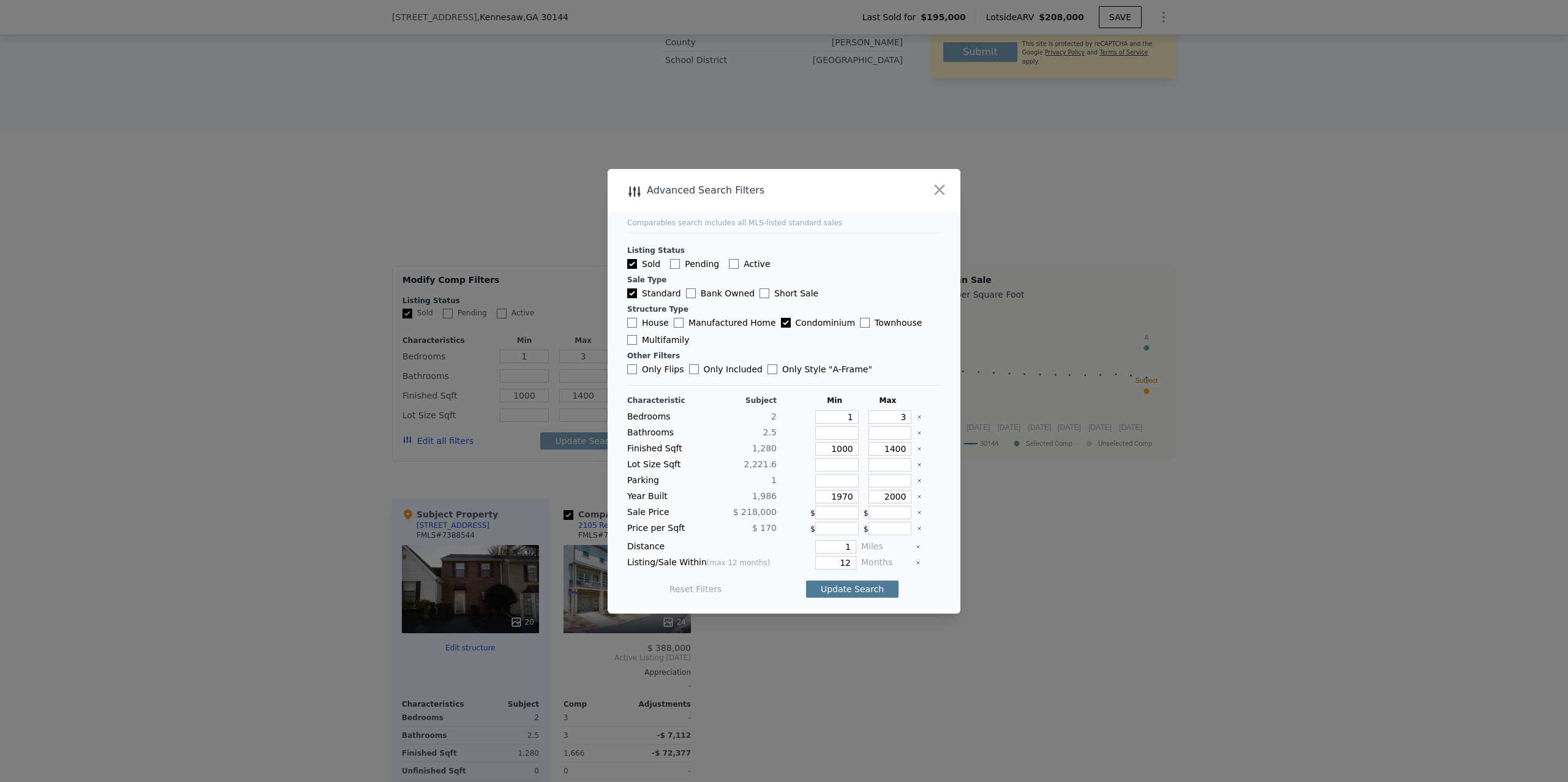
click at [845, 590] on button "Update Search" at bounding box center [852, 590] width 93 height 17
click at [825, 449] on input "1000" at bounding box center [836, 449] width 44 height 13
click at [921, 448] on icon "Clear" at bounding box center [919, 449] width 5 height 5
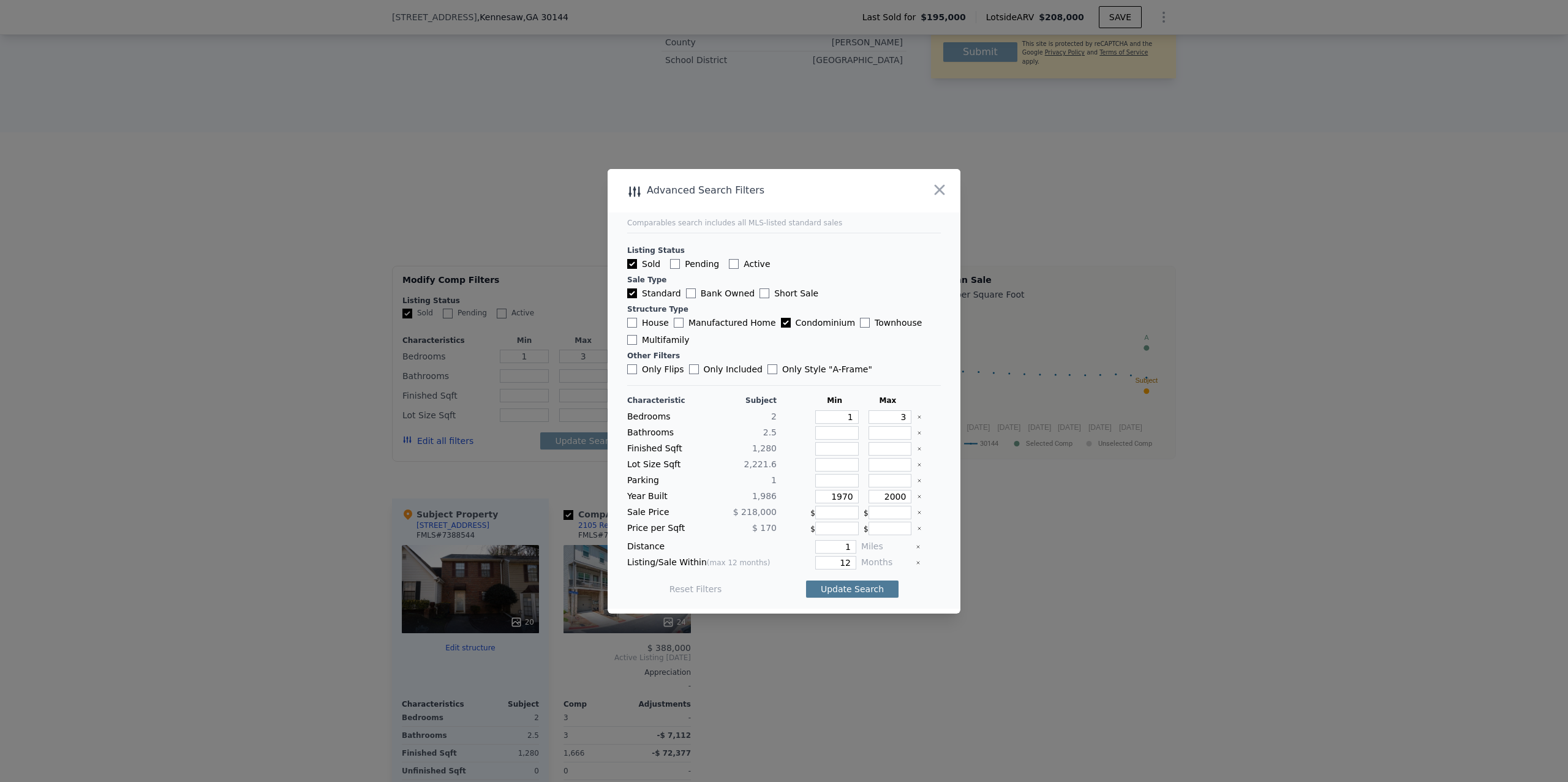
click at [858, 594] on button "Update Search" at bounding box center [852, 590] width 93 height 17
click at [860, 322] on input "Townhouse" at bounding box center [865, 323] width 10 height 10
checkbox input "true"
click at [844, 593] on button "Update Search" at bounding box center [852, 590] width 93 height 17
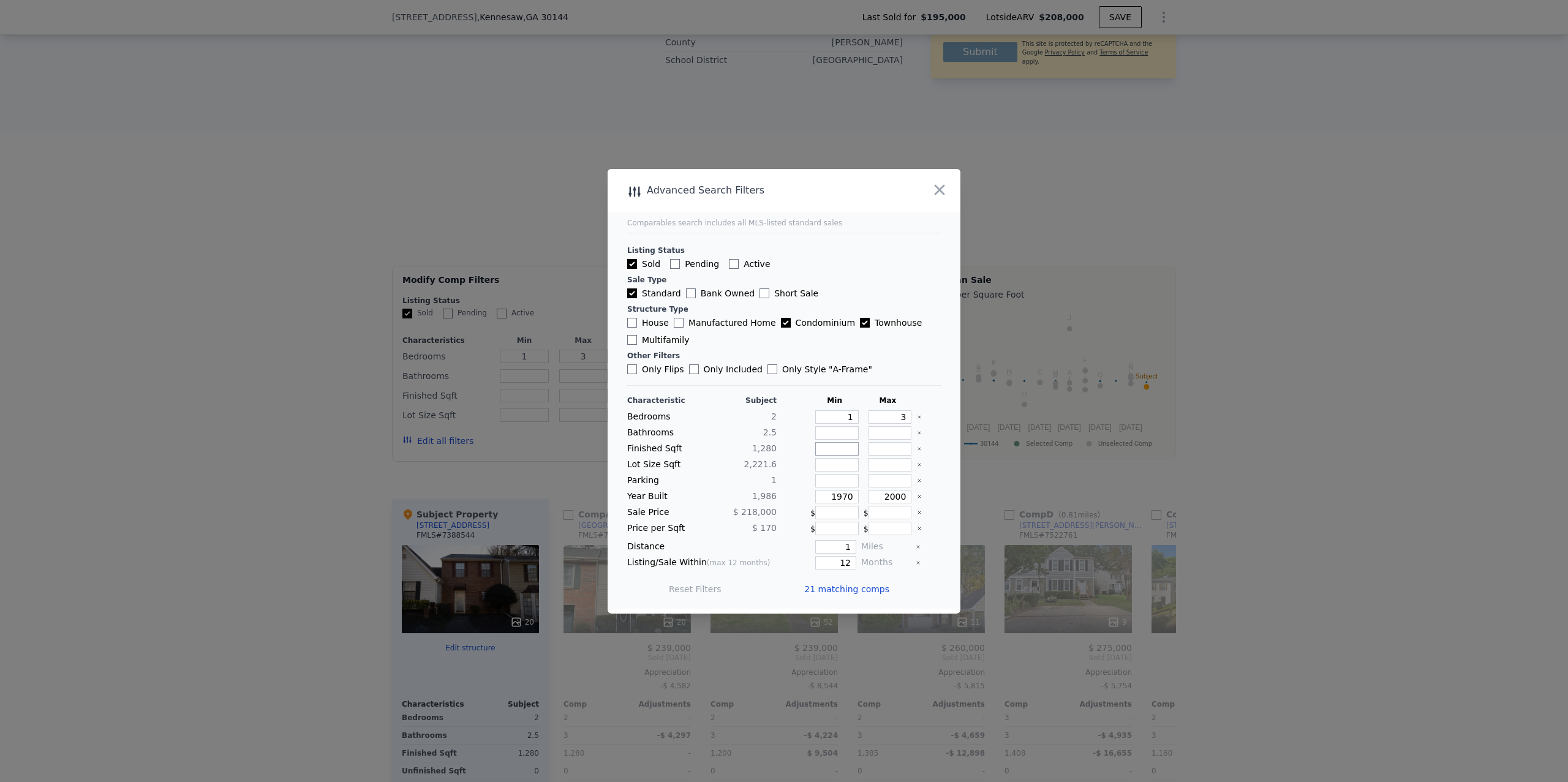
click at [827, 442] on input "number" at bounding box center [836, 449] width 44 height 13
type input "1"
type input "10"
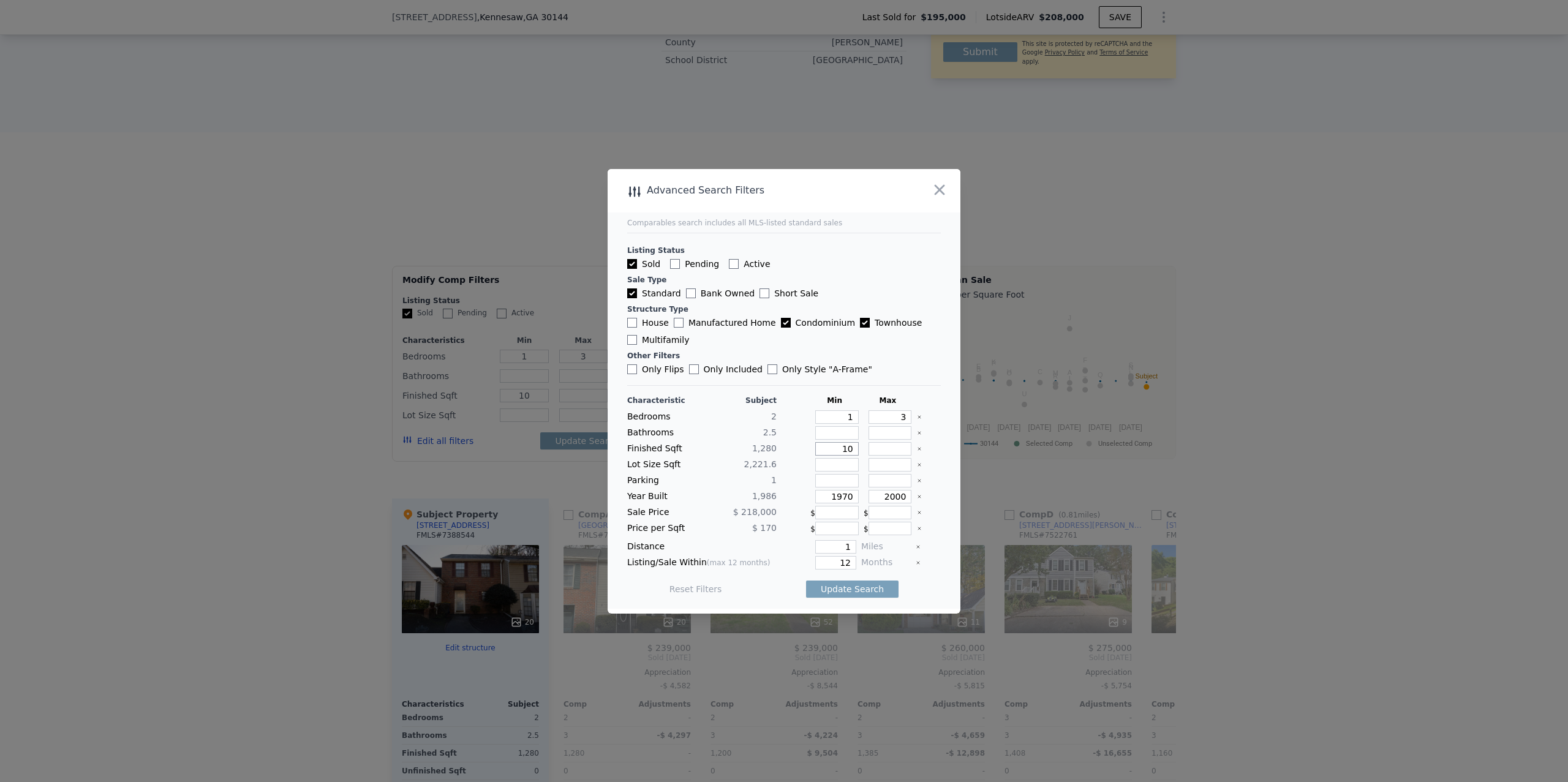
type input "100"
type input "1000"
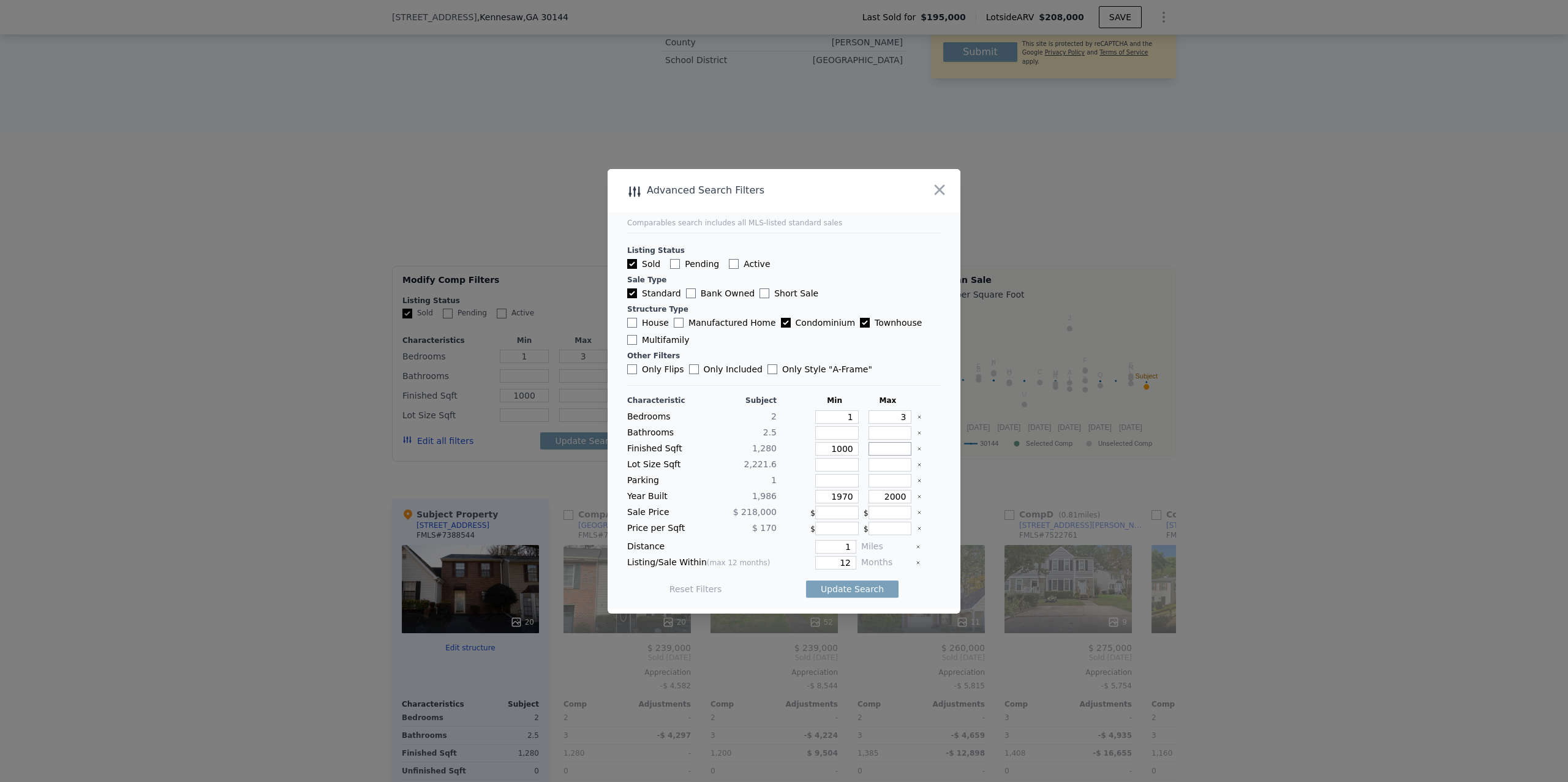
type input "1"
type input "14"
type input "140"
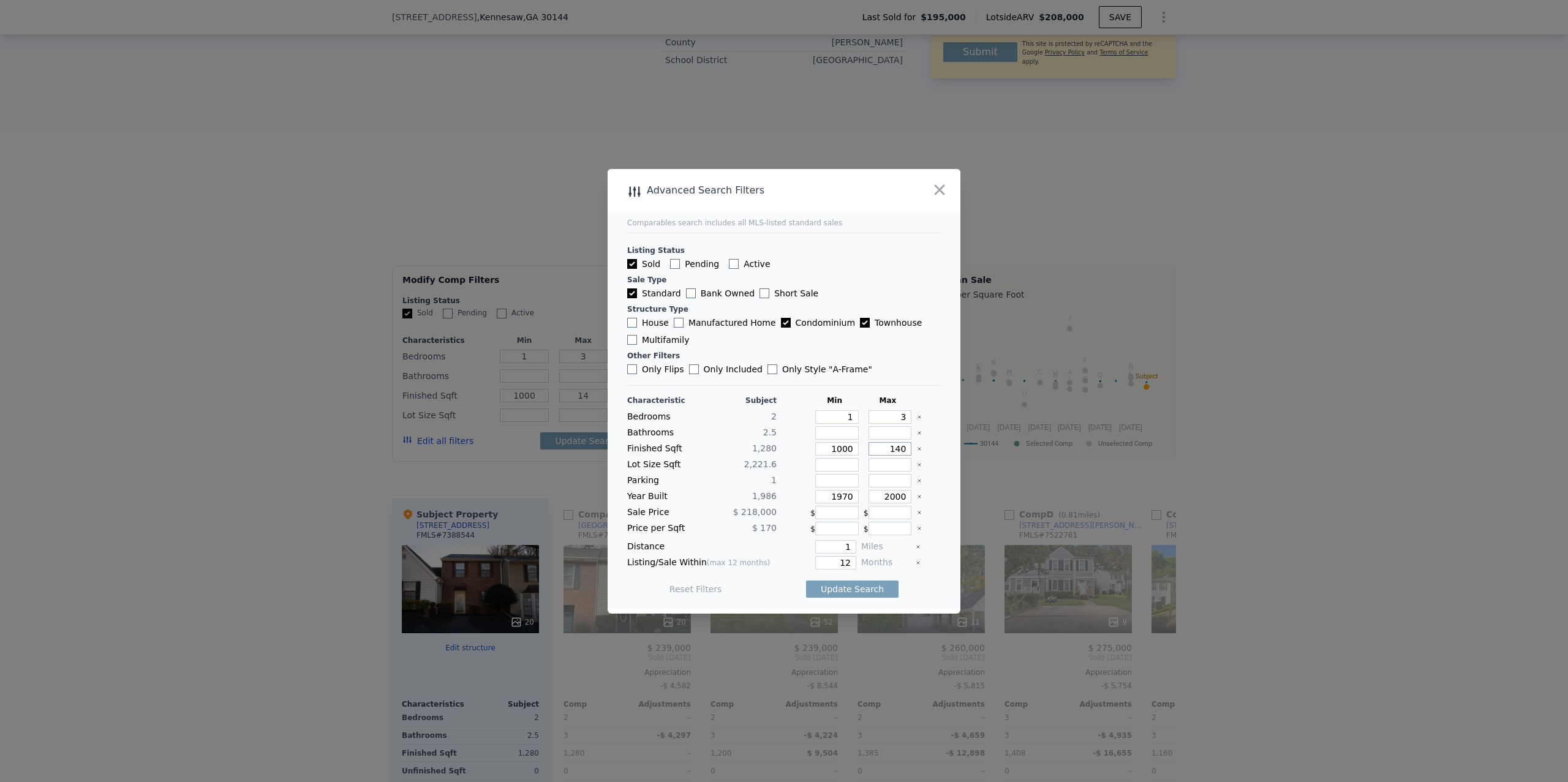
type input "140"
type input "1400"
click at [837, 591] on button "Update Search" at bounding box center [852, 590] width 93 height 17
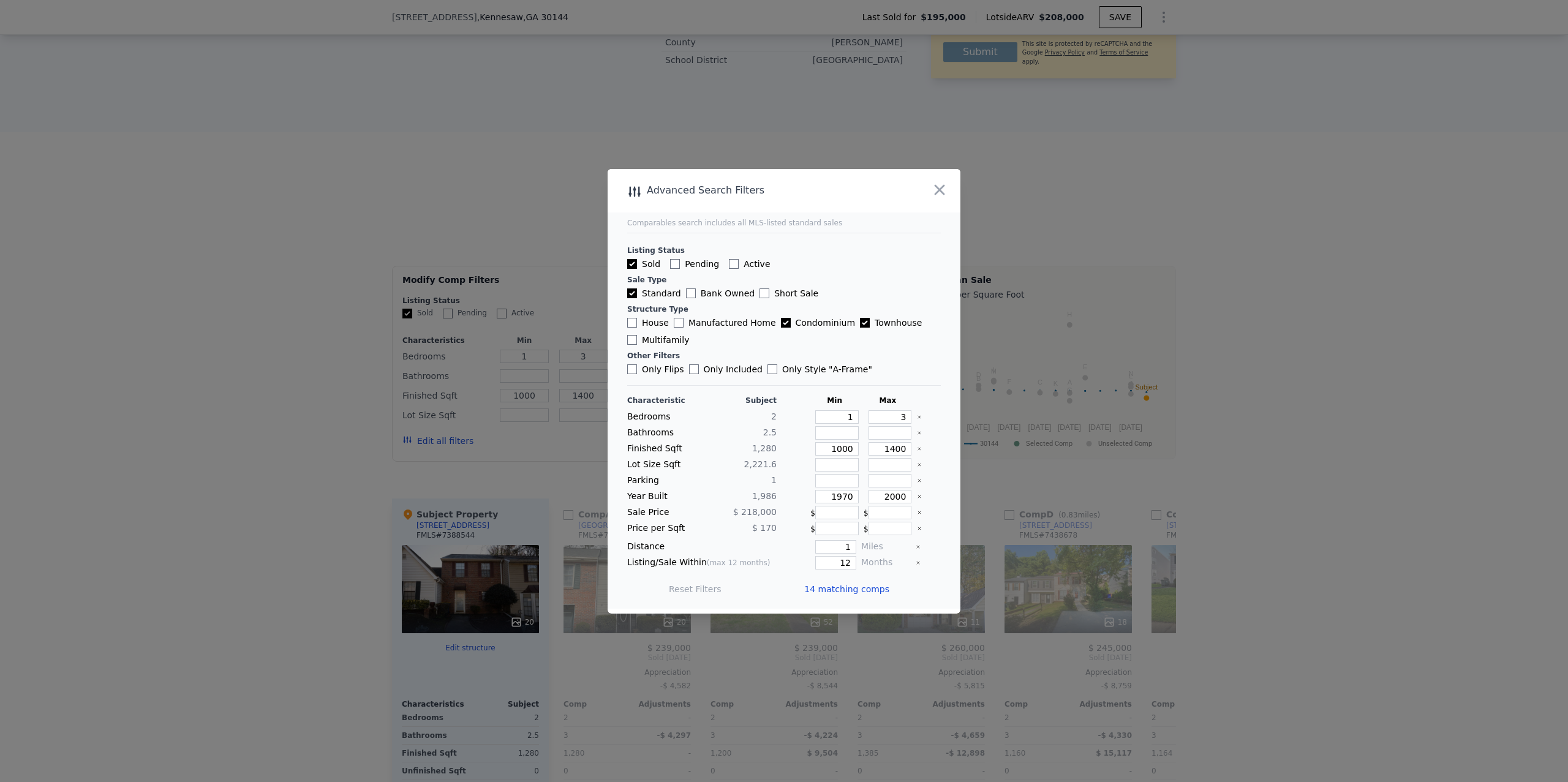
click at [849, 593] on span "14 matching comps" at bounding box center [846, 590] width 85 height 12
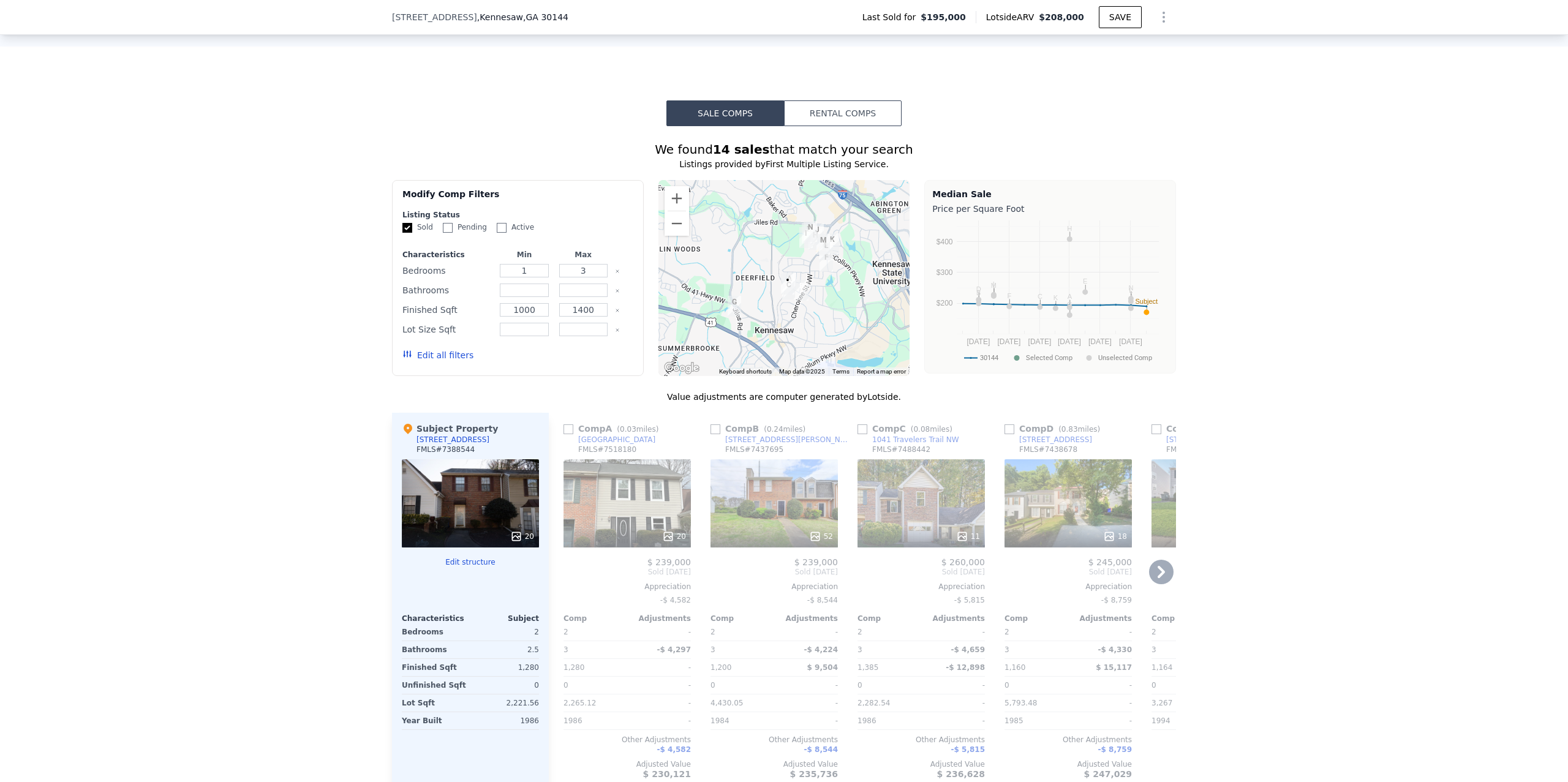
scroll to position [1073, 0]
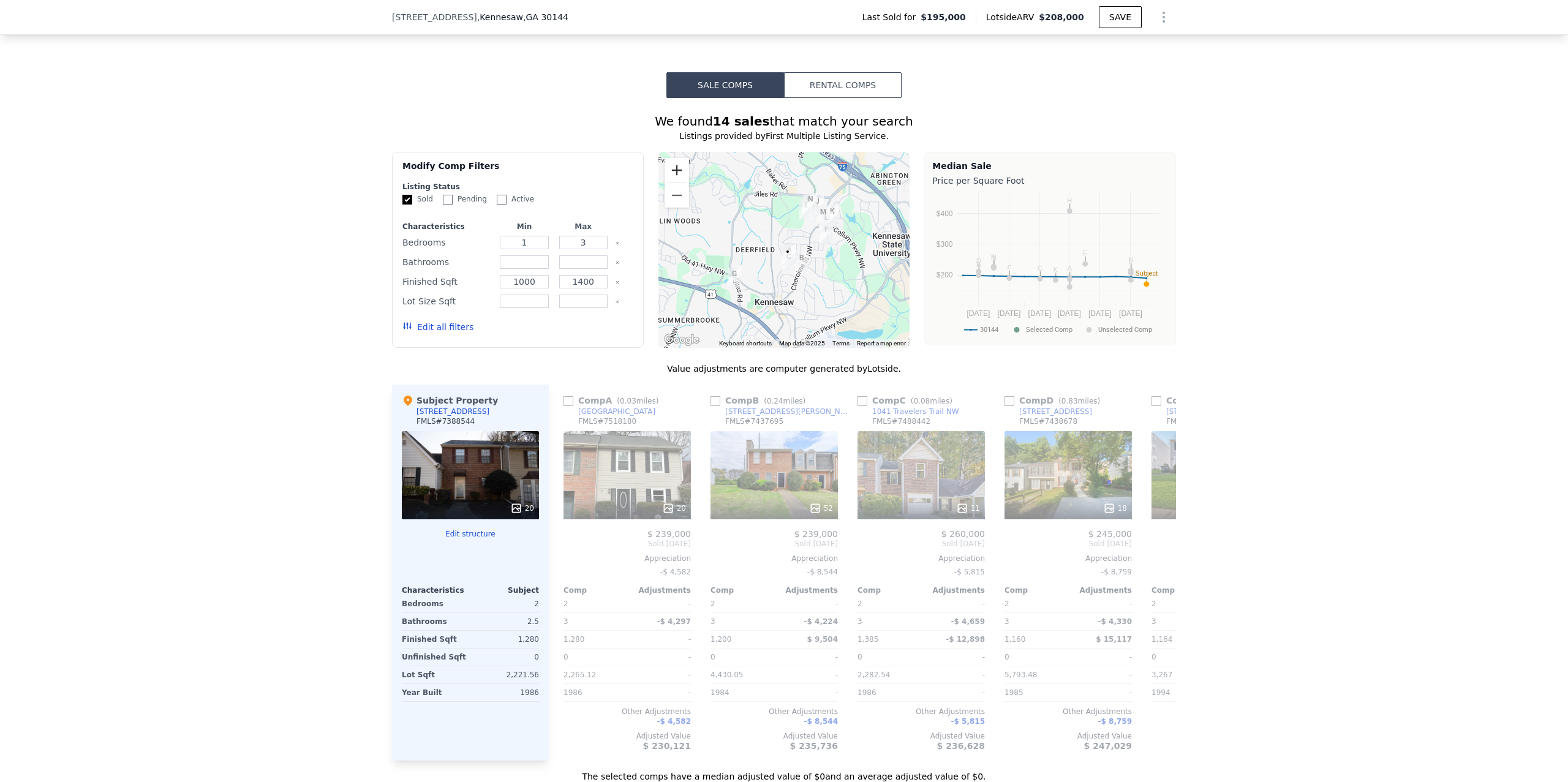
click at [675, 158] on button "Zoom in" at bounding box center [677, 170] width 25 height 25
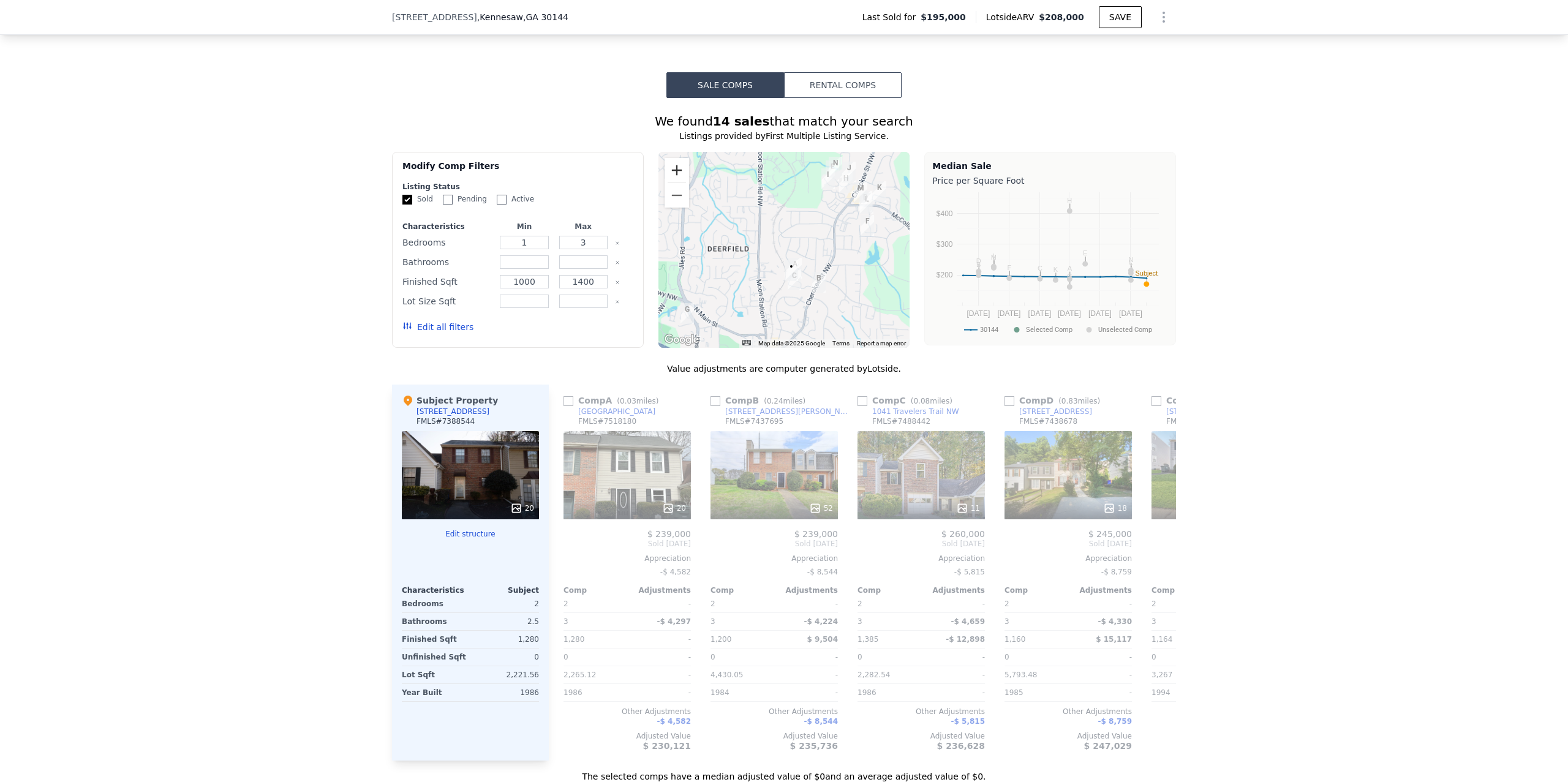
click at [675, 158] on button "Zoom in" at bounding box center [677, 170] width 25 height 25
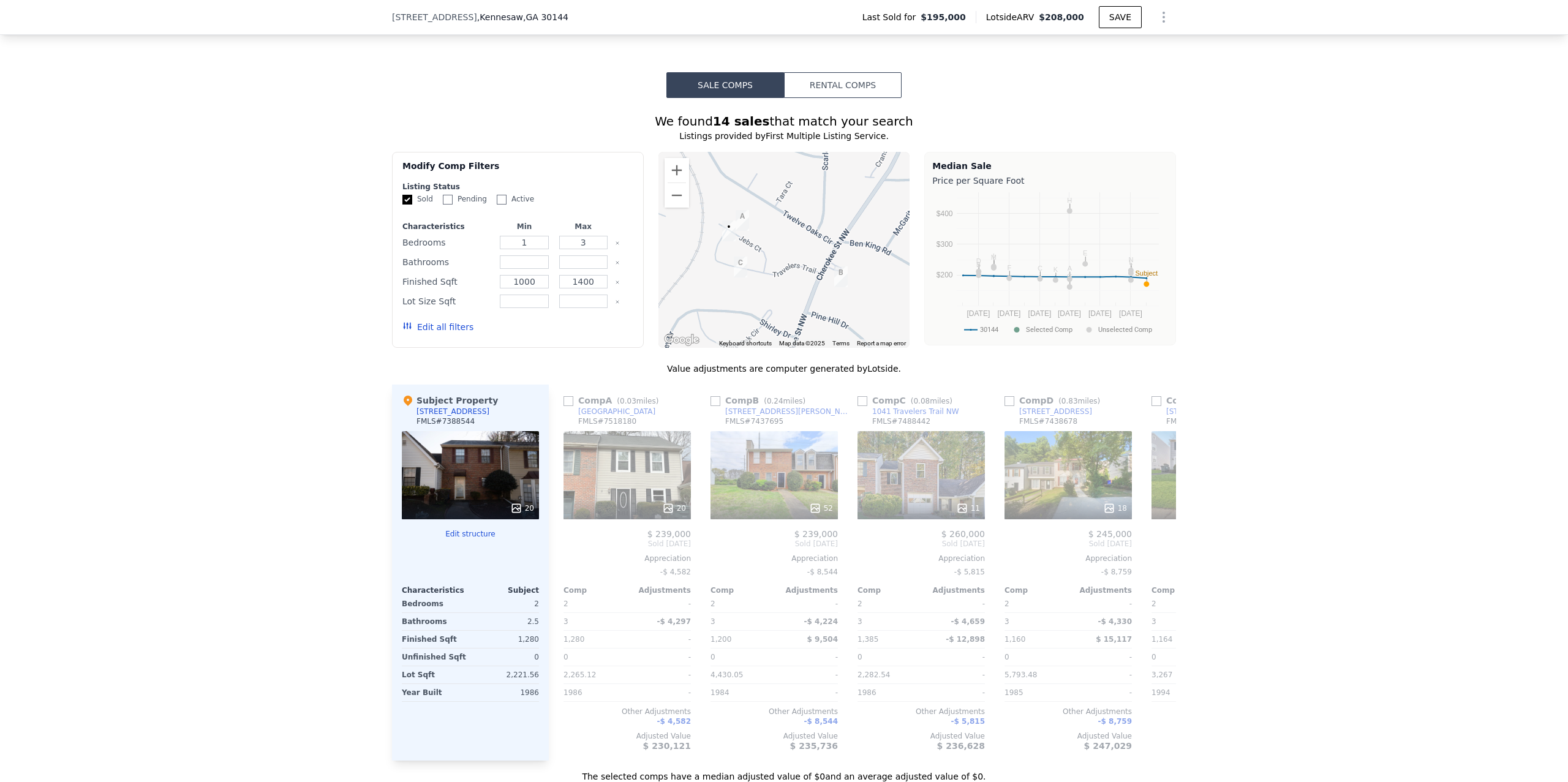
drag, startPoint x: 809, startPoint y: 240, endPoint x: 718, endPoint y: 102, distance: 165.3
click at [718, 113] on div "We found 14 sales that match your search Listings provided by First Multiple Li…" at bounding box center [784, 448] width 784 height 670
click at [677, 183] on button "Zoom out" at bounding box center [677, 196] width 25 height 25
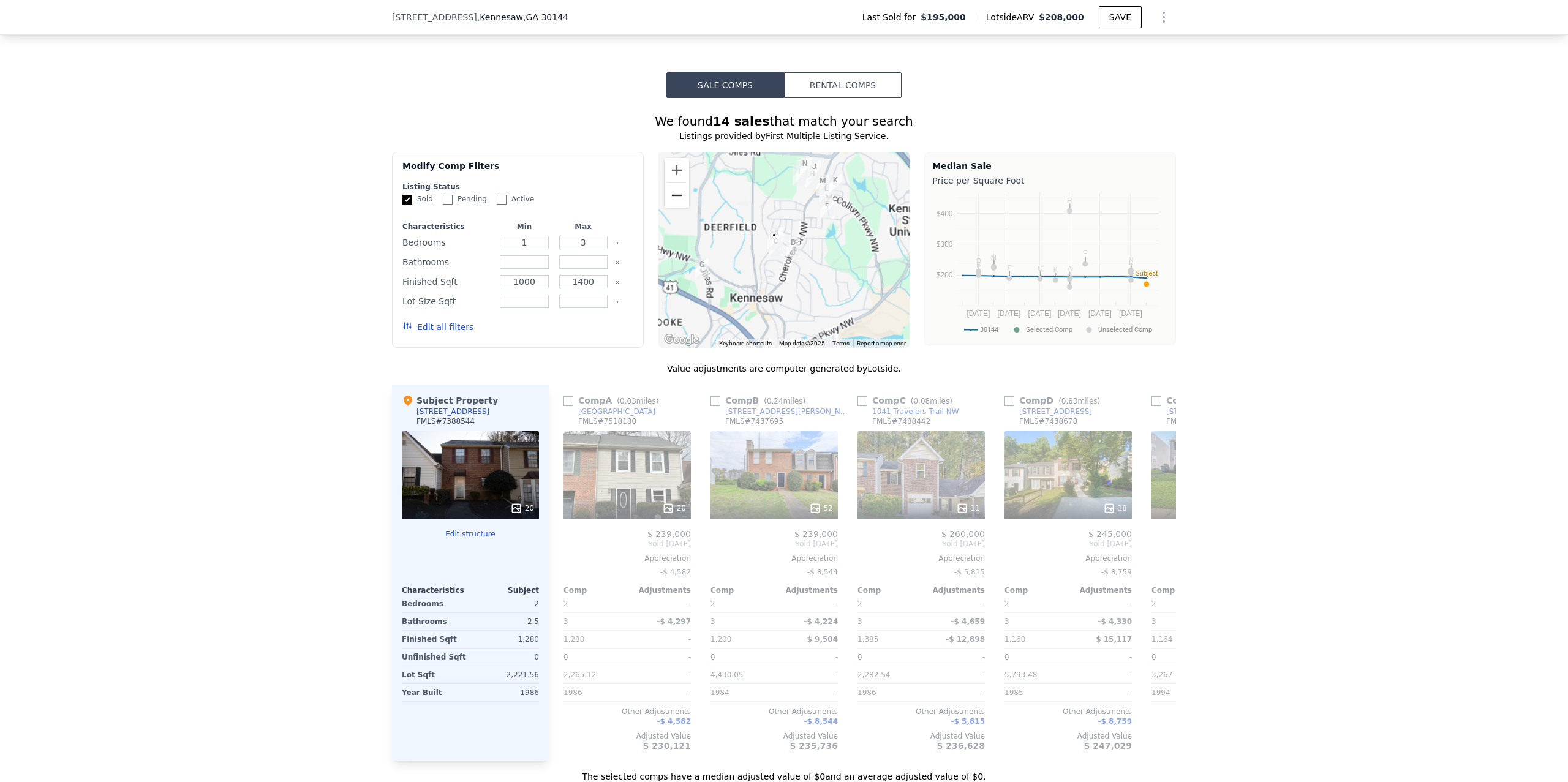
click at [677, 183] on button "Zoom out" at bounding box center [677, 196] width 25 height 25
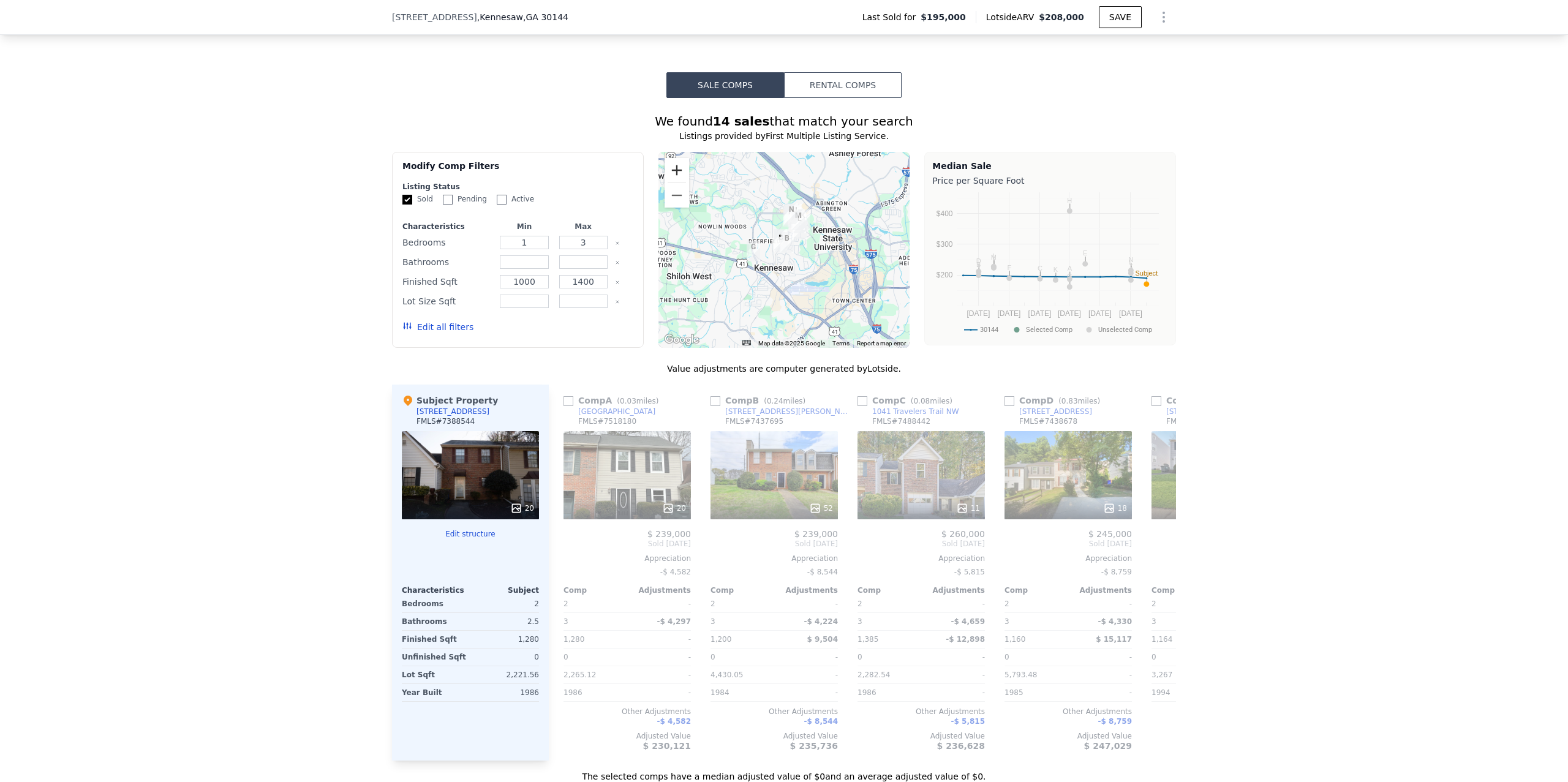
click at [676, 158] on button "Zoom in" at bounding box center [677, 170] width 25 height 25
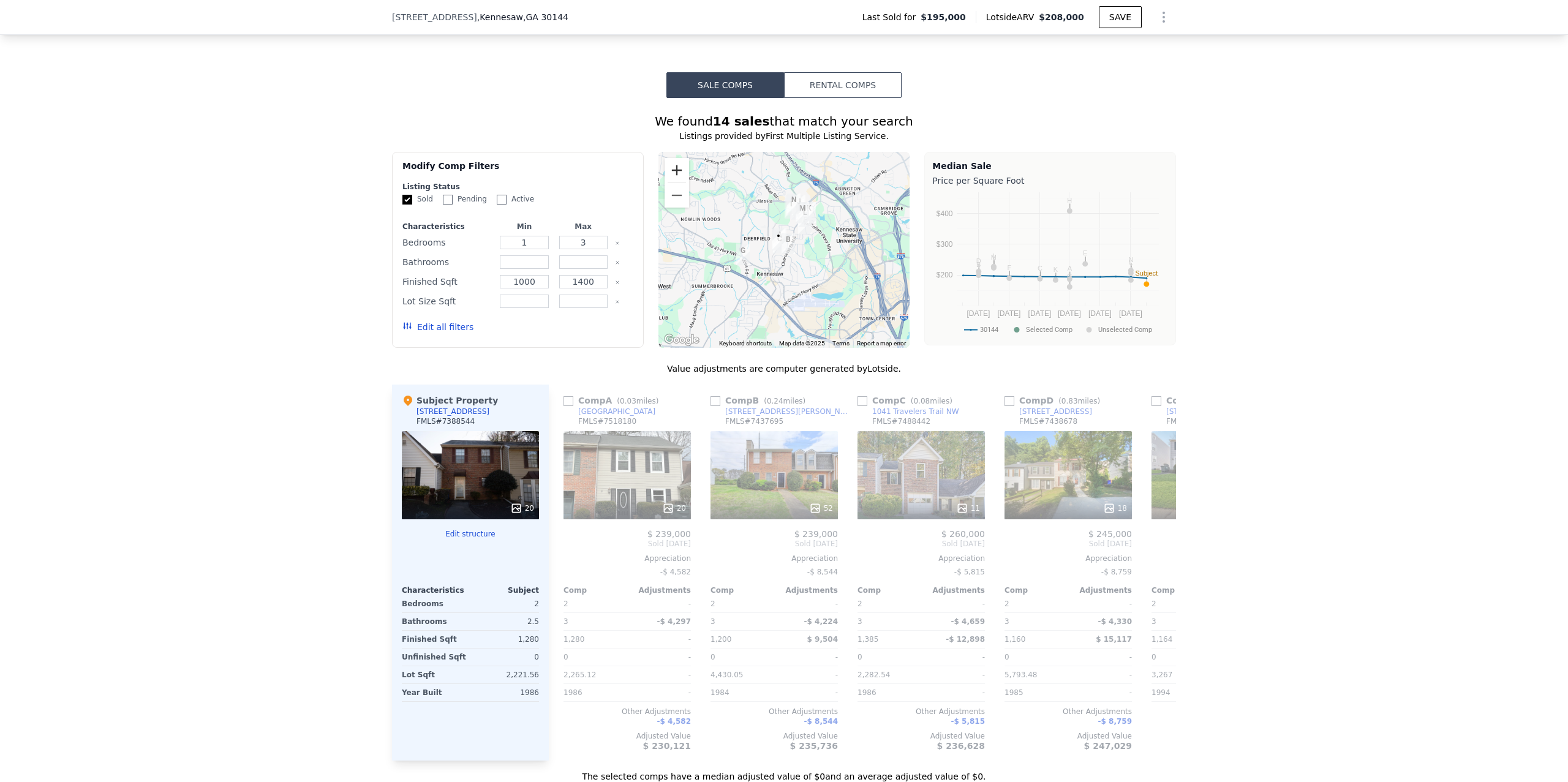
click at [676, 158] on button "Zoom in" at bounding box center [677, 170] width 25 height 25
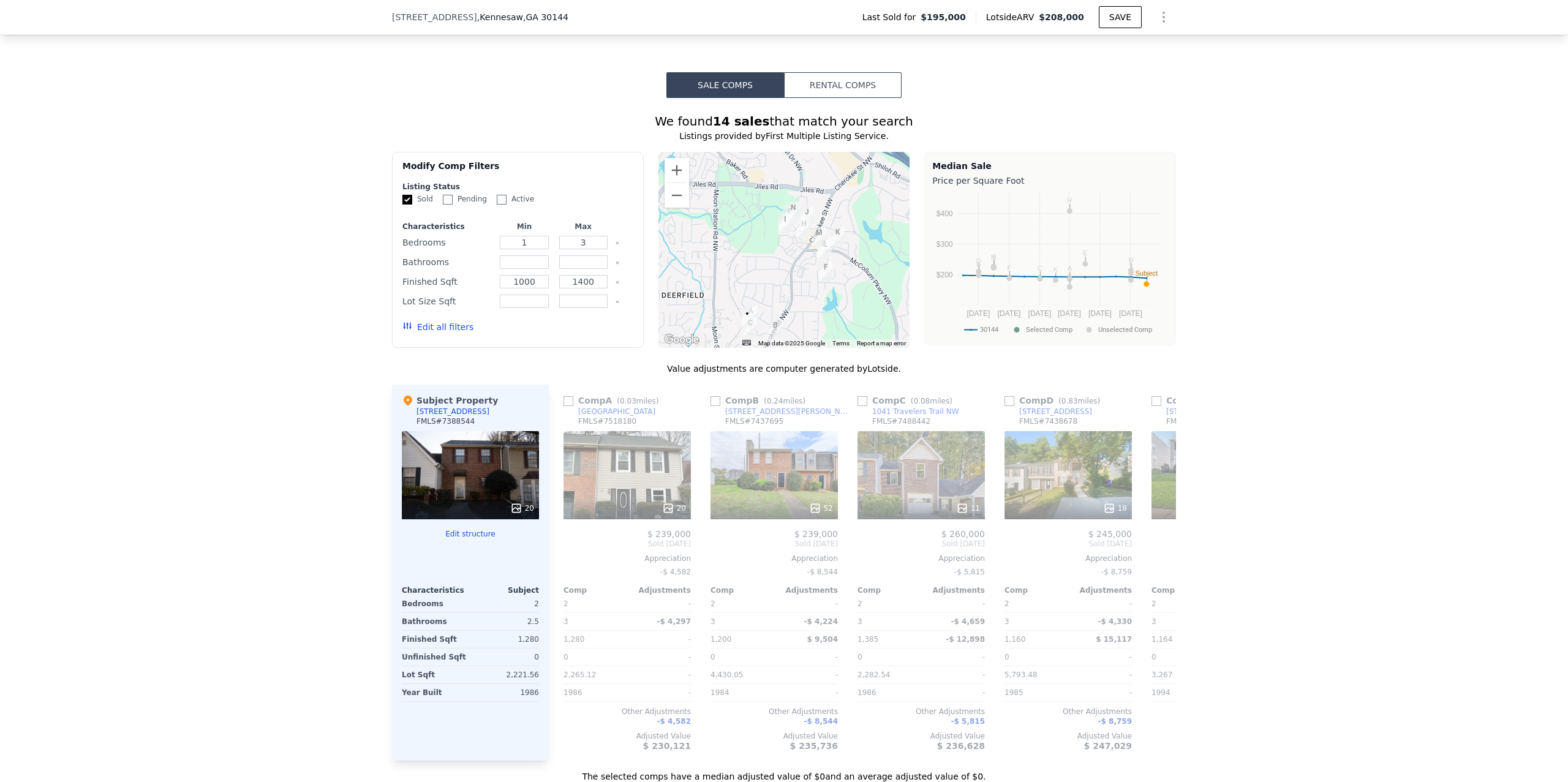
drag, startPoint x: 831, startPoint y: 177, endPoint x: 803, endPoint y: 265, distance: 92.3
click at [803, 266] on div at bounding box center [784, 250] width 252 height 196
click at [684, 183] on button "Zoom out" at bounding box center [677, 196] width 25 height 25
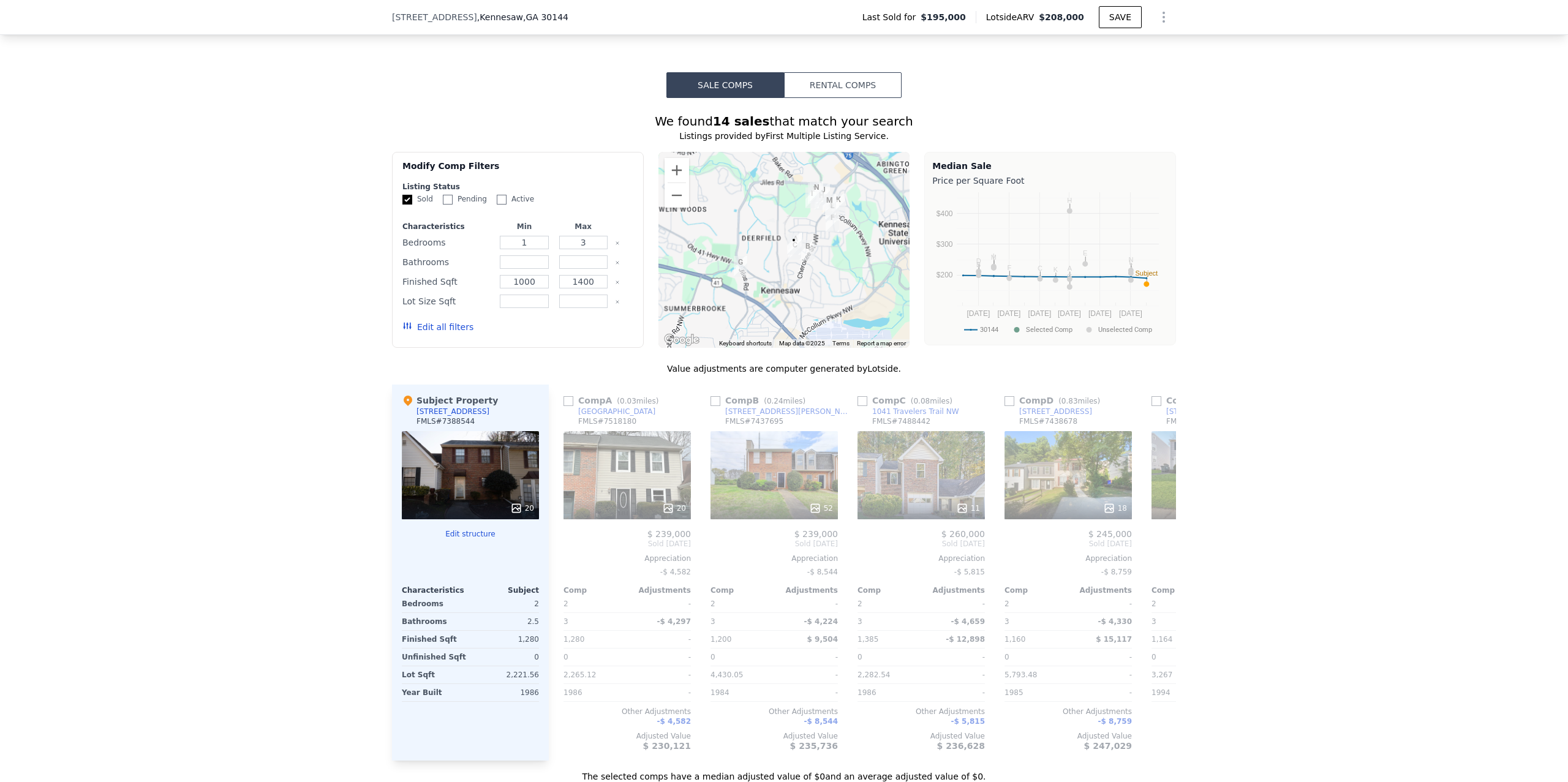
drag, startPoint x: 748, startPoint y: 240, endPoint x: 779, endPoint y: 197, distance: 53.0
click at [779, 197] on div at bounding box center [784, 250] width 252 height 196
click at [677, 158] on button "Zoom in" at bounding box center [677, 170] width 25 height 25
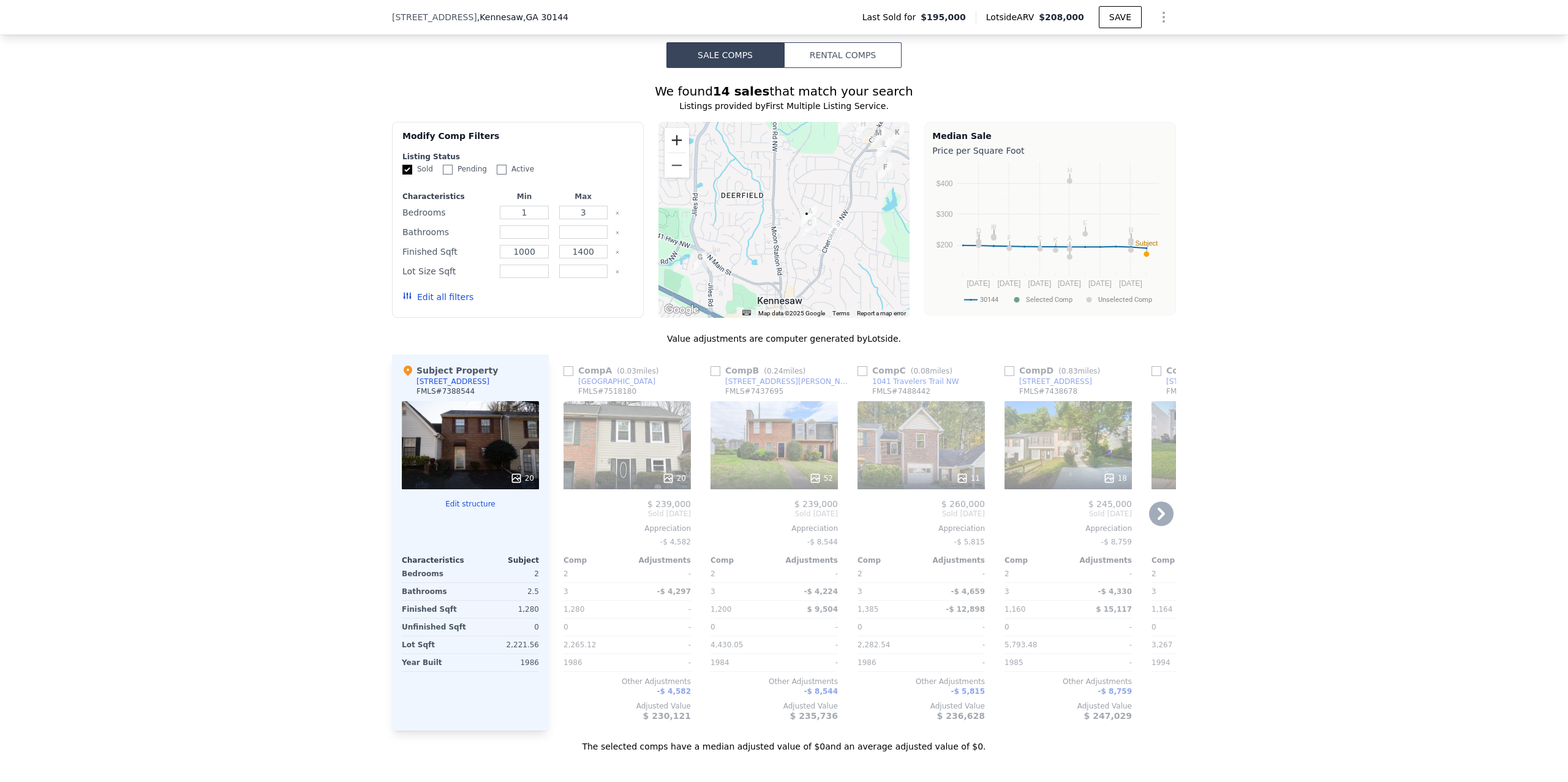
scroll to position [1106, 0]
click at [637, 412] on div "20" at bounding box center [627, 443] width 127 height 88
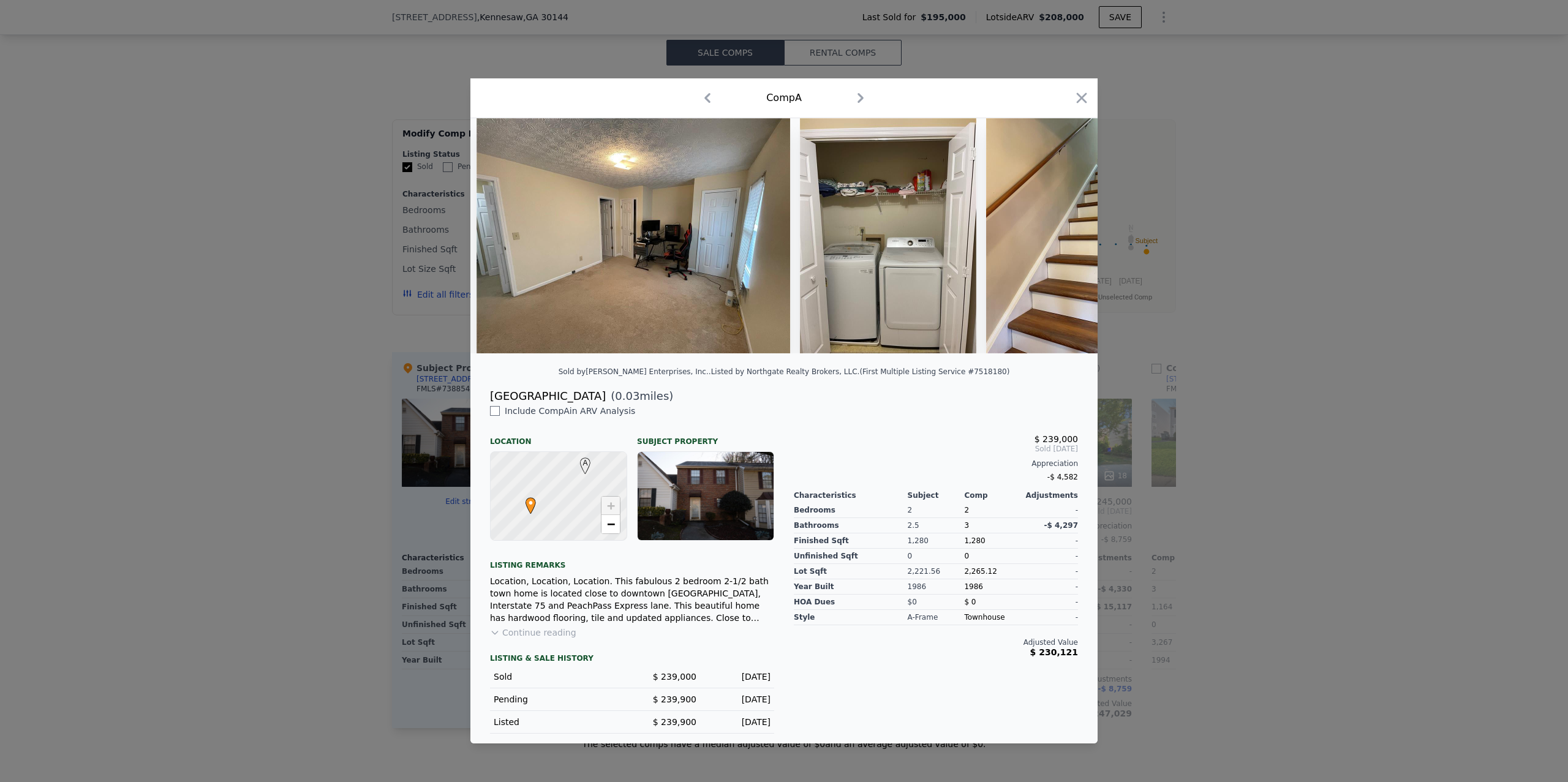
scroll to position [0, 3636]
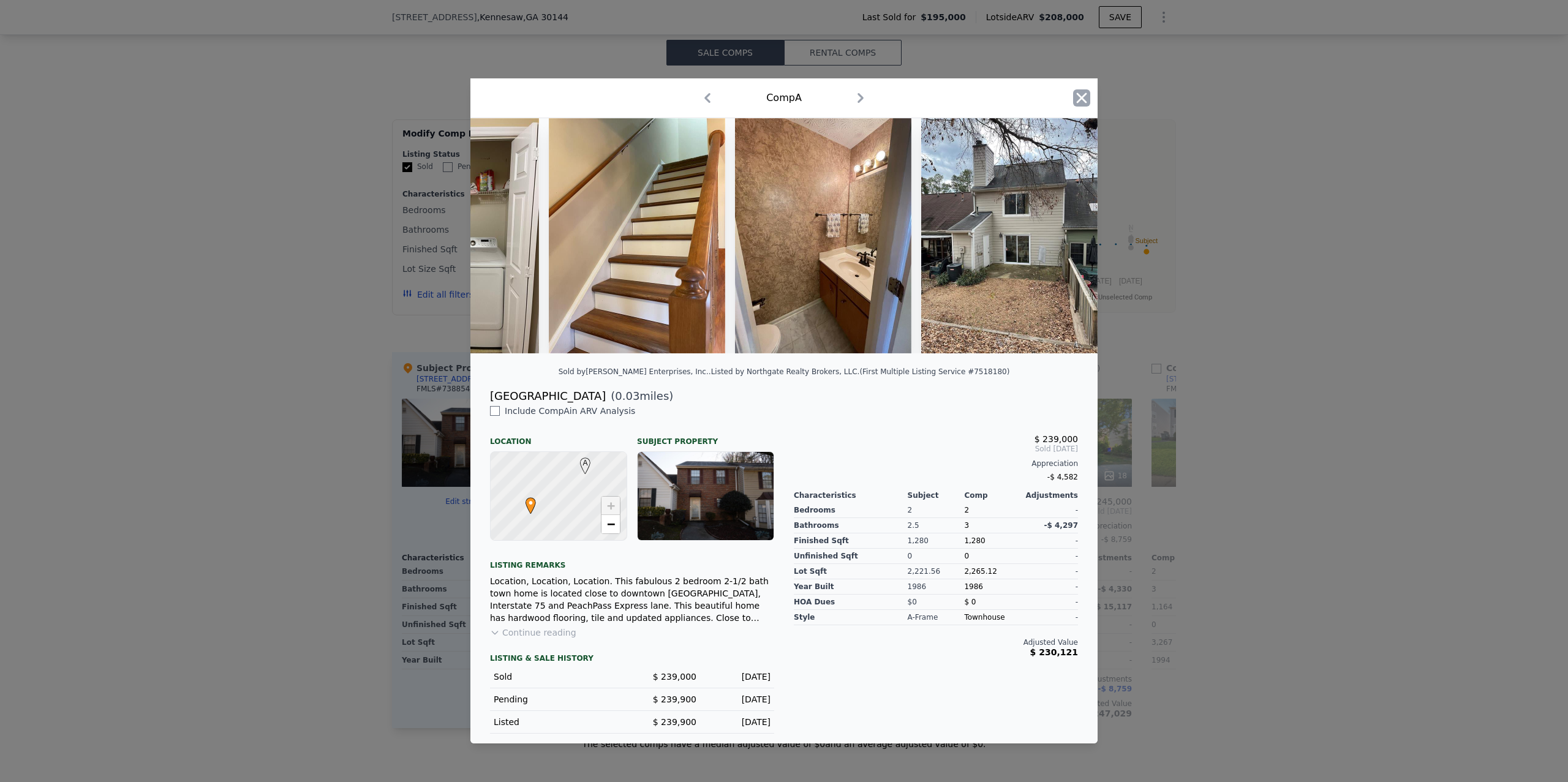
click at [1084, 96] on icon "button" at bounding box center [1081, 98] width 17 height 17
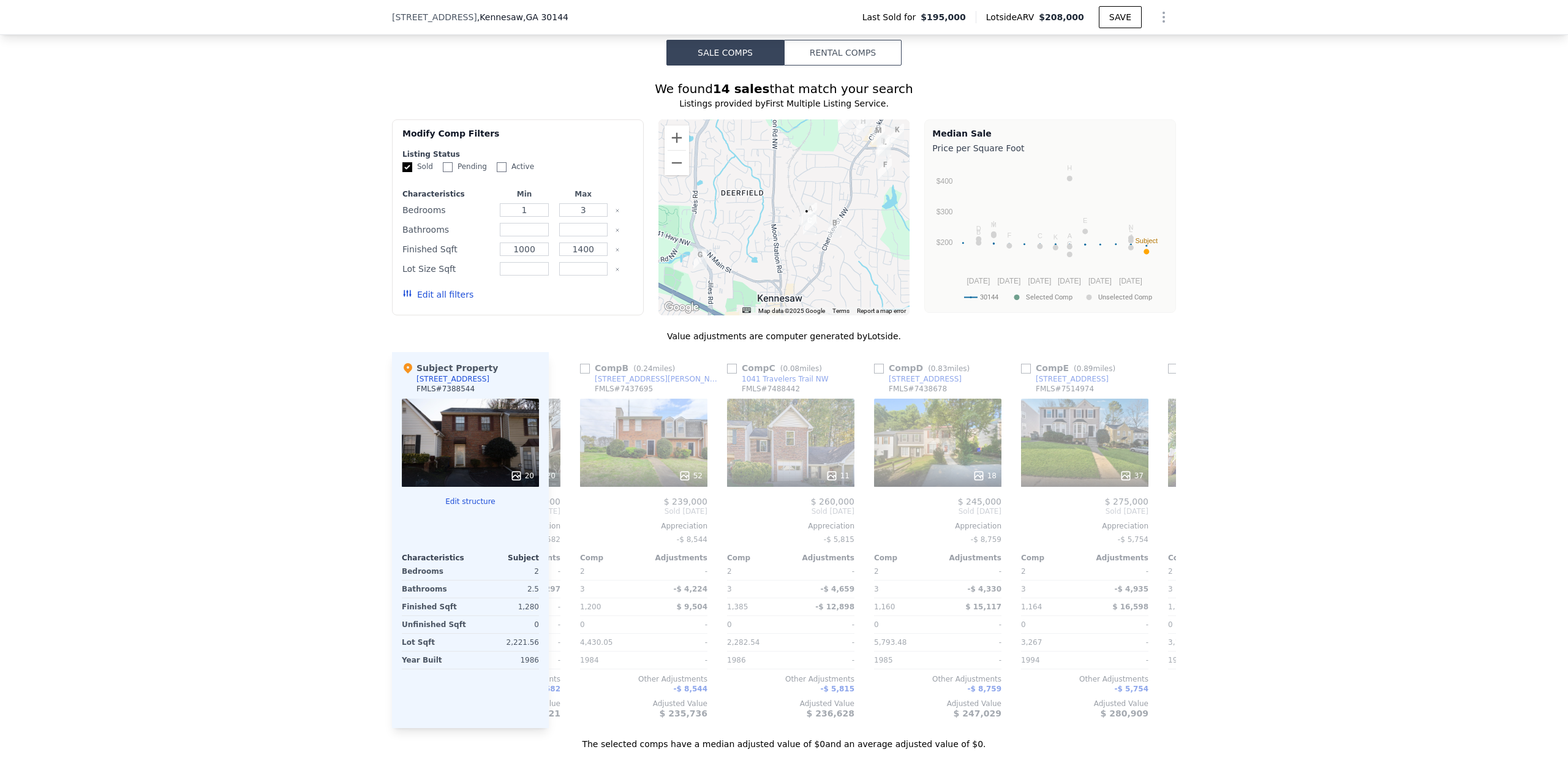
scroll to position [0, 141]
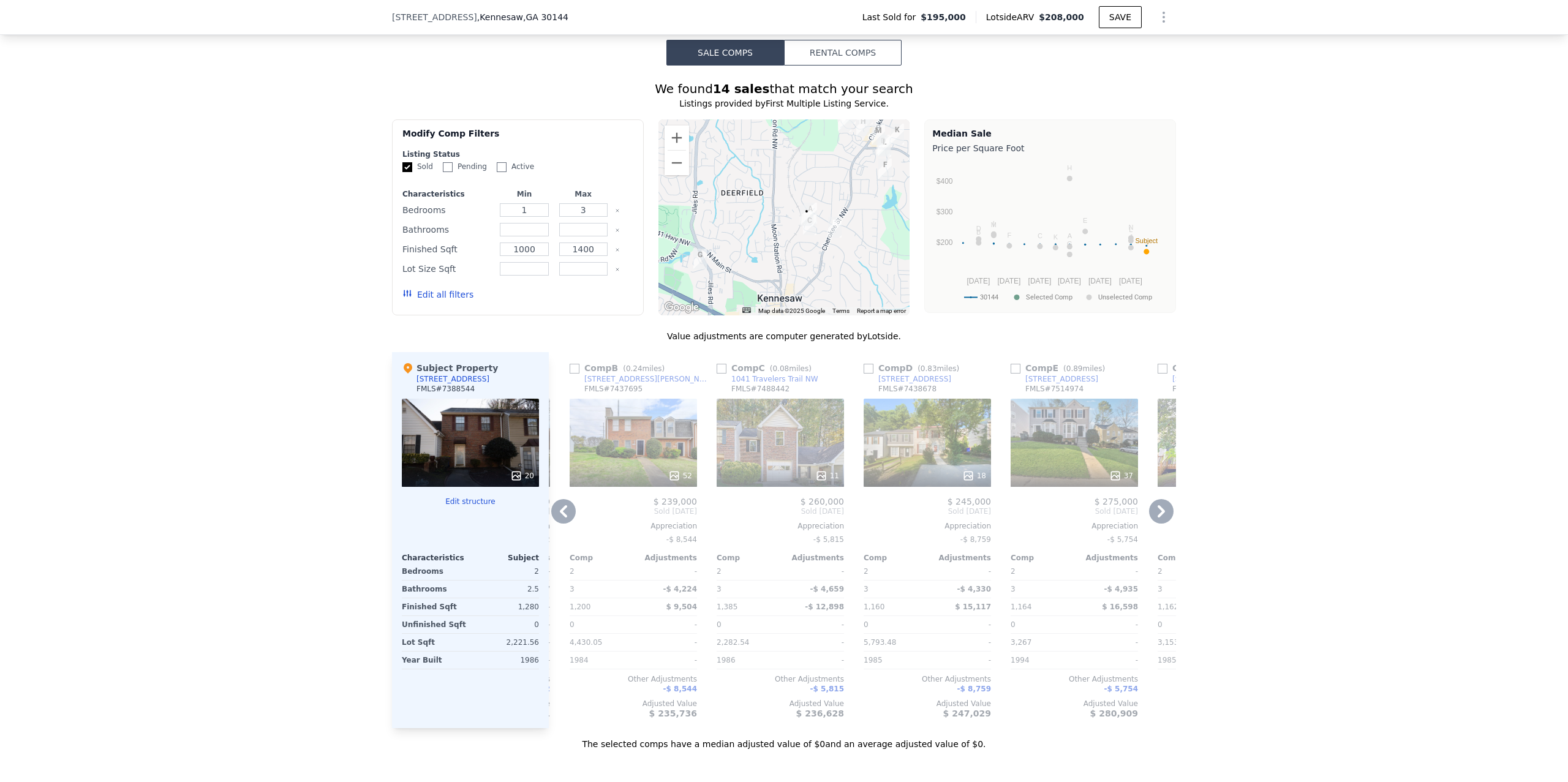
click at [643, 427] on div "52" at bounding box center [634, 443] width 127 height 88
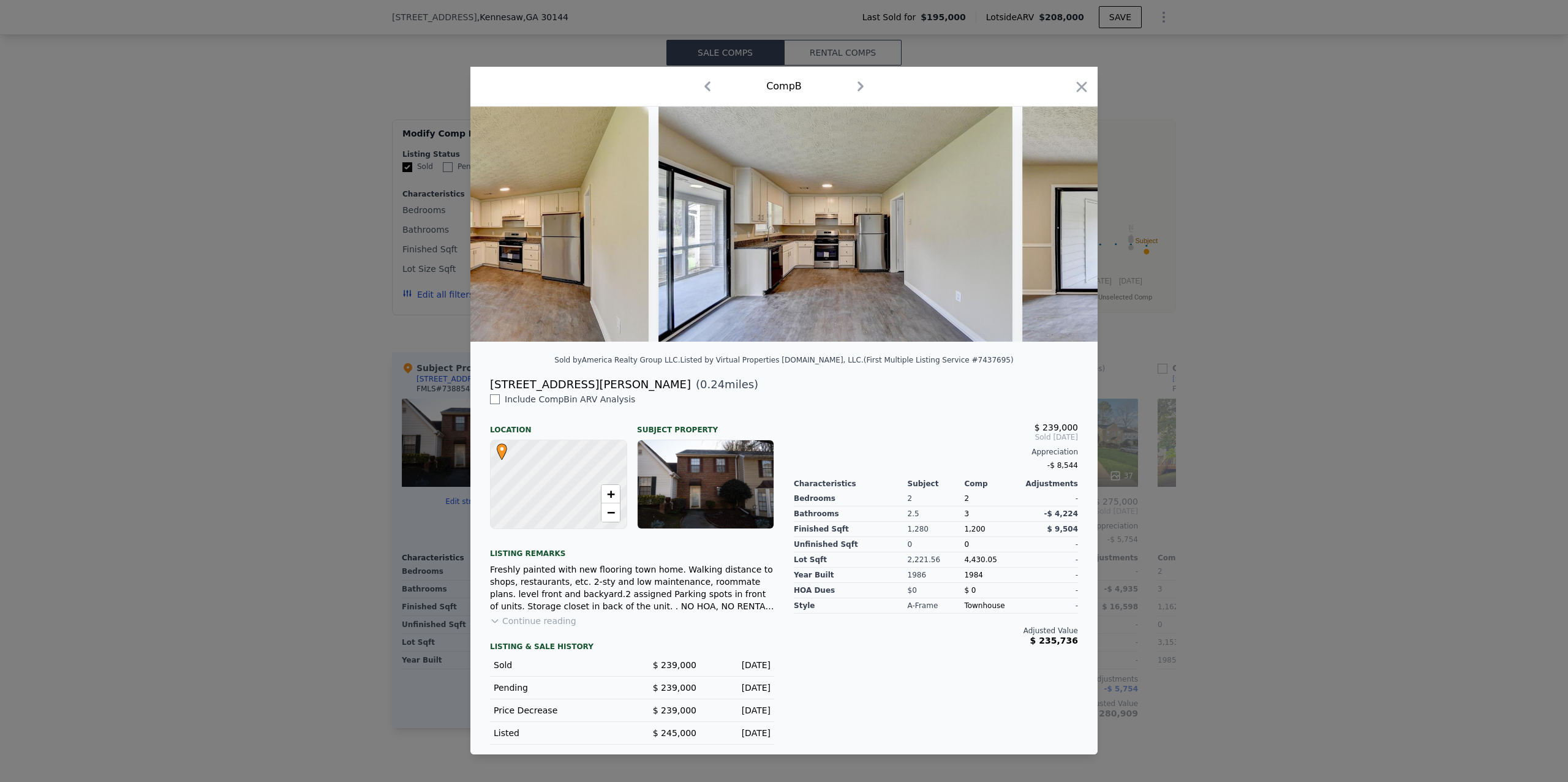
scroll to position [0, 5526]
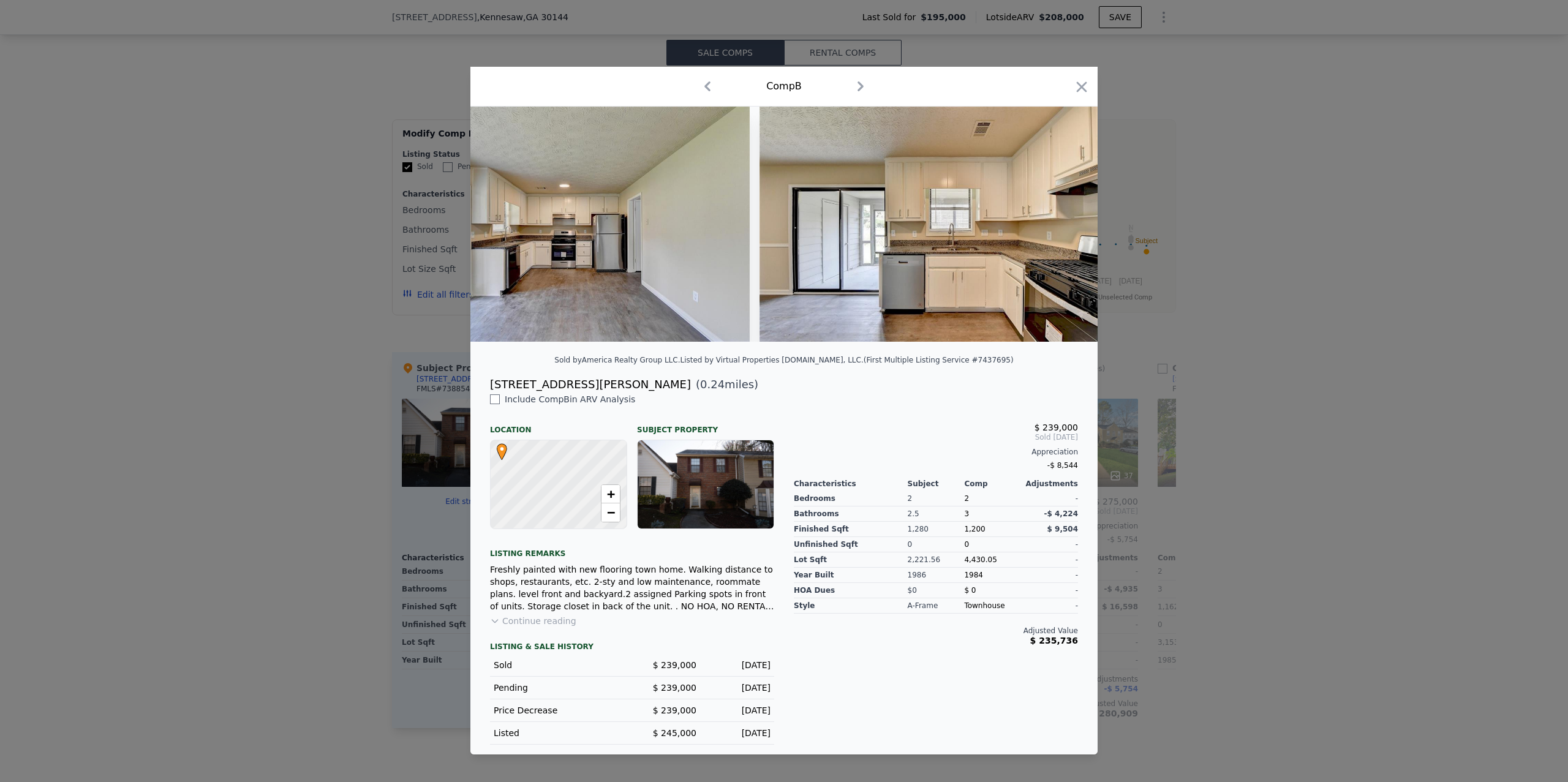
click at [1216, 502] on div at bounding box center [784, 391] width 1568 height 782
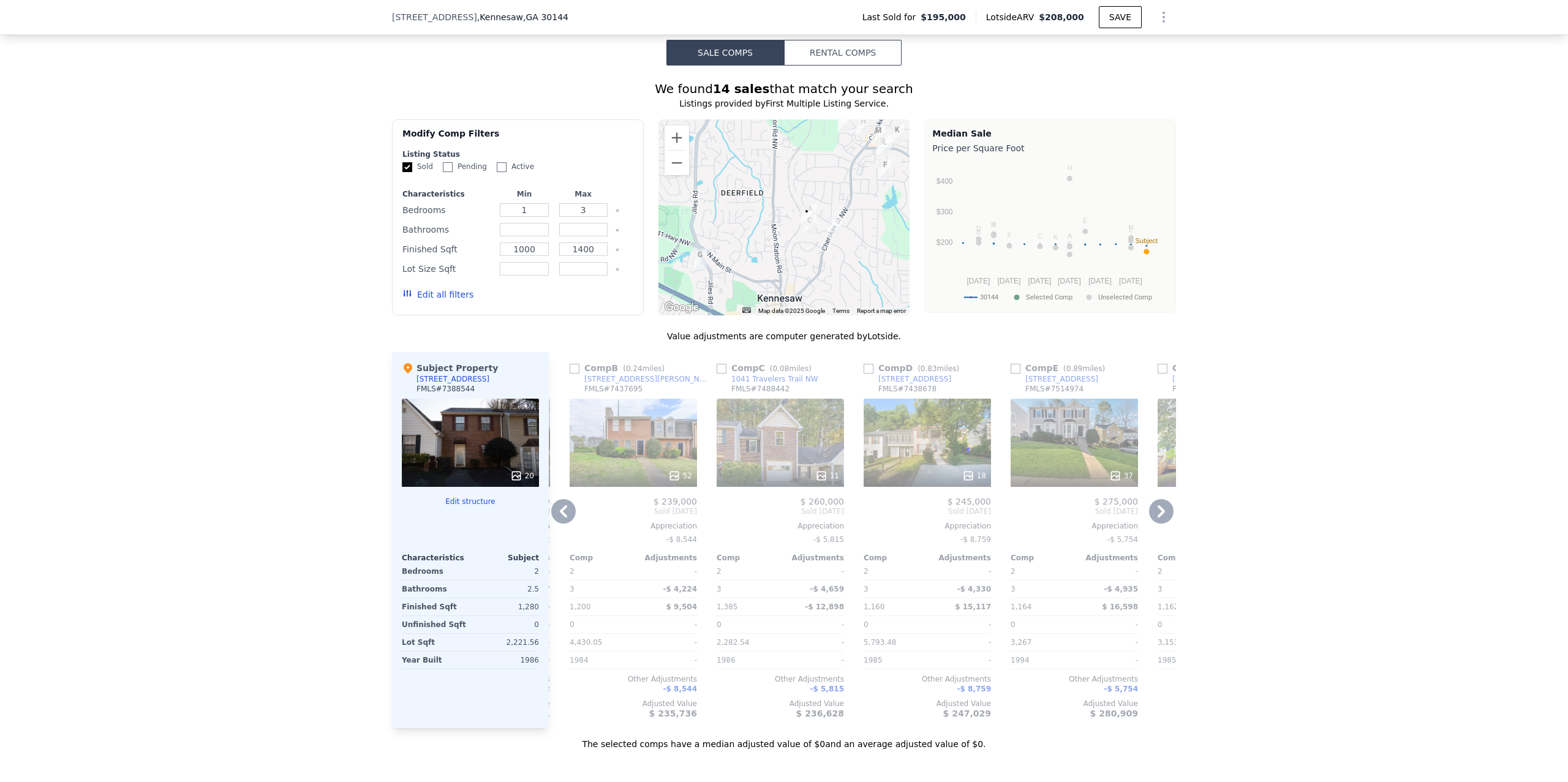
click at [643, 420] on div "52" at bounding box center [634, 443] width 127 height 88
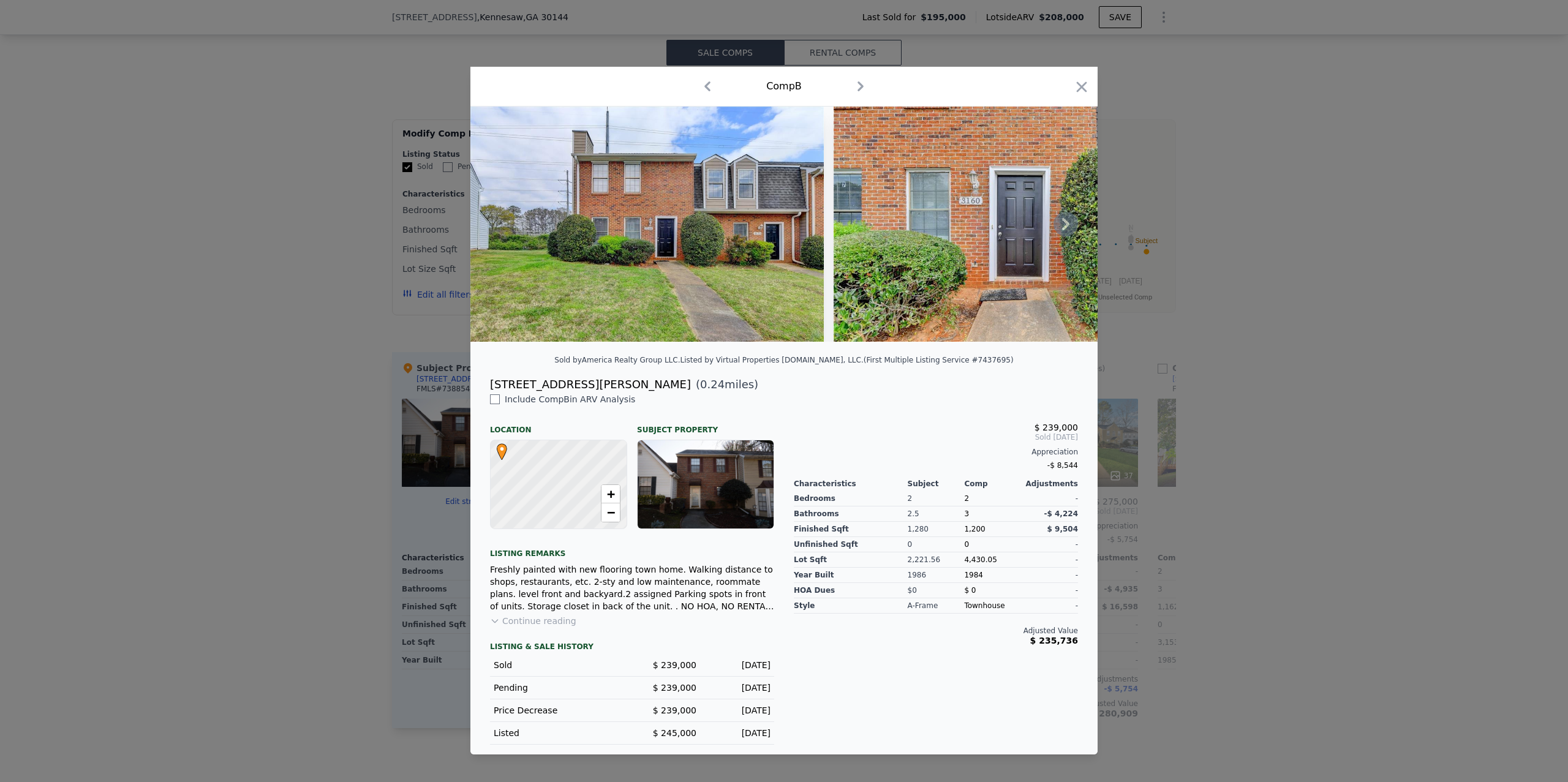
click at [720, 161] on img at bounding box center [647, 224] width 354 height 235
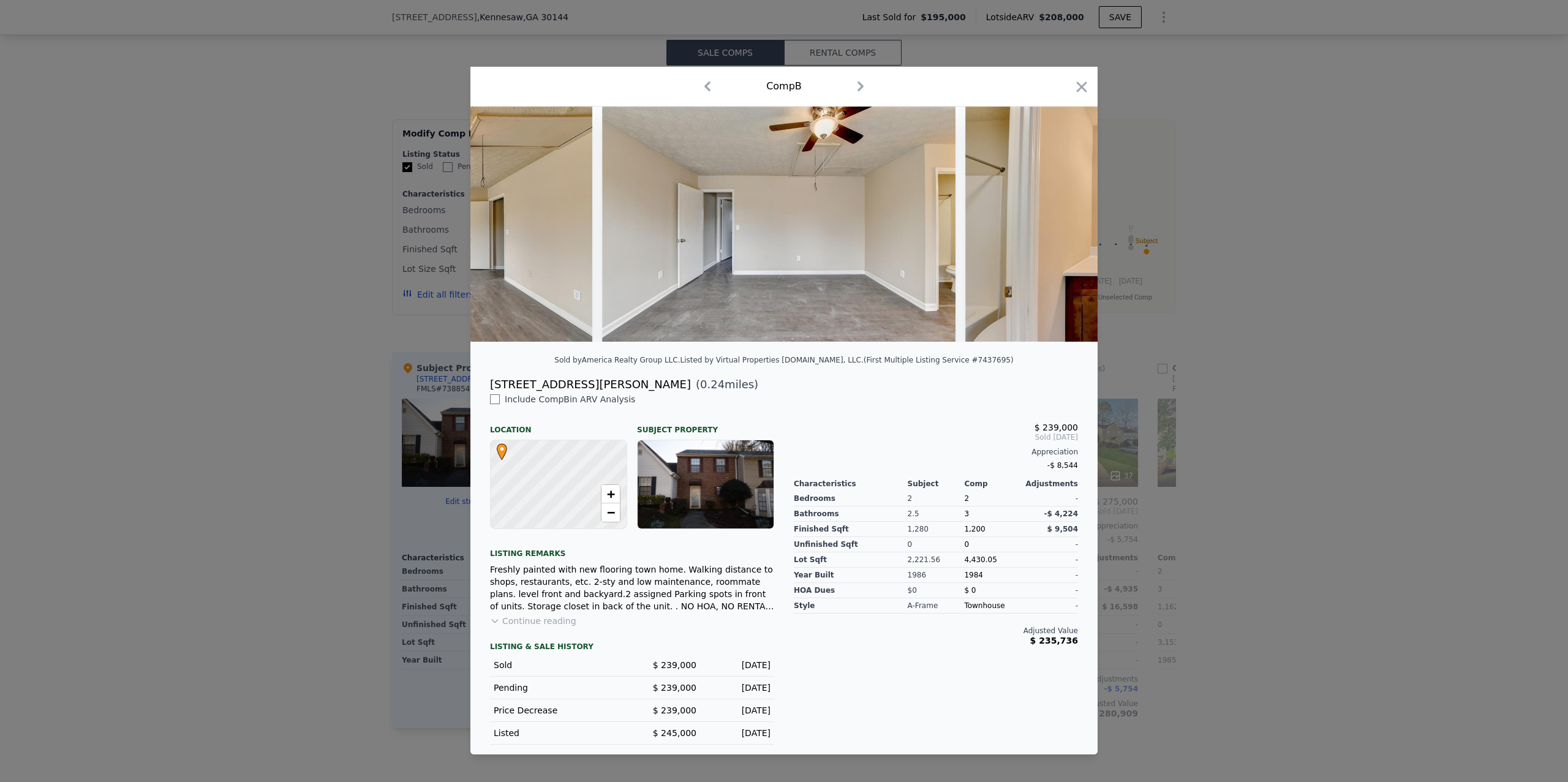
scroll to position [0, 9301]
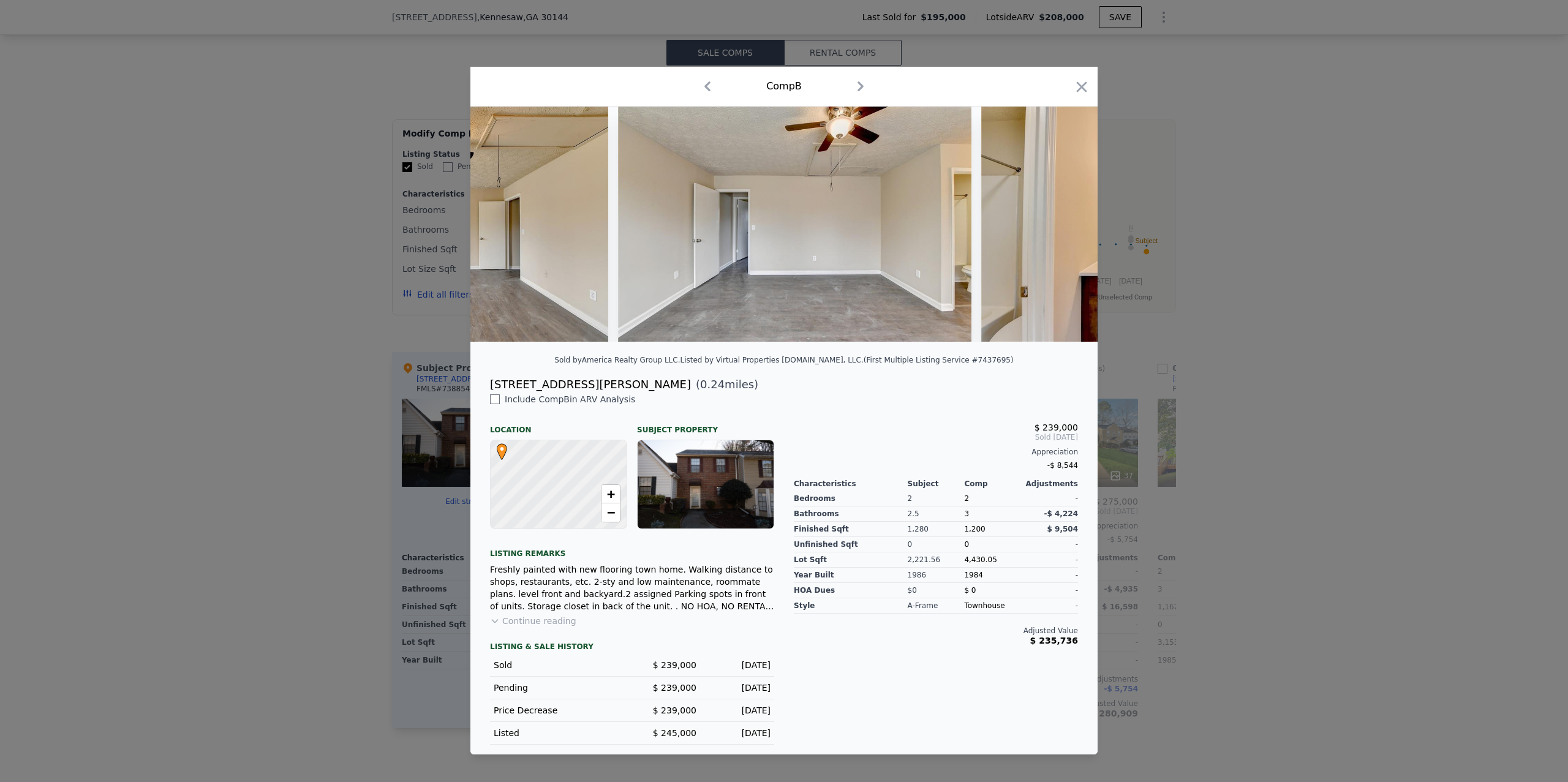
click at [505, 620] on button "Continue reading" at bounding box center [533, 621] width 86 height 12
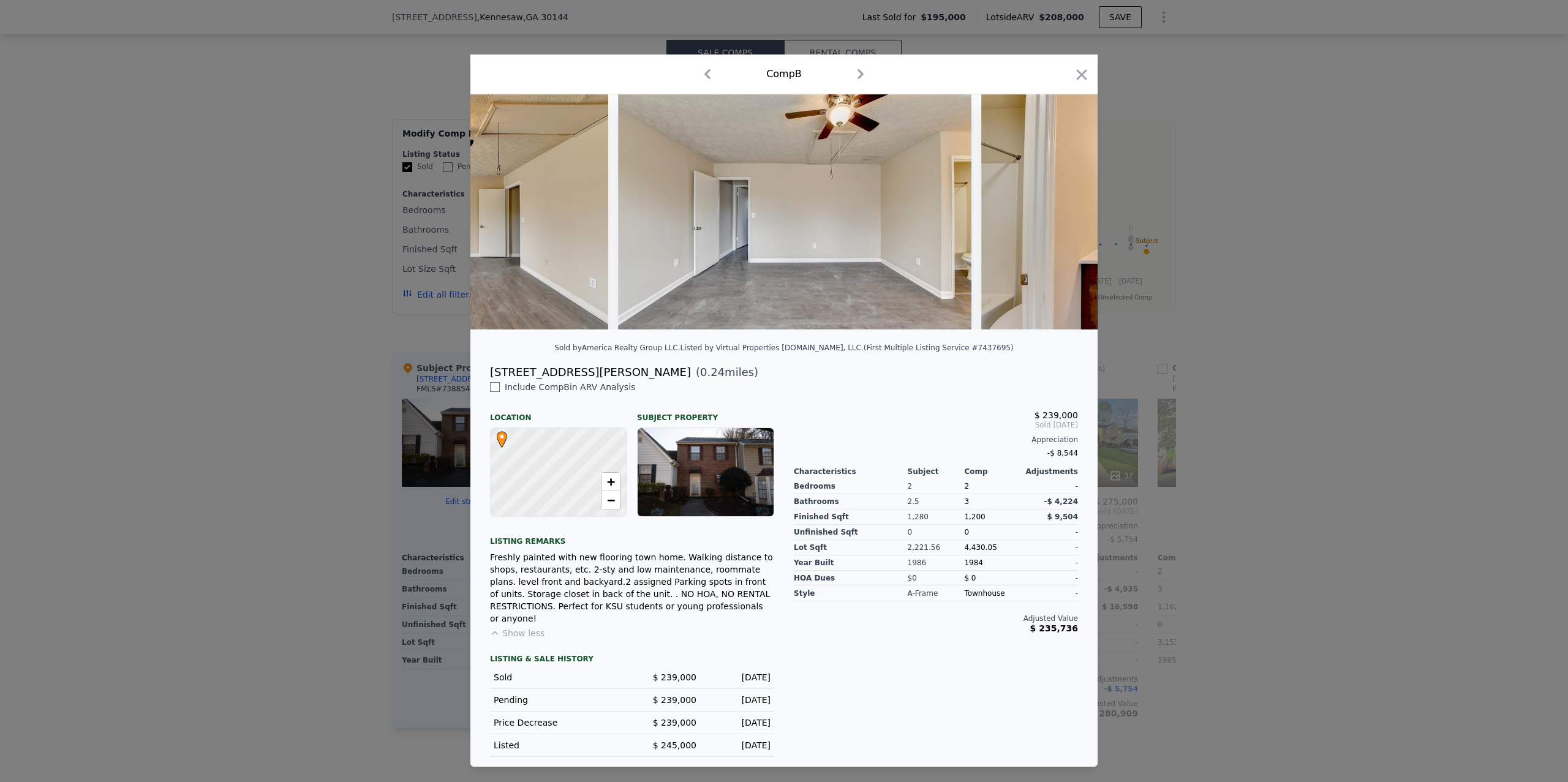
click at [305, 622] on div at bounding box center [784, 391] width 1568 height 782
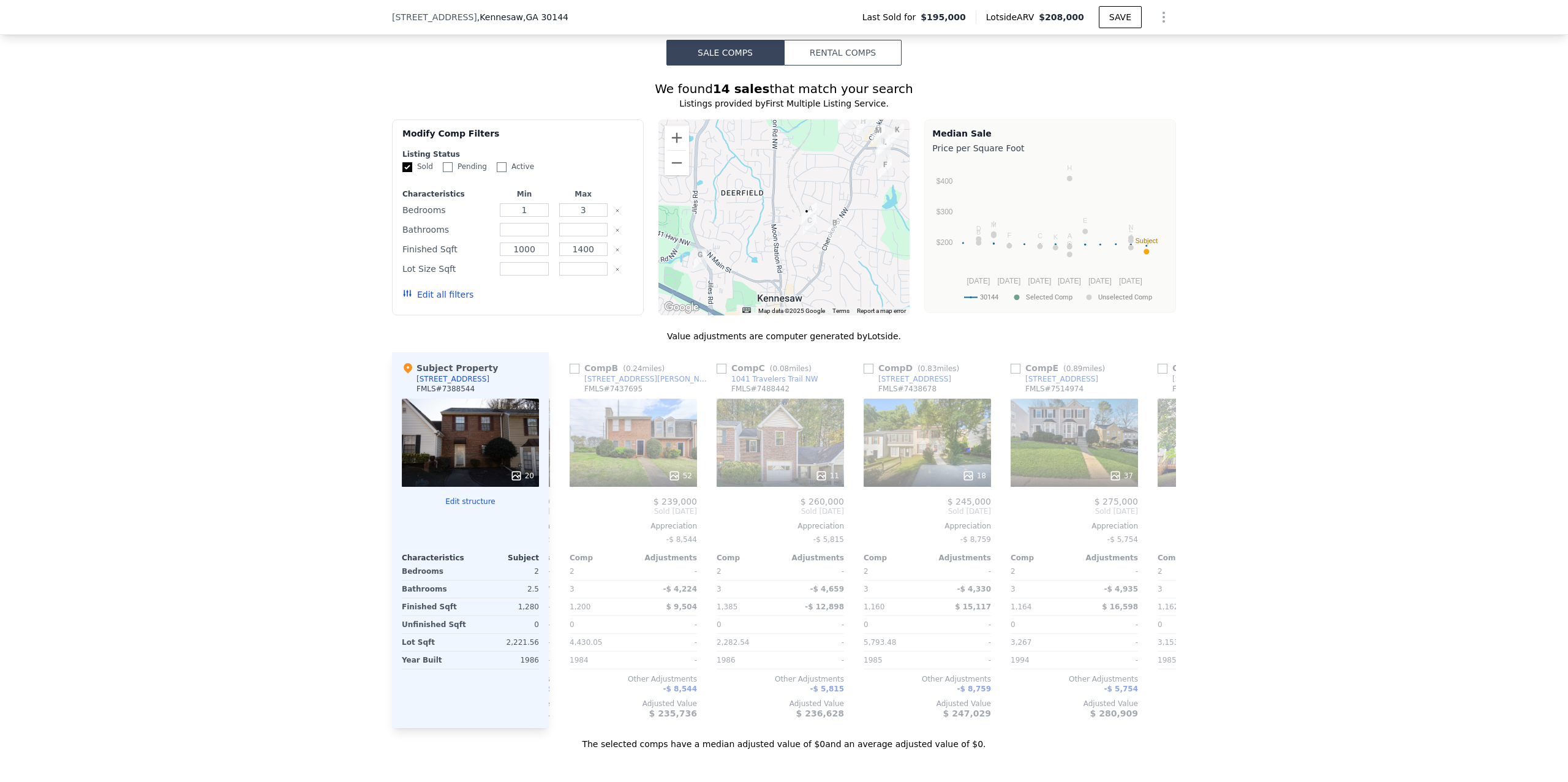
drag, startPoint x: 499, startPoint y: 356, endPoint x: 392, endPoint y: 355, distance: 107.0
click at [392, 355] on div "Subject Property 1070 Travelers Trl NW FMLS # 7388544 20 Edit structure Charact…" at bounding box center [471, 541] width 157 height 376
copy div "1070 Travelers Trl NW"
checkbox input "true"
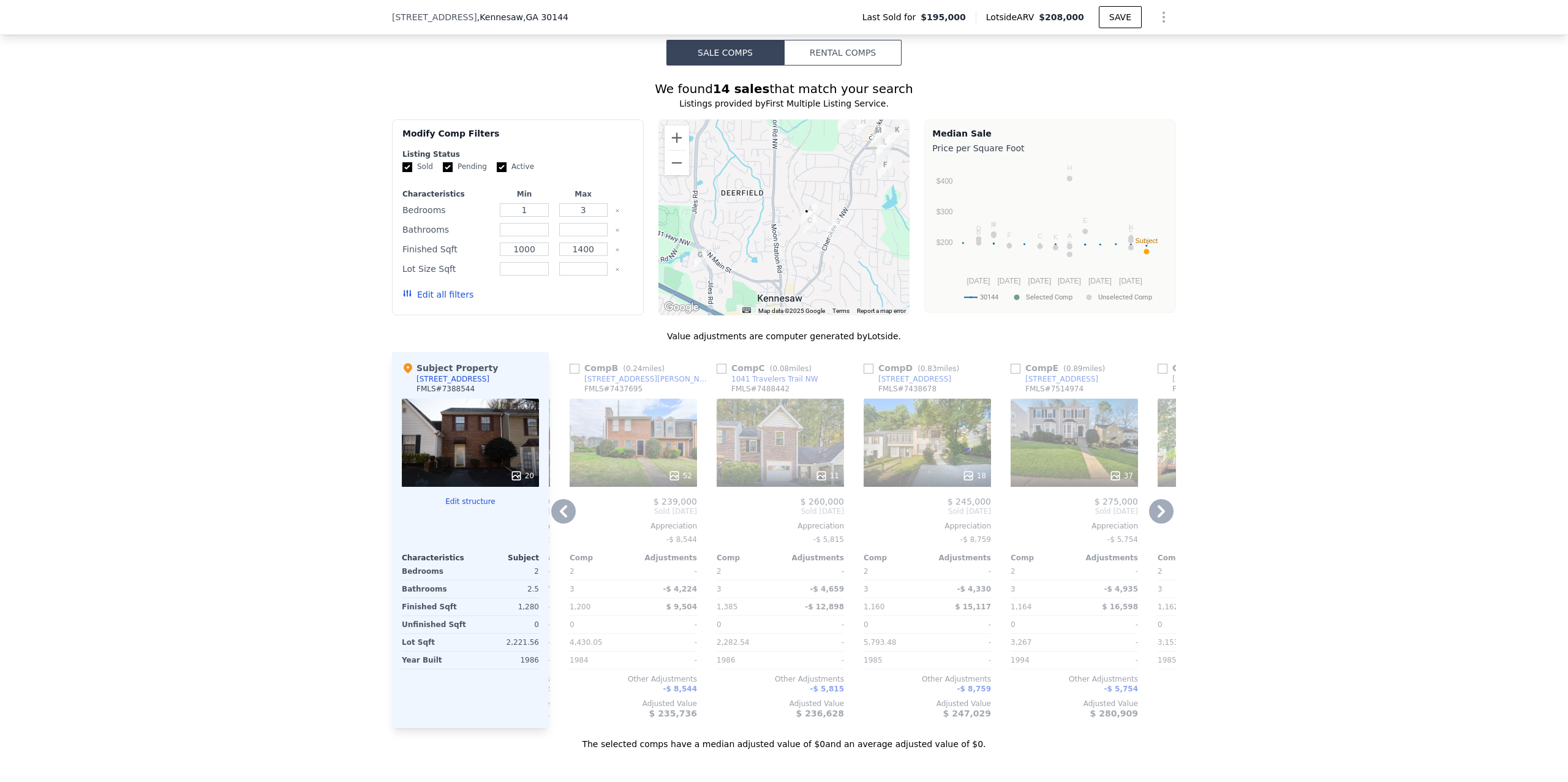
type input "3"
type input "1666"
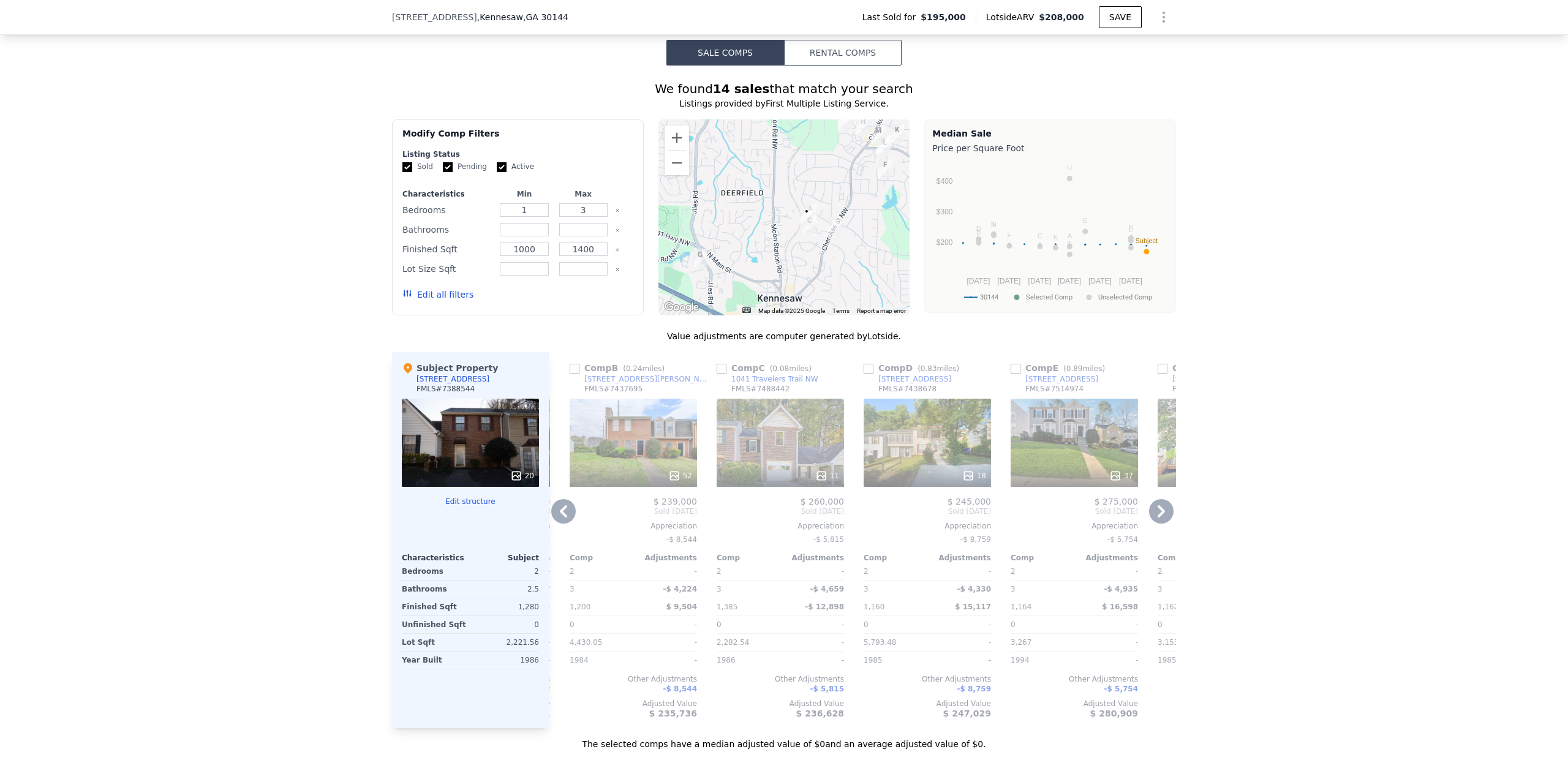
type input "1001.88"
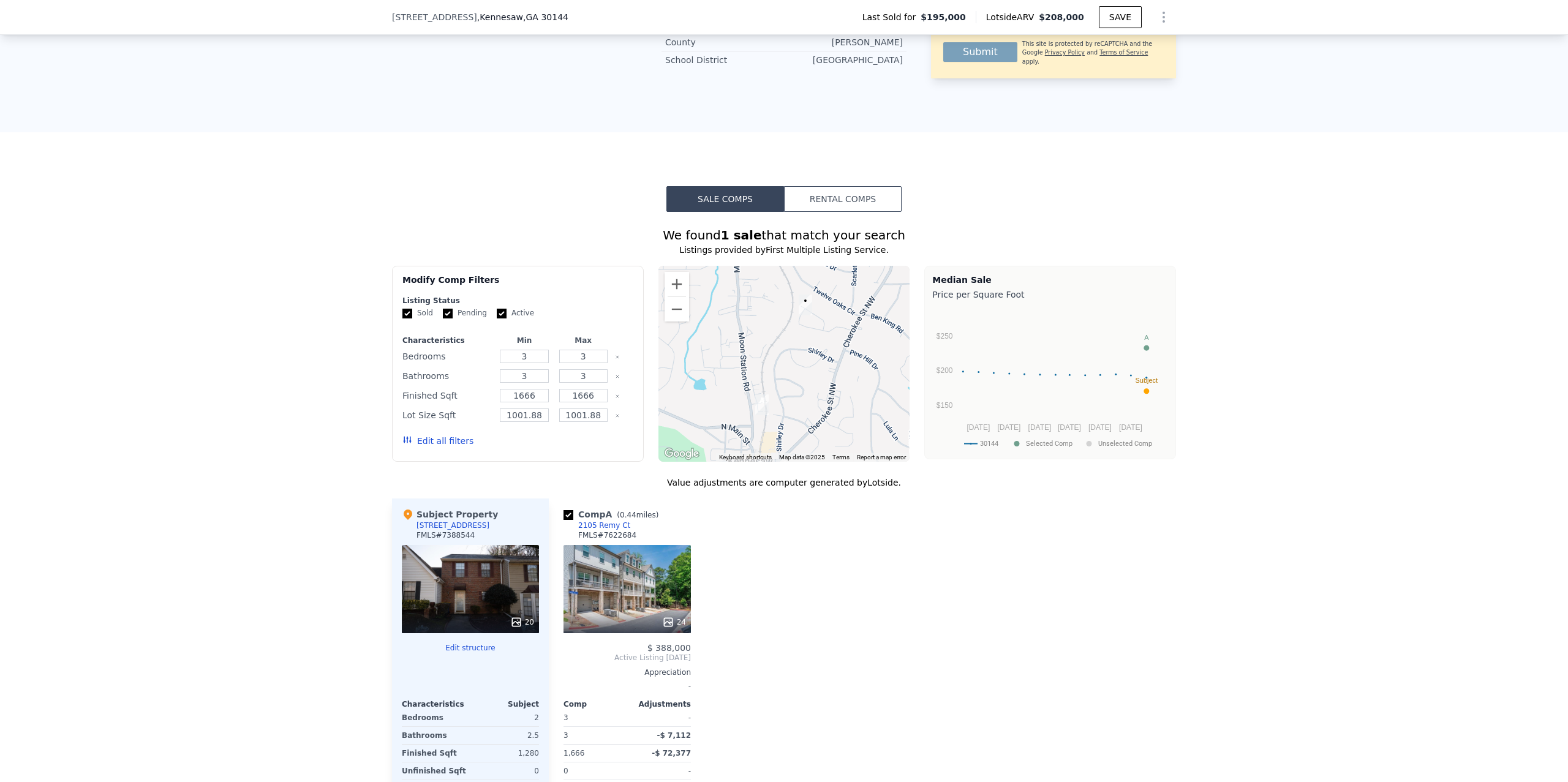
scroll to position [959, 0]
click at [354, 507] on div "We found 1 sale that match your search Listings provided by First Multiple List…" at bounding box center [784, 555] width 1568 height 685
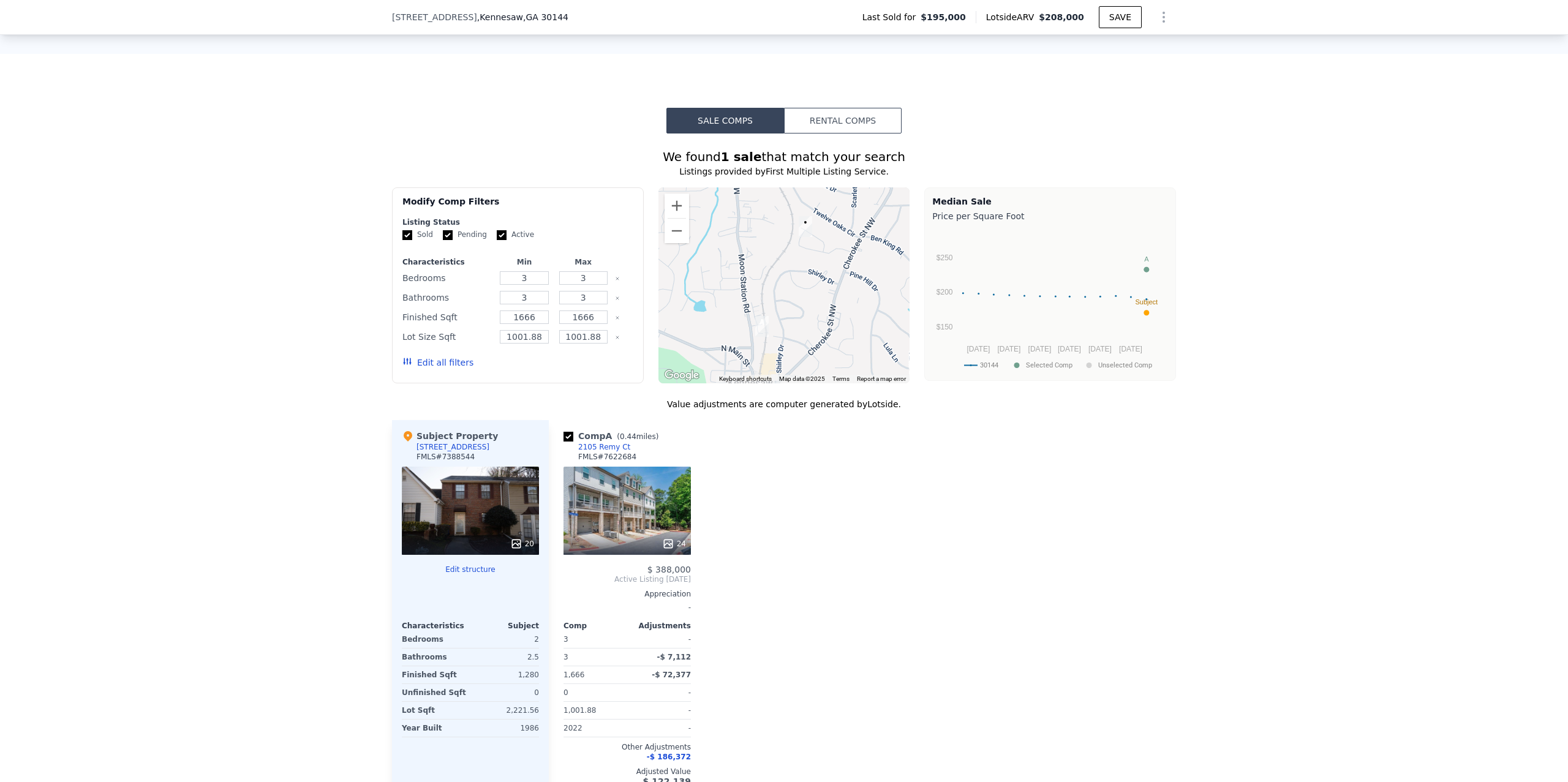
scroll to position [1022, 0]
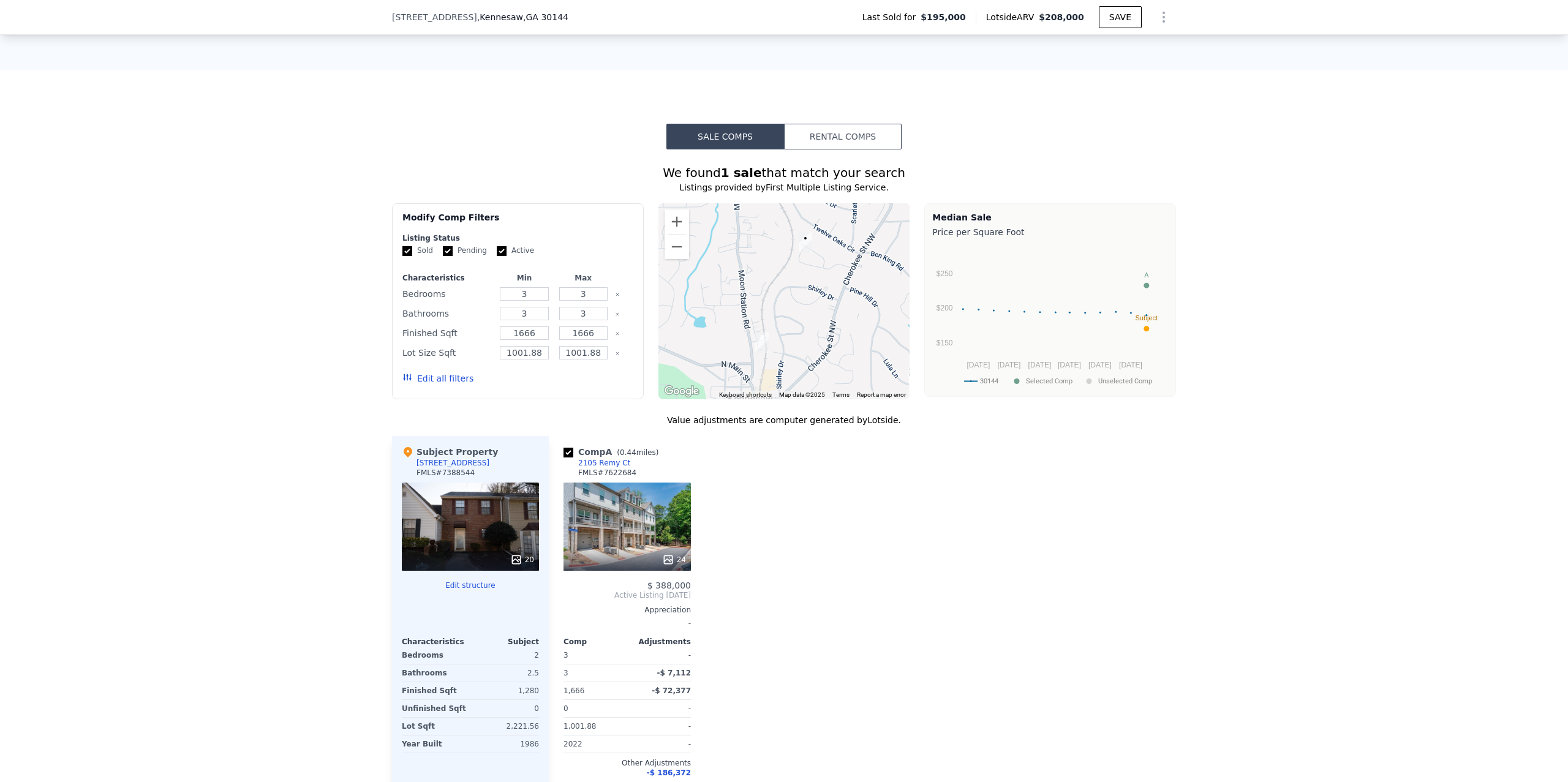
click at [441, 12] on span "1070 Travelers Trl NW" at bounding box center [434, 17] width 85 height 12
click at [305, 203] on div "We found 1 sale that match your search Listings provided by First Multiple List…" at bounding box center [784, 492] width 1568 height 685
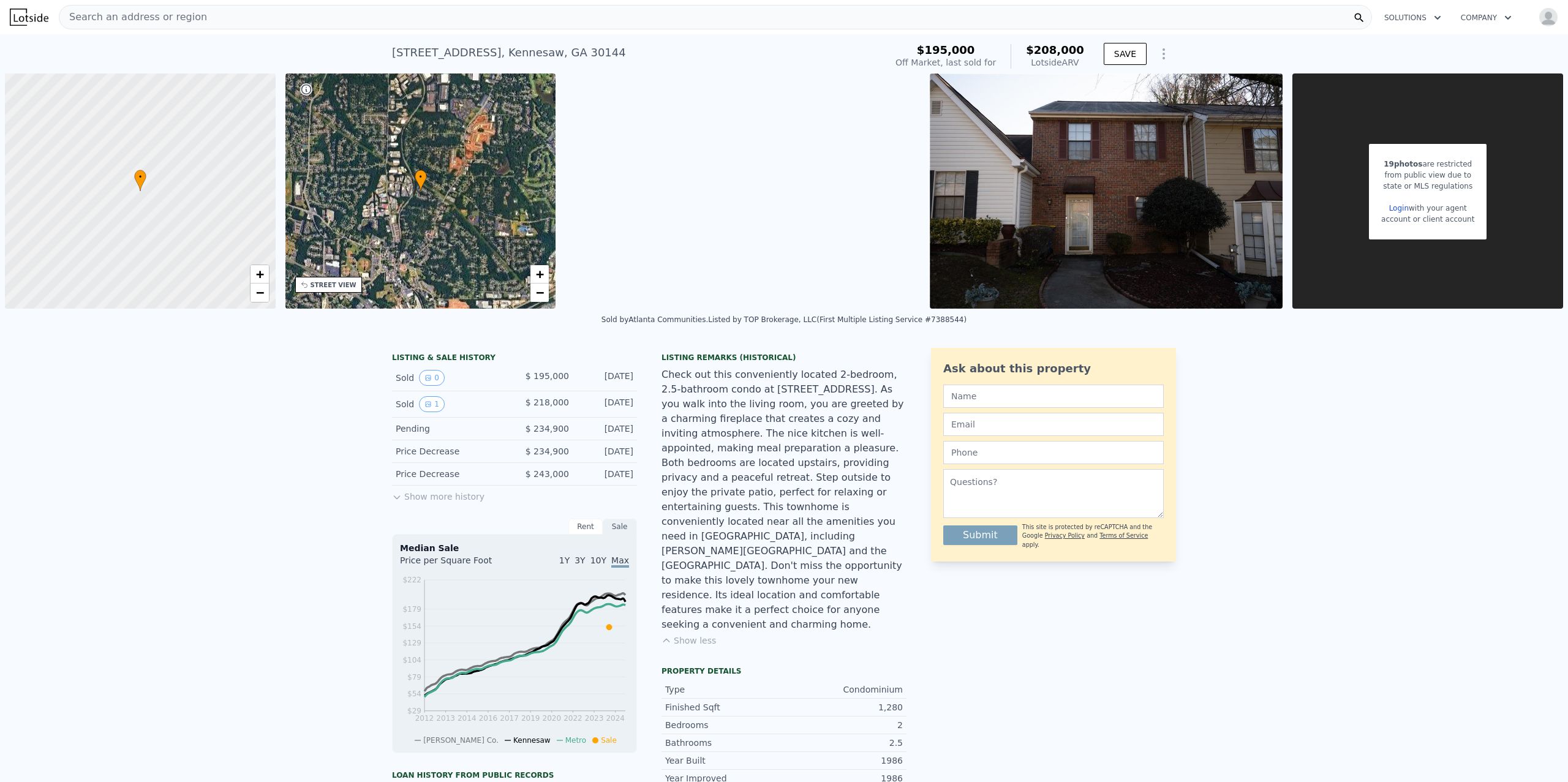
click at [224, 17] on div "Search an address or region" at bounding box center [715, 17] width 1313 height 25
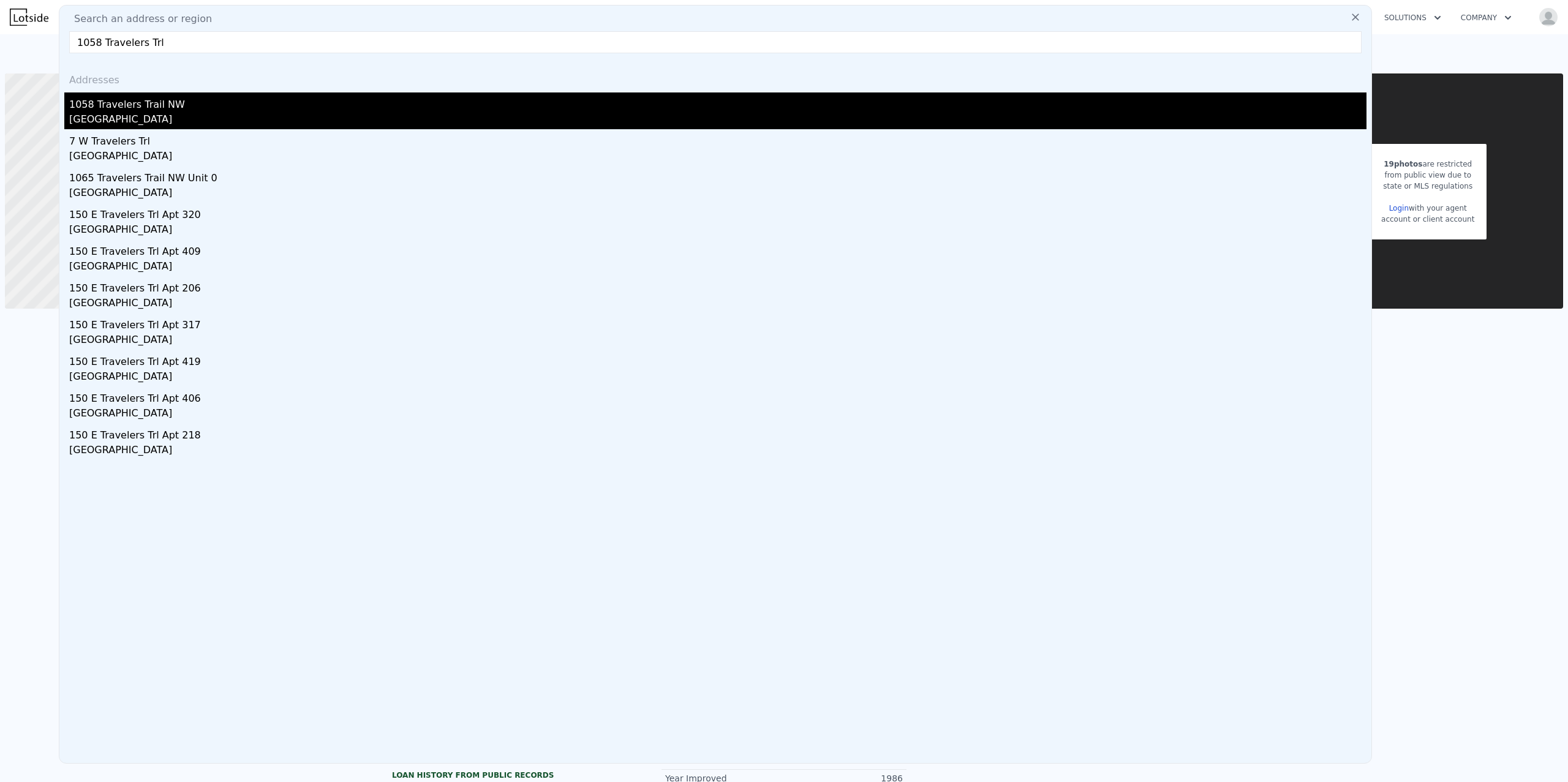
type input "1058 Travelers Trl"
click at [185, 111] on div "1058 Travelers Trail NW" at bounding box center [718, 102] width 1297 height 20
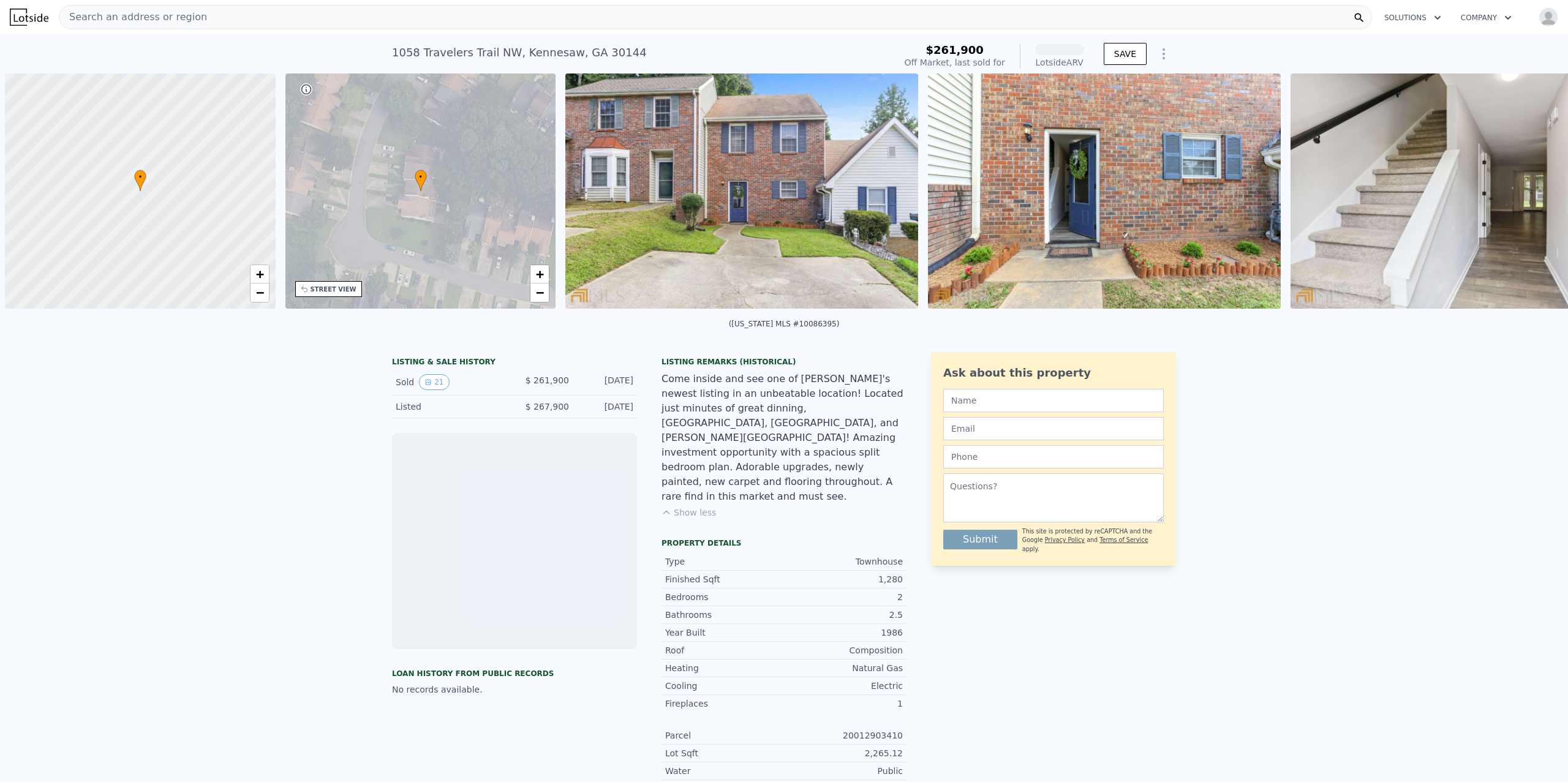
scroll to position [0, 285]
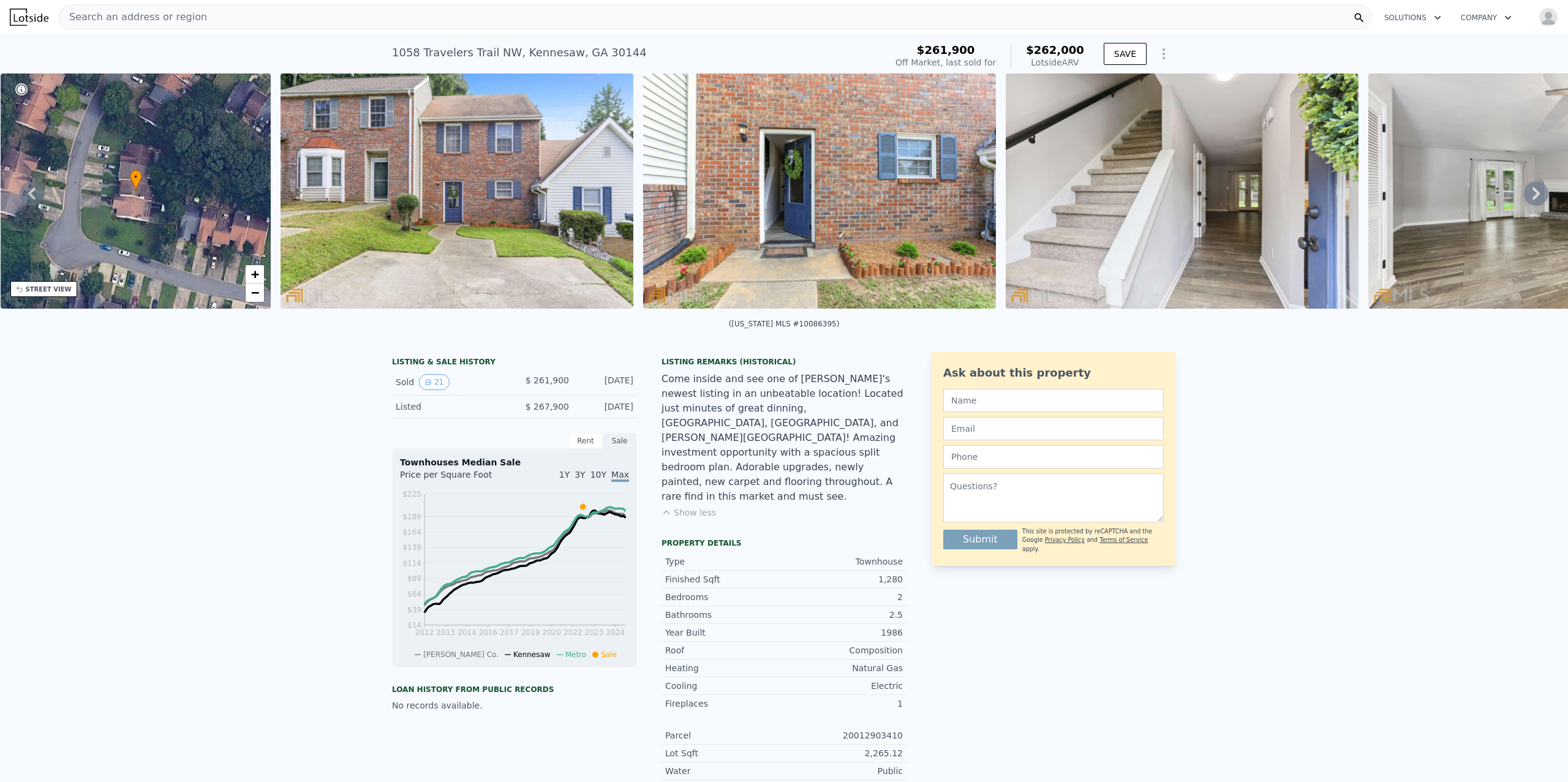
click at [488, 195] on img at bounding box center [457, 191] width 353 height 235
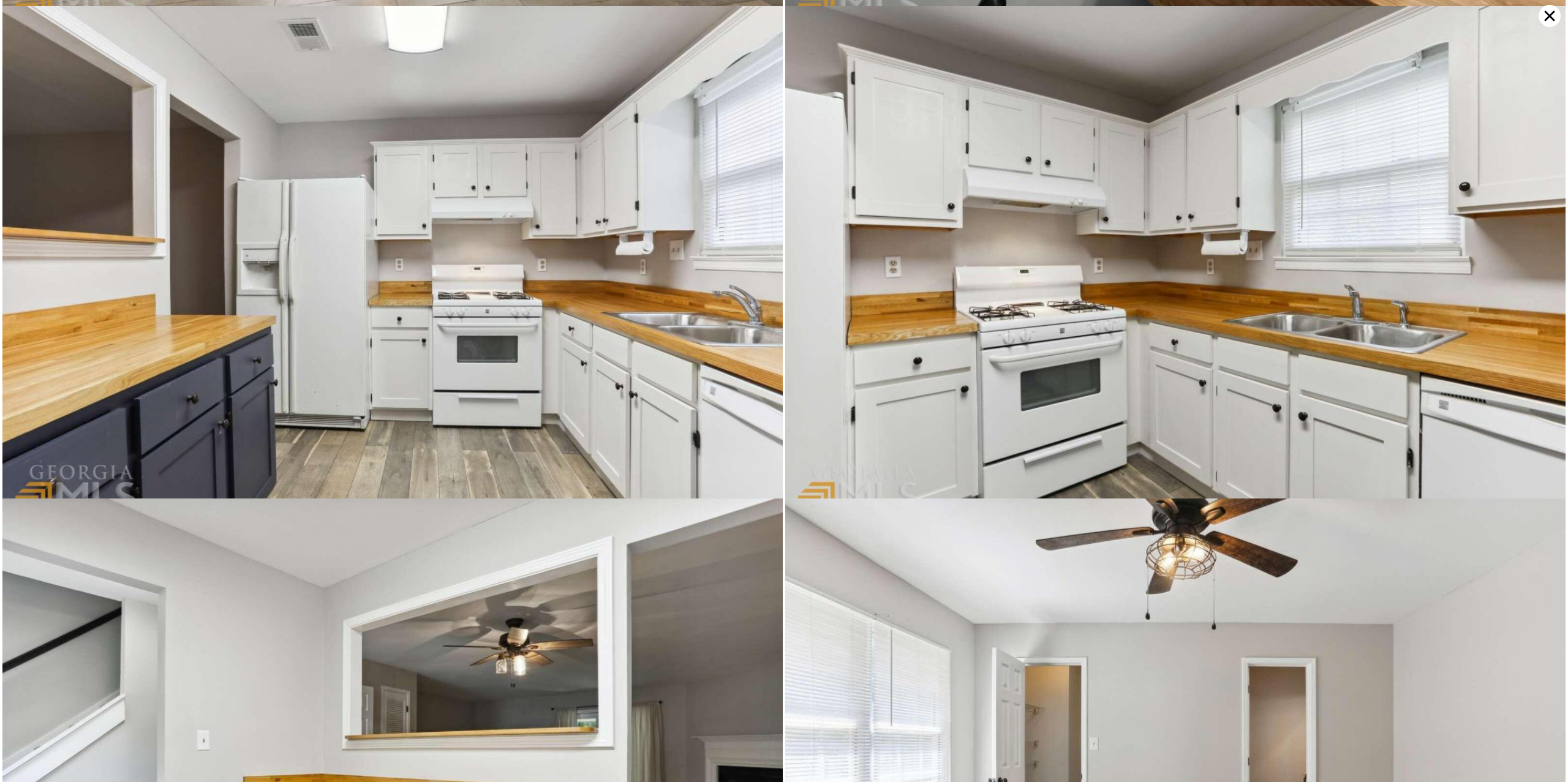
scroll to position [1970, 0]
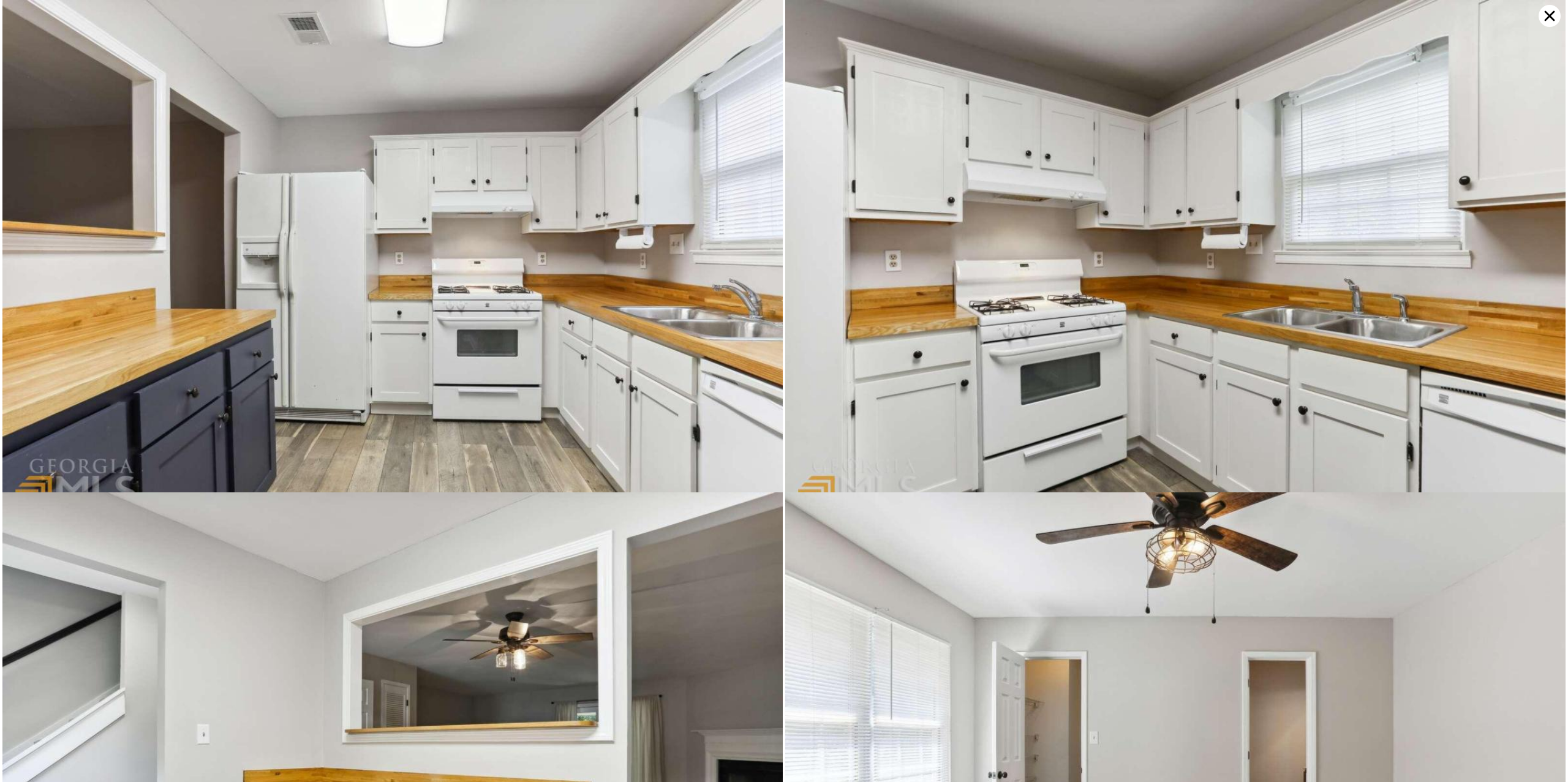
click at [1551, 22] on icon at bounding box center [1550, 16] width 22 height 22
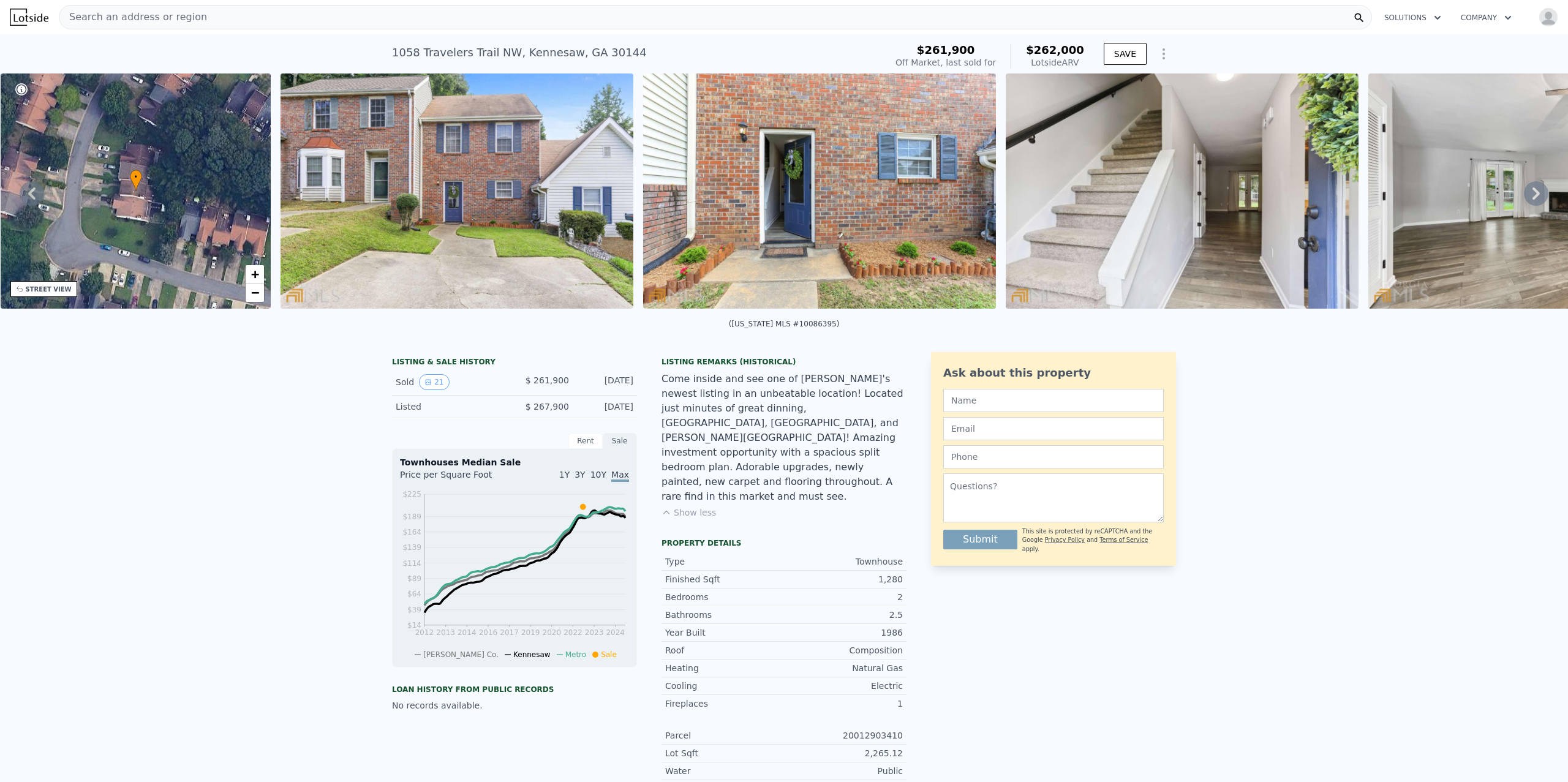
click at [245, 17] on div "Search an address or region" at bounding box center [715, 17] width 1313 height 25
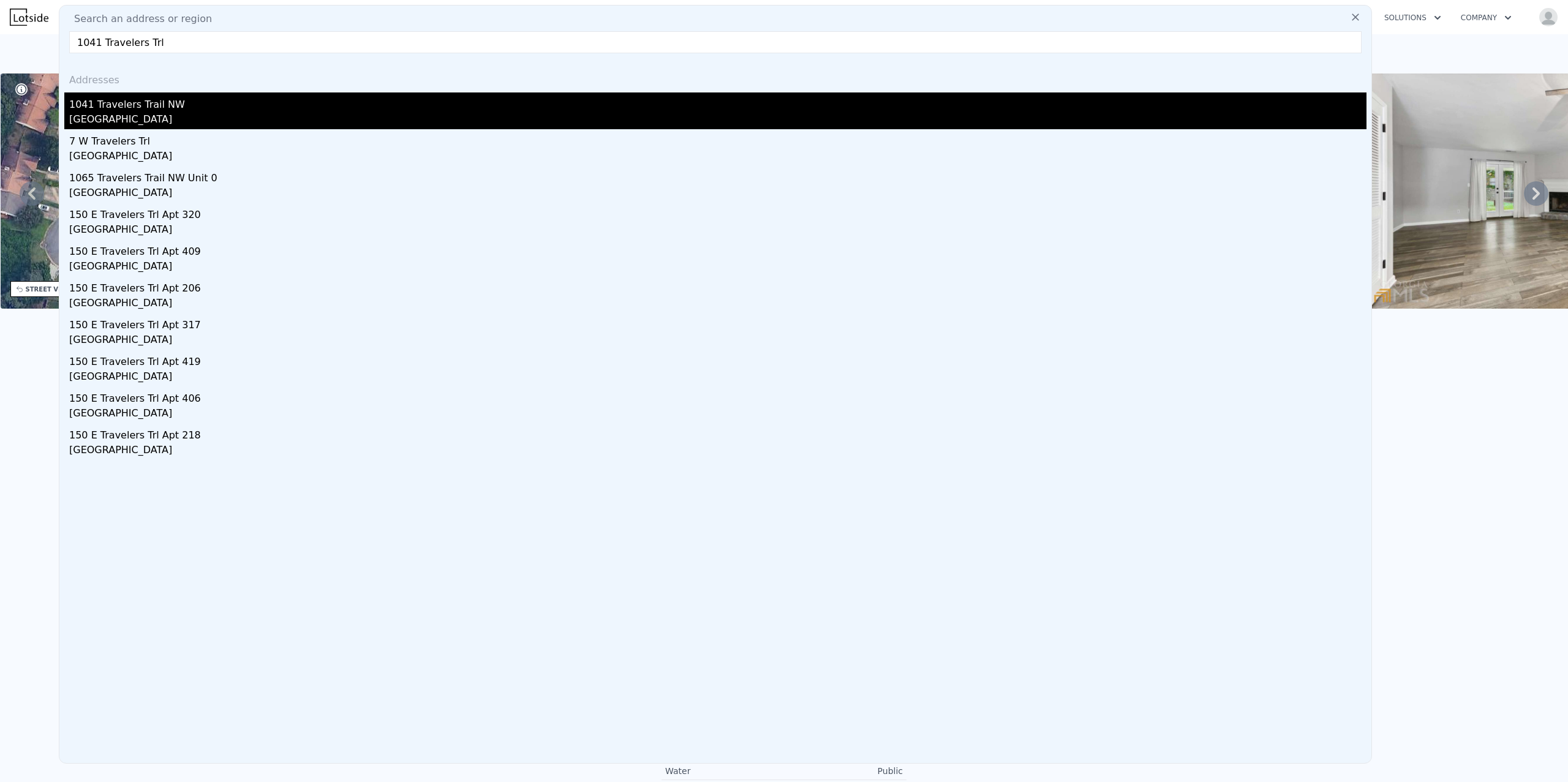
type input "1041 Travelers Trl"
click at [153, 113] on div "Kennesaw, GA 30144" at bounding box center [718, 121] width 1297 height 17
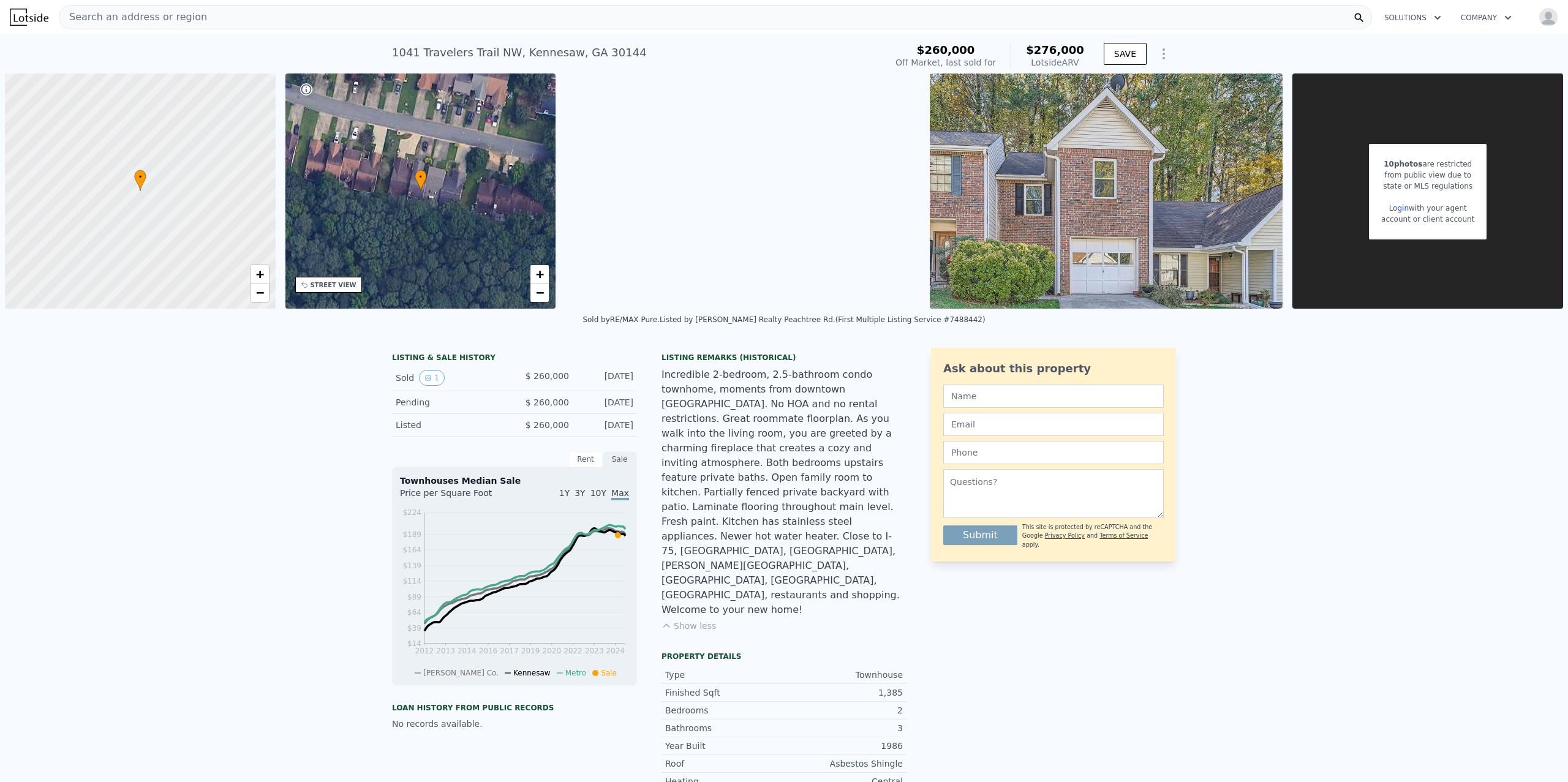
click at [1550, 18] on img "button" at bounding box center [1548, 17] width 20 height 20
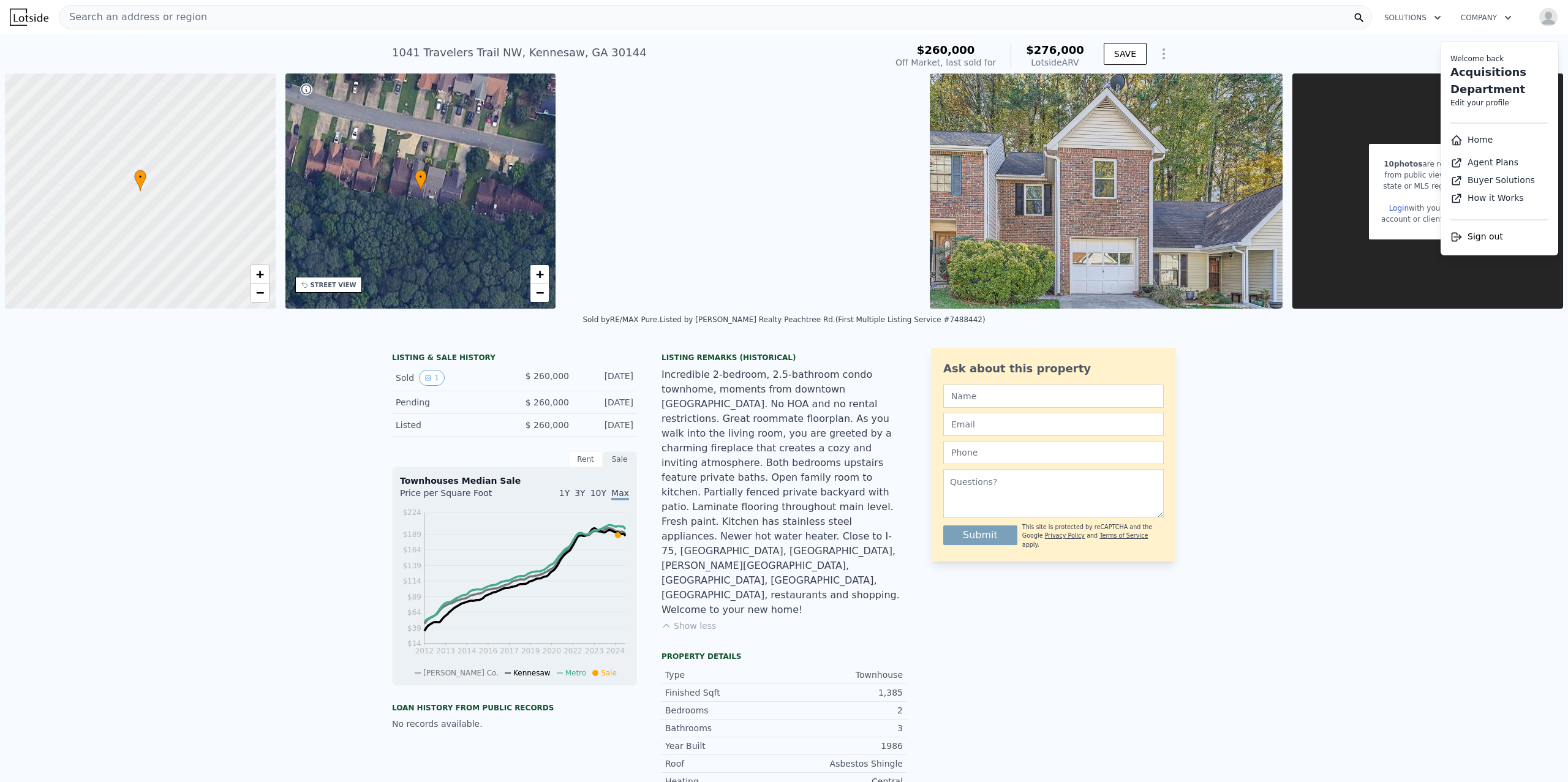
click at [1550, 18] on img "button" at bounding box center [1548, 17] width 20 height 20
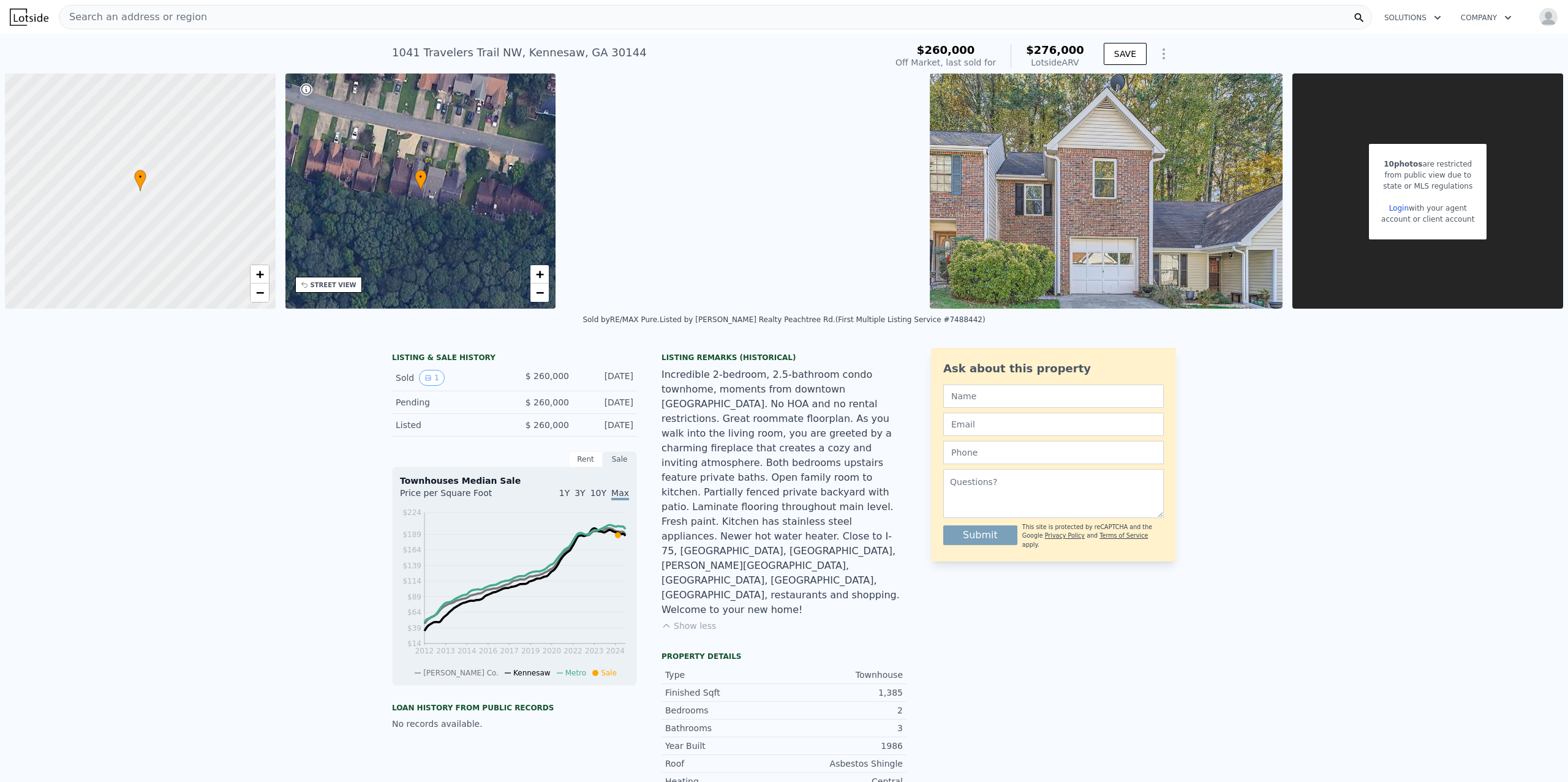
click at [570, 495] on span "1Y" at bounding box center [564, 493] width 10 height 10
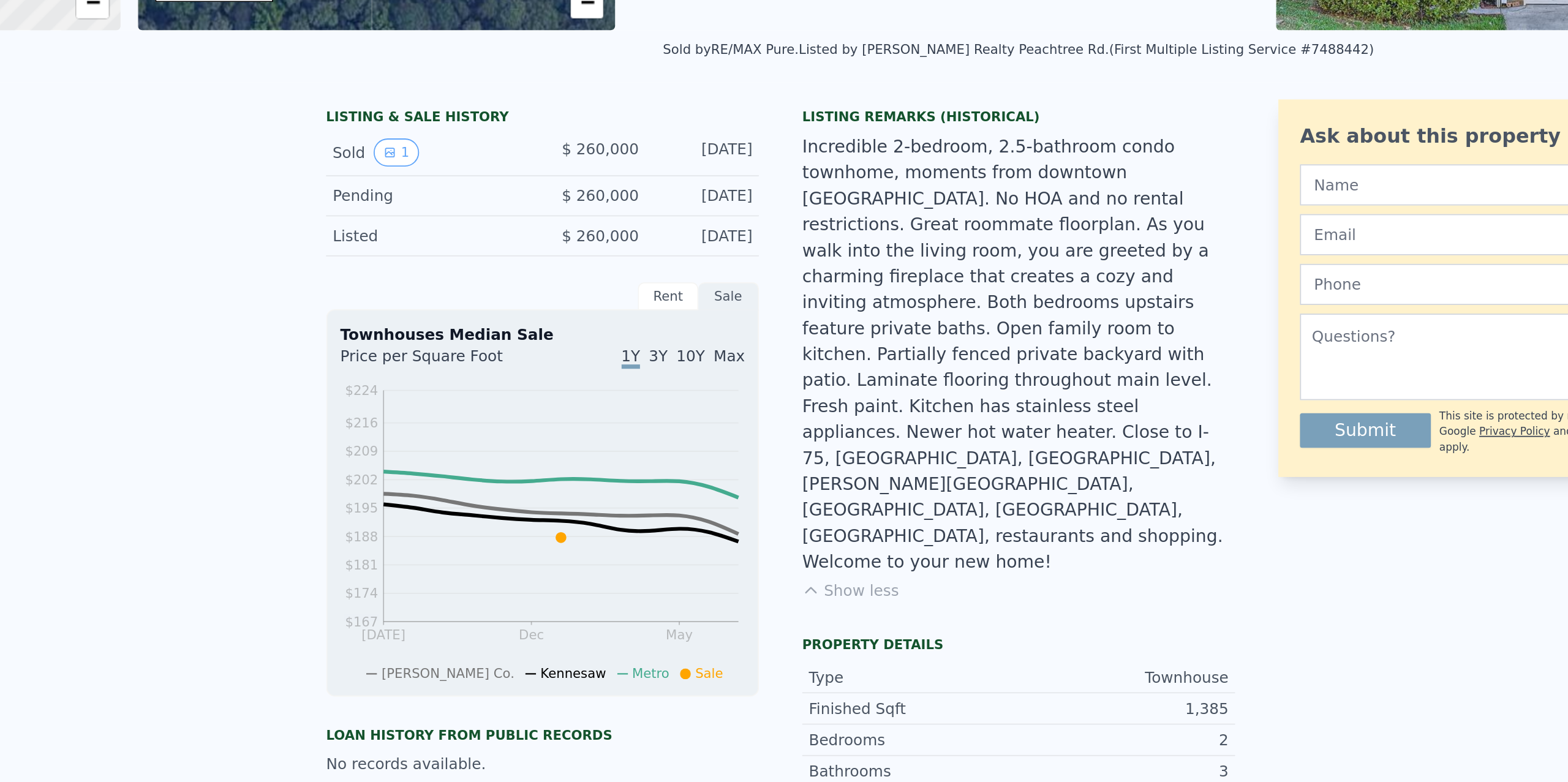
click at [513, 674] on span "Kennesaw" at bounding box center [532, 674] width 37 height 9
click at [639, 640] on div "LISTING & SALE HISTORY Sold 1 $ 260,000 Jan 6, 2025 Pending $ 260,000 Dec 10, 2…" at bounding box center [650, 667] width 515 height 639
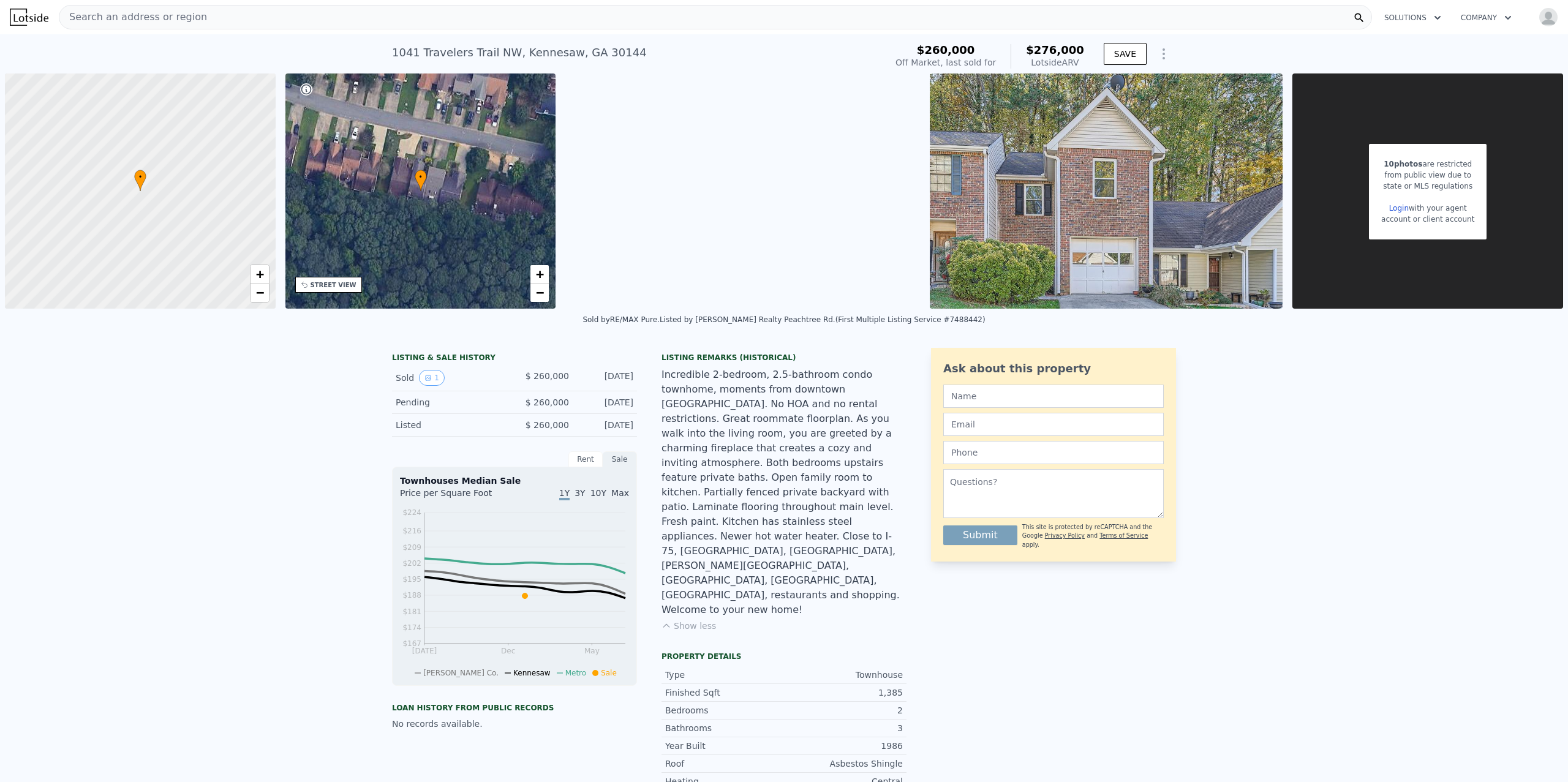
click at [993, 210] on img at bounding box center [1106, 191] width 354 height 235
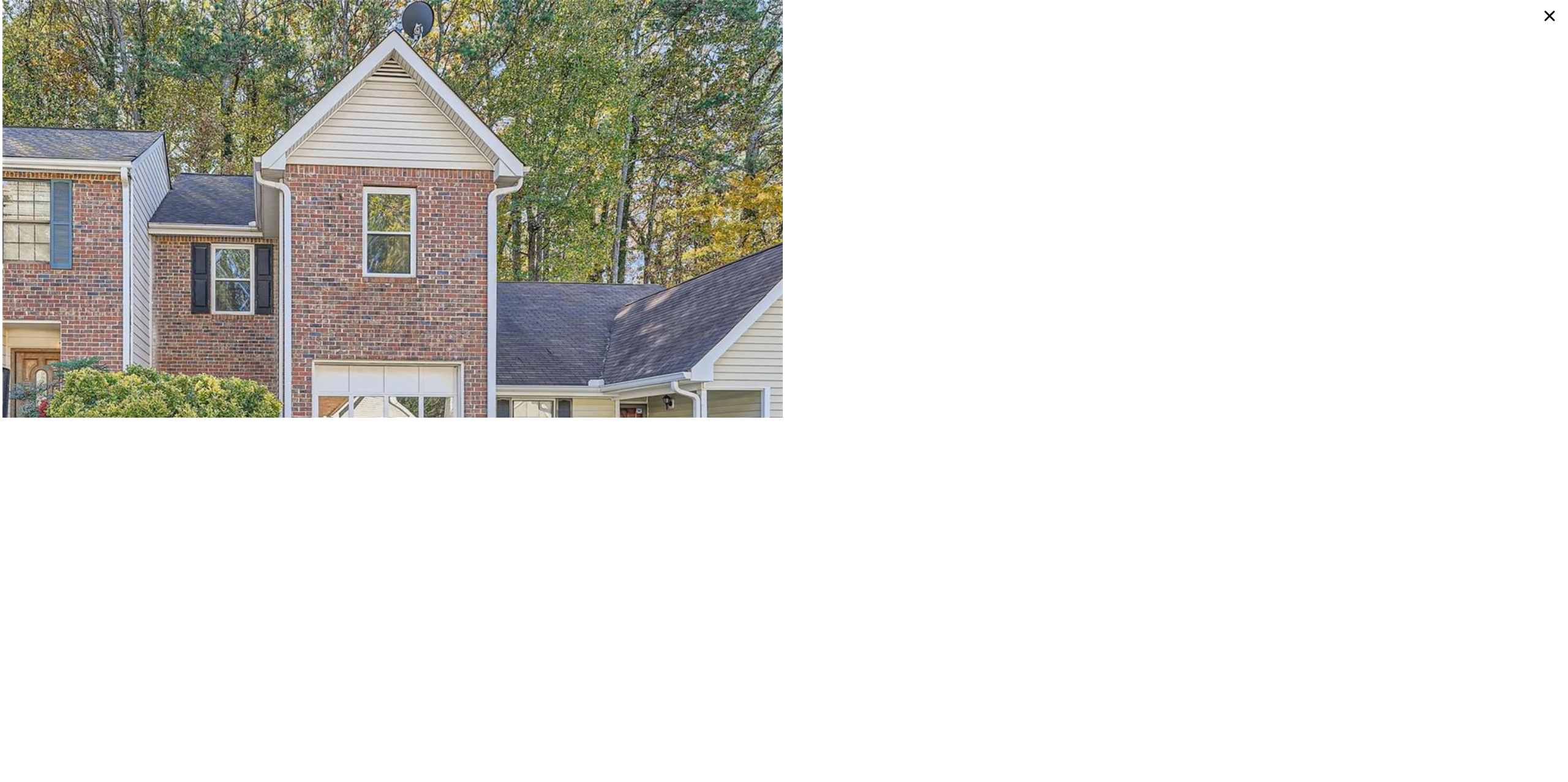
click at [1543, 17] on icon at bounding box center [1550, 16] width 22 height 22
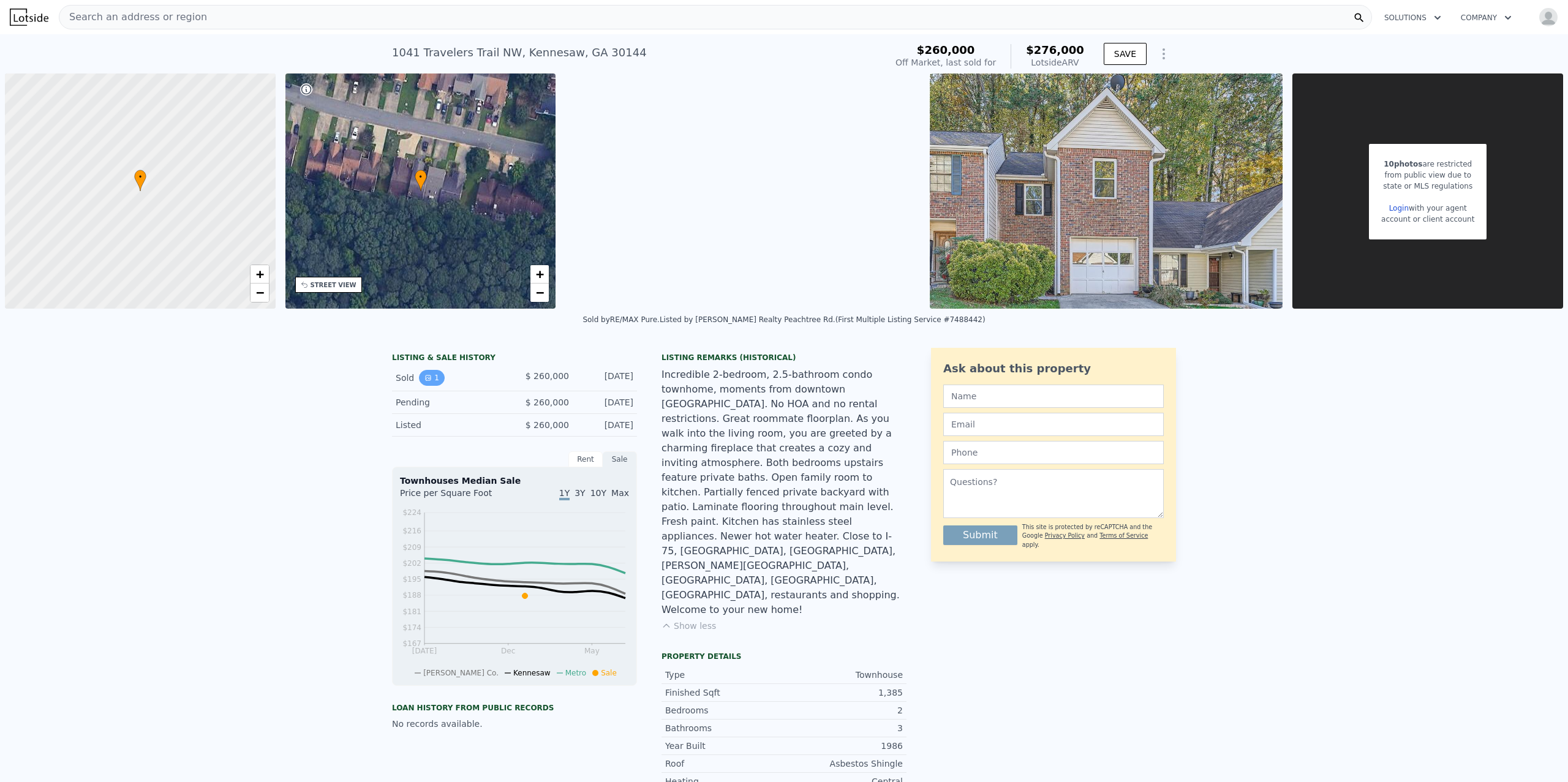
click at [435, 376] on button "1" at bounding box center [432, 378] width 26 height 16
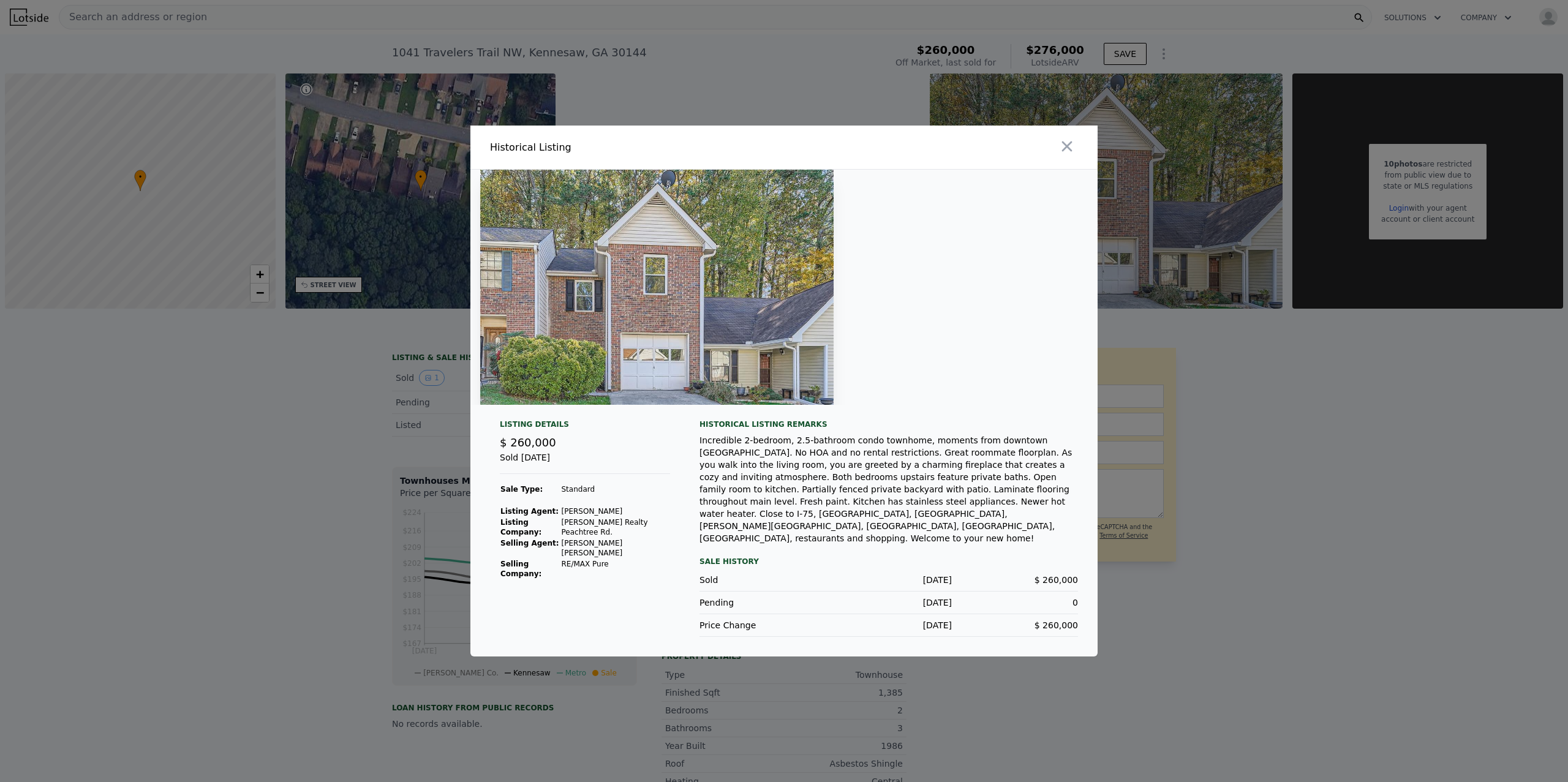
click at [340, 471] on div at bounding box center [784, 391] width 1568 height 782
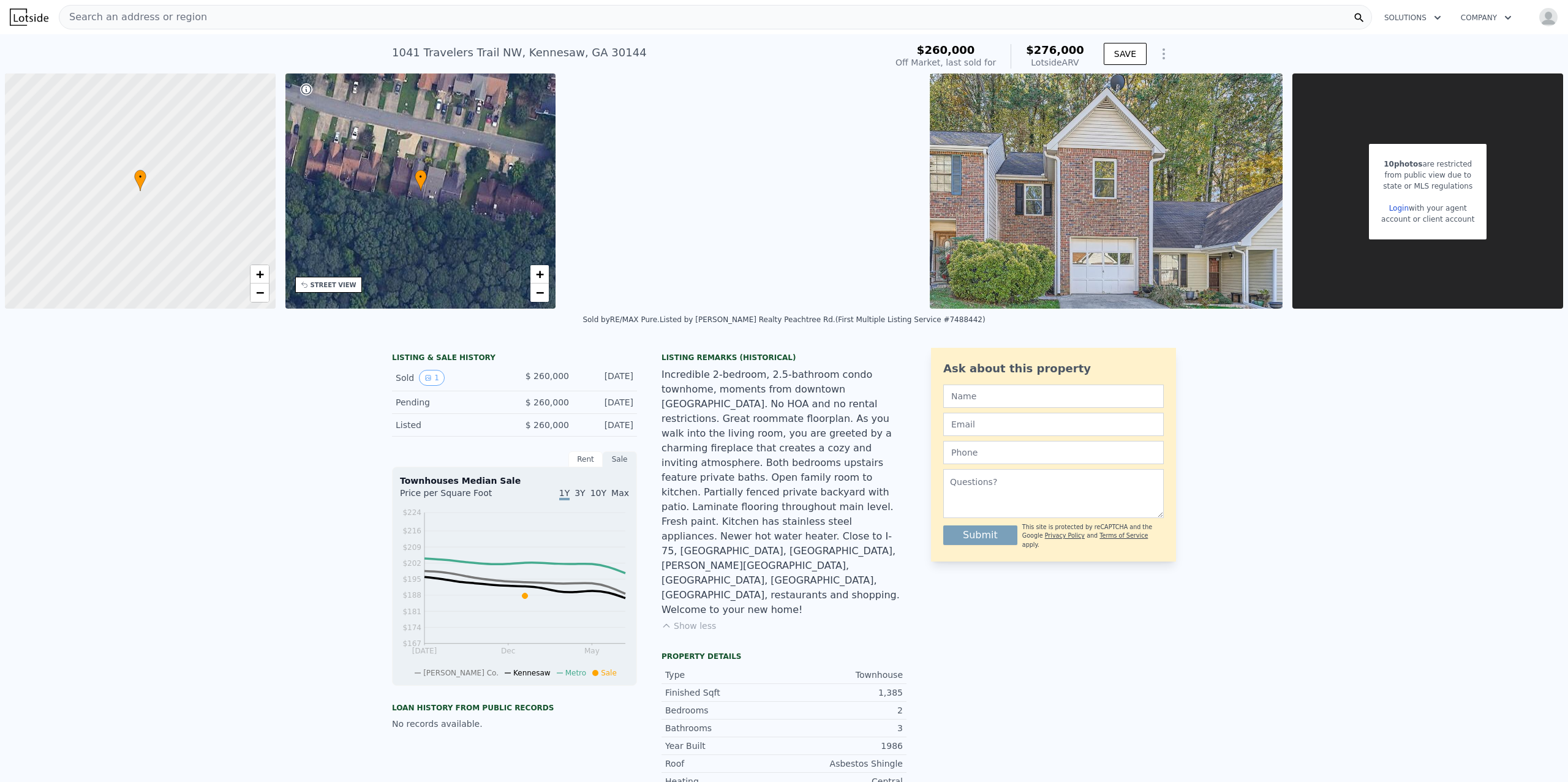
click at [292, 17] on div "Search an address or region" at bounding box center [715, 17] width 1313 height 25
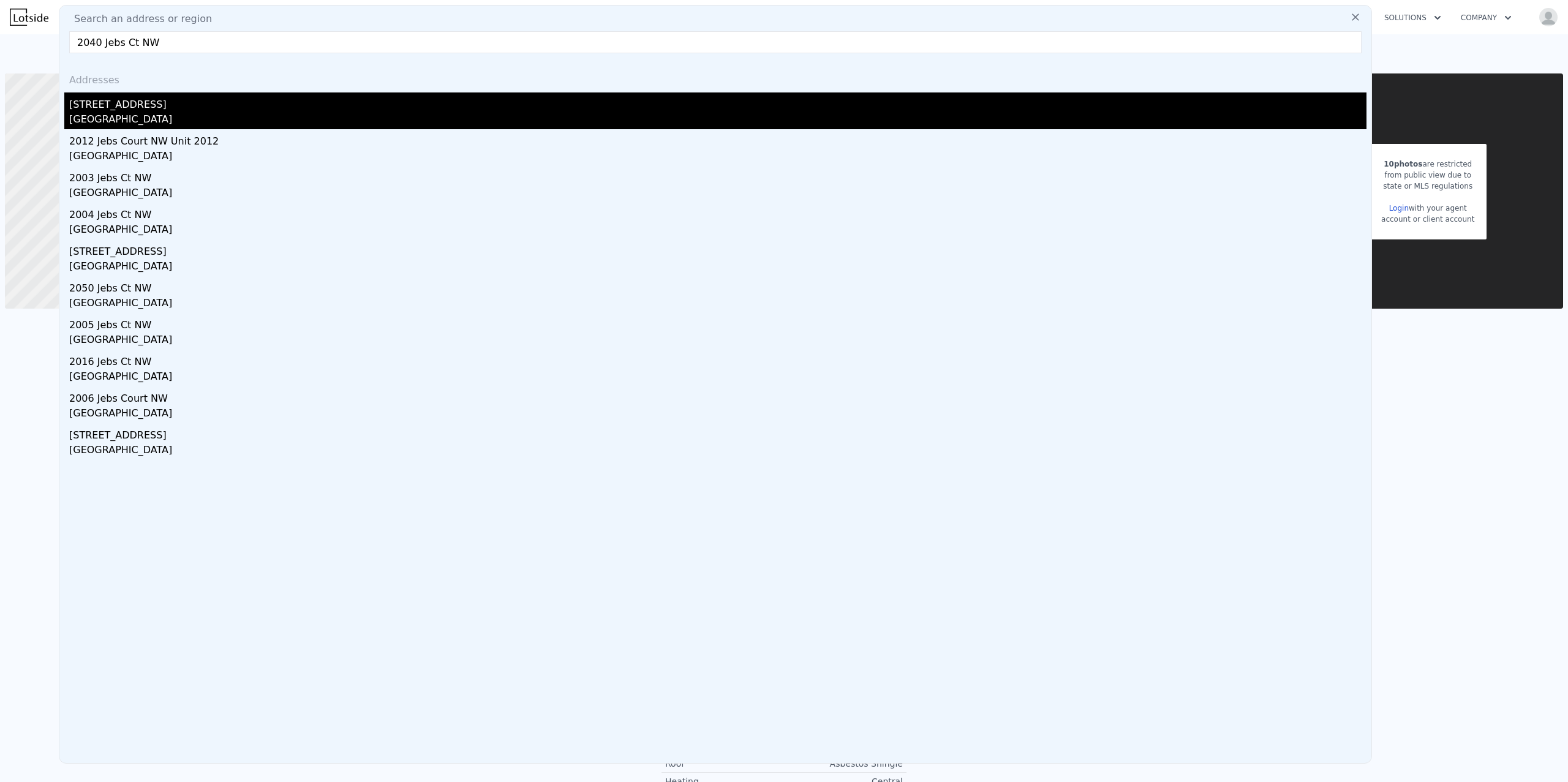
type input "2040 Jebs Ct NW"
click at [150, 107] on div "2040 Jebs Court NW" at bounding box center [718, 102] width 1297 height 20
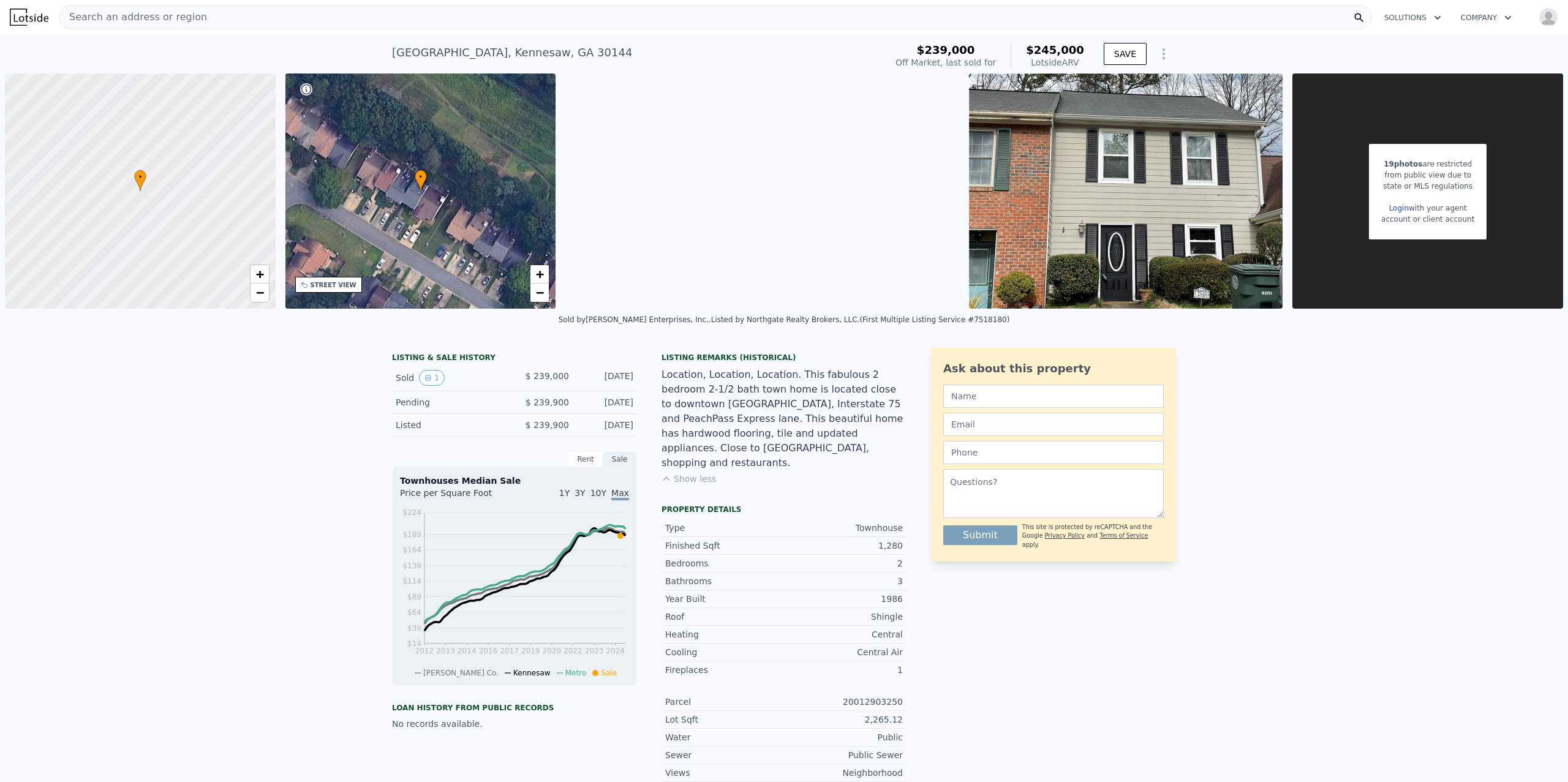
click at [1124, 208] on img at bounding box center [1126, 191] width 314 height 235
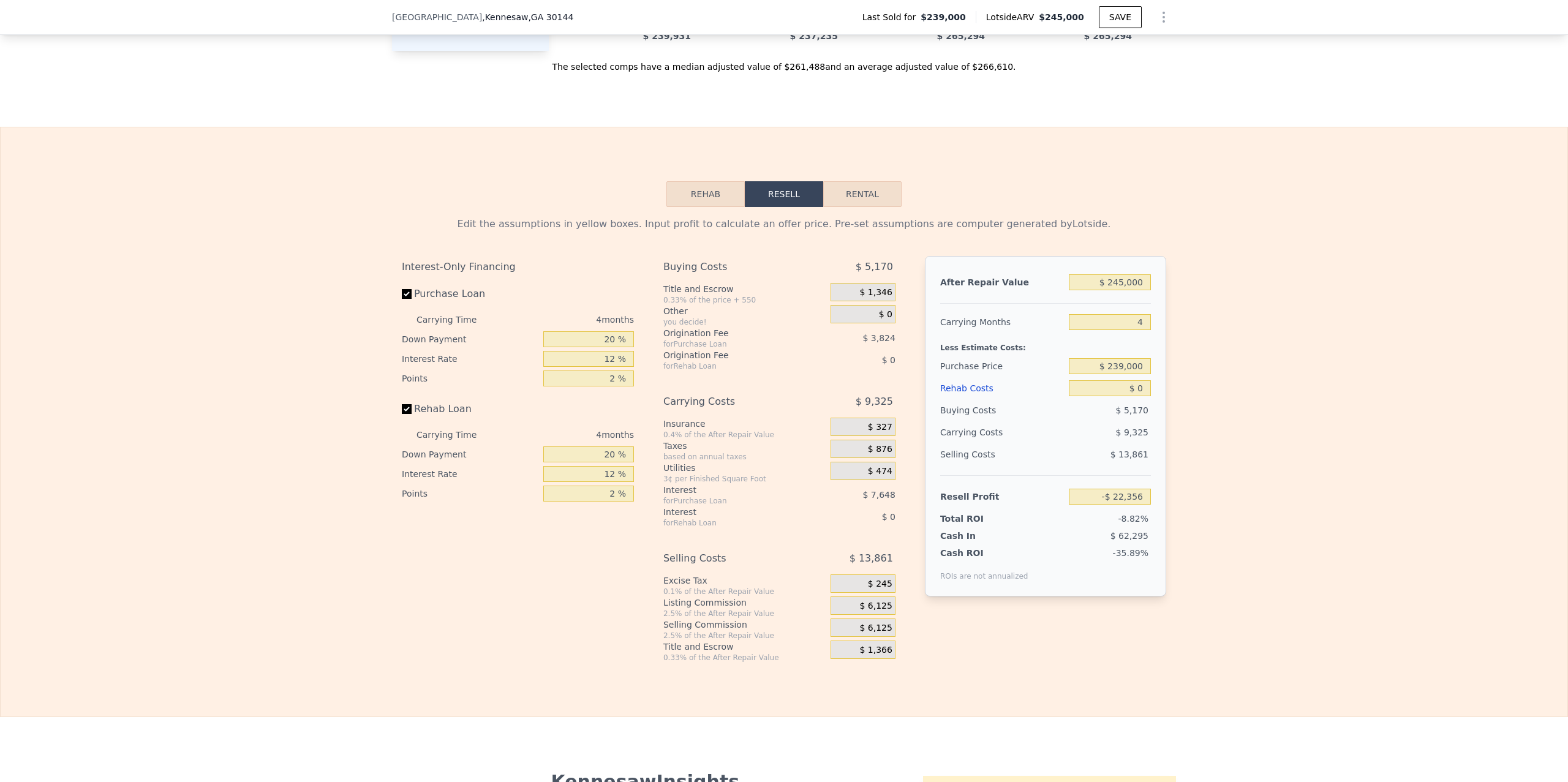
scroll to position [821, 0]
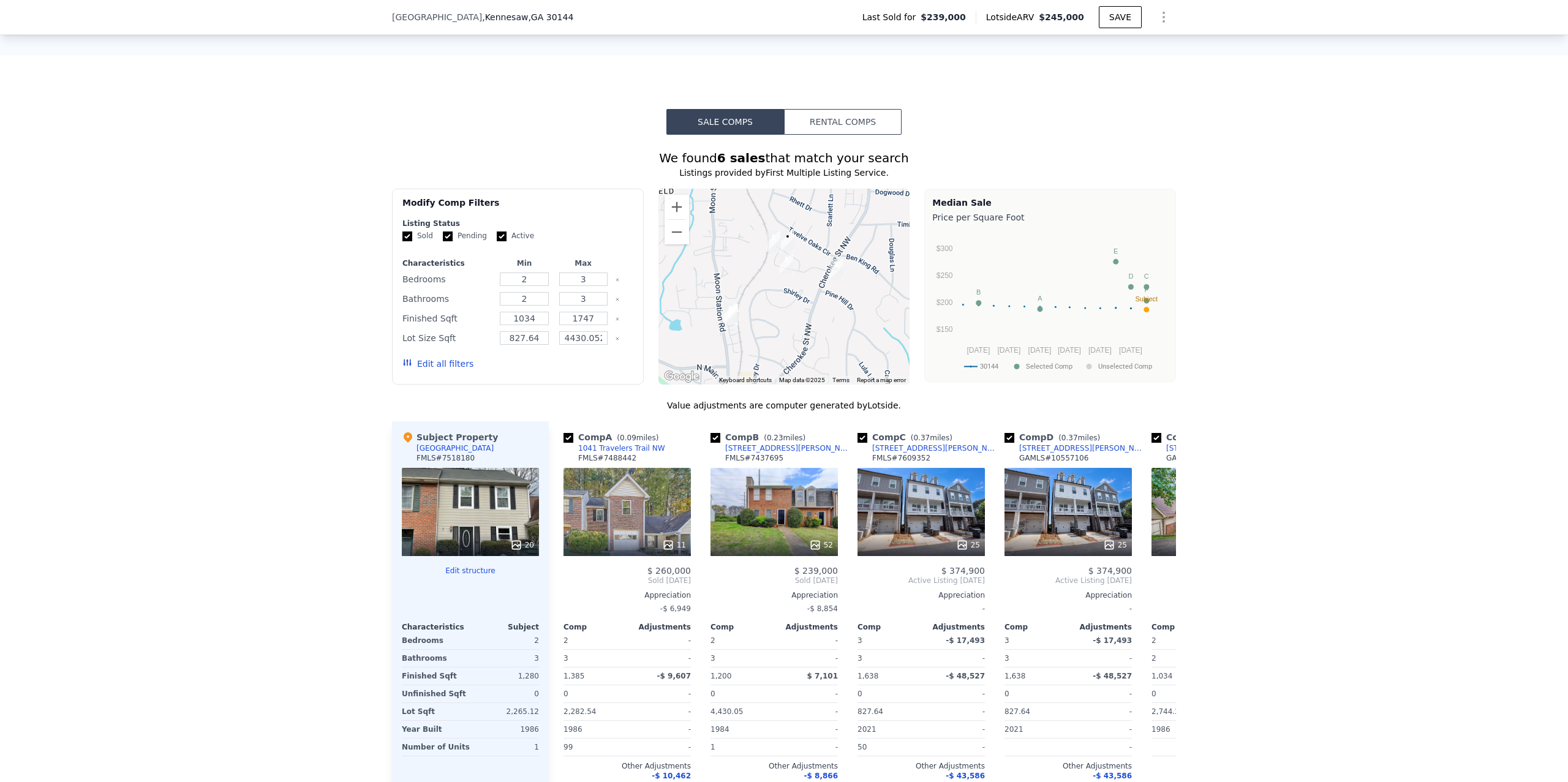
click at [485, 500] on div "20" at bounding box center [471, 512] width 137 height 88
click at [520, 539] on icon at bounding box center [517, 545] width 12 height 12
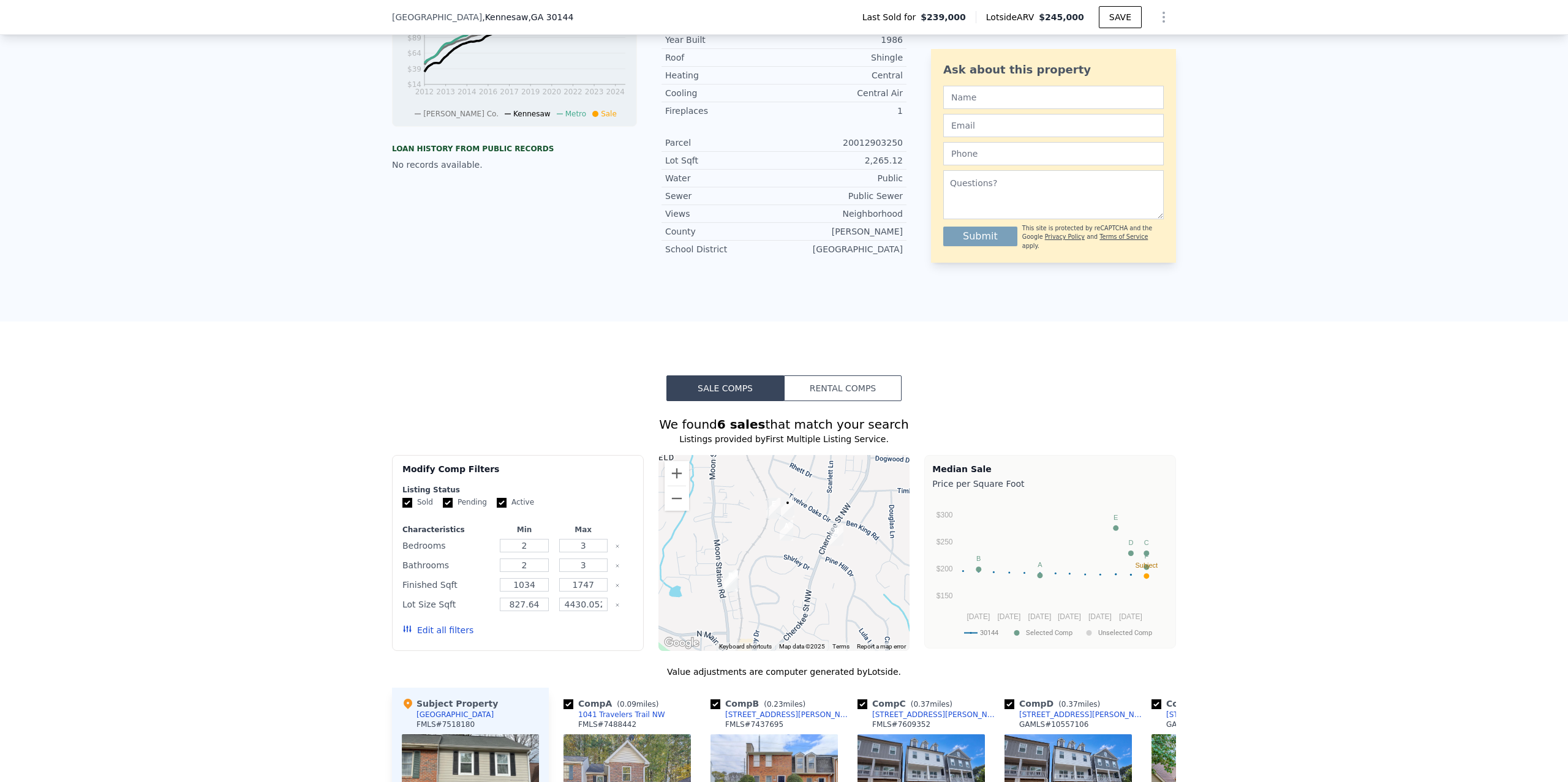
scroll to position [942, 0]
